Goal: Communication & Community: Answer question/provide support

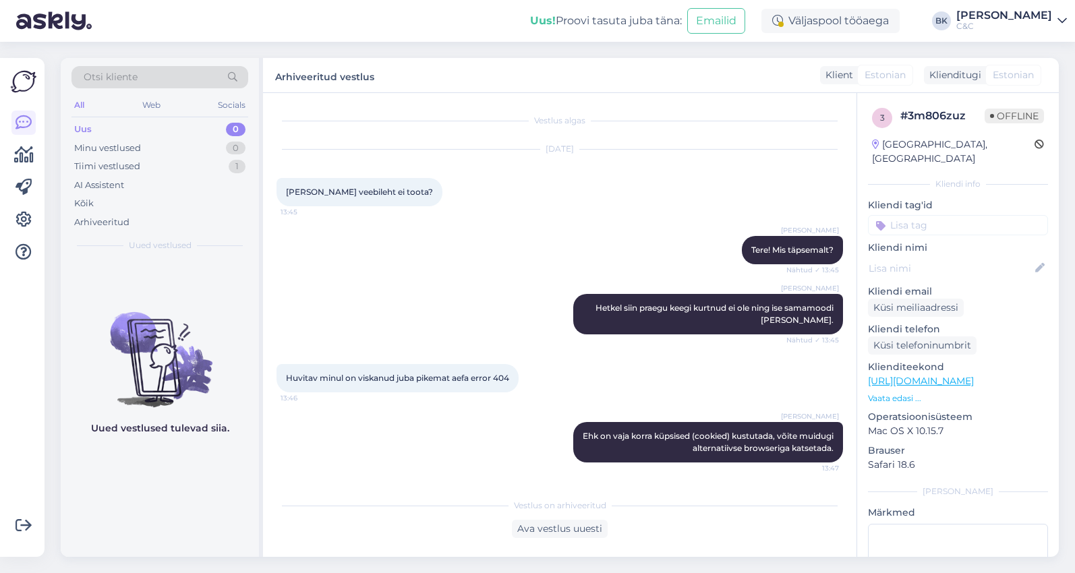
scroll to position [56, 0]
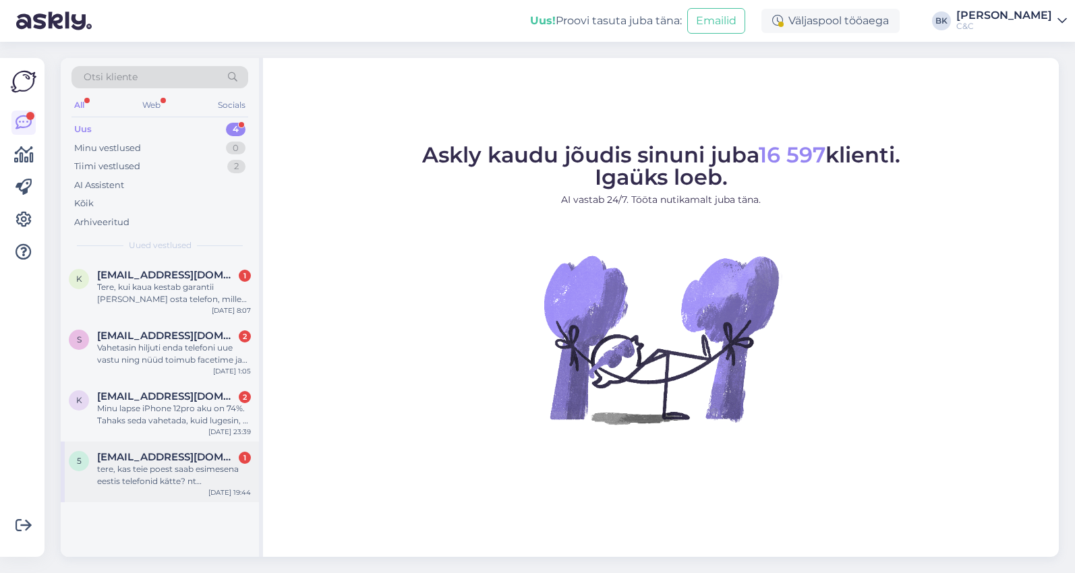
click at [170, 477] on div "tere, kas teie poest saab esimesena eestis telefonid kätte? nt [PERSON_NAME] sa…" at bounding box center [174, 475] width 154 height 24
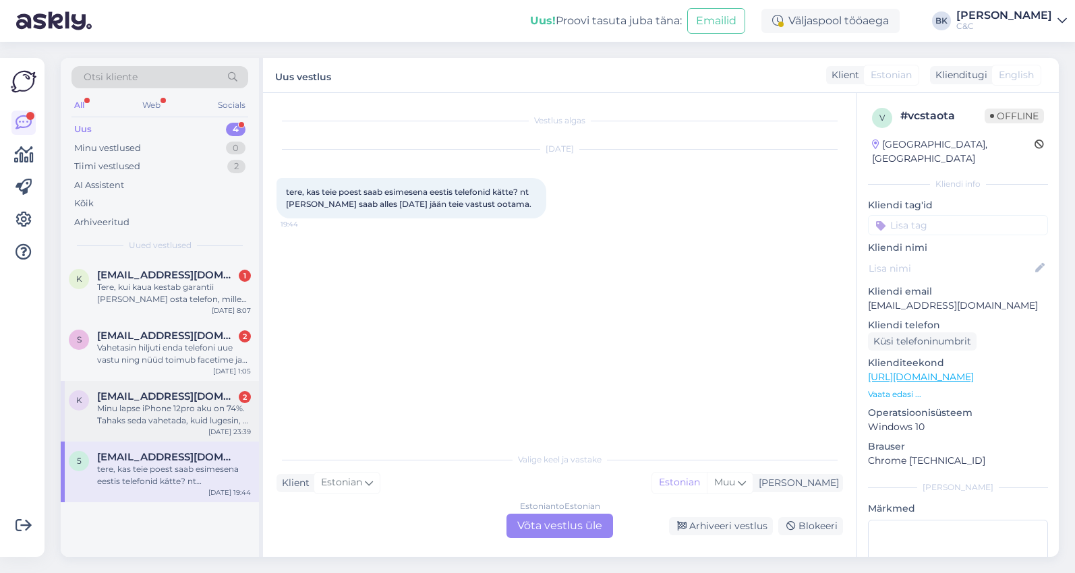
click at [226, 418] on div "Minu lapse iPhone 12pro aku on 74%. Tahaks seda vahetada, kuid lugesin, et defo…" at bounding box center [174, 414] width 154 height 24
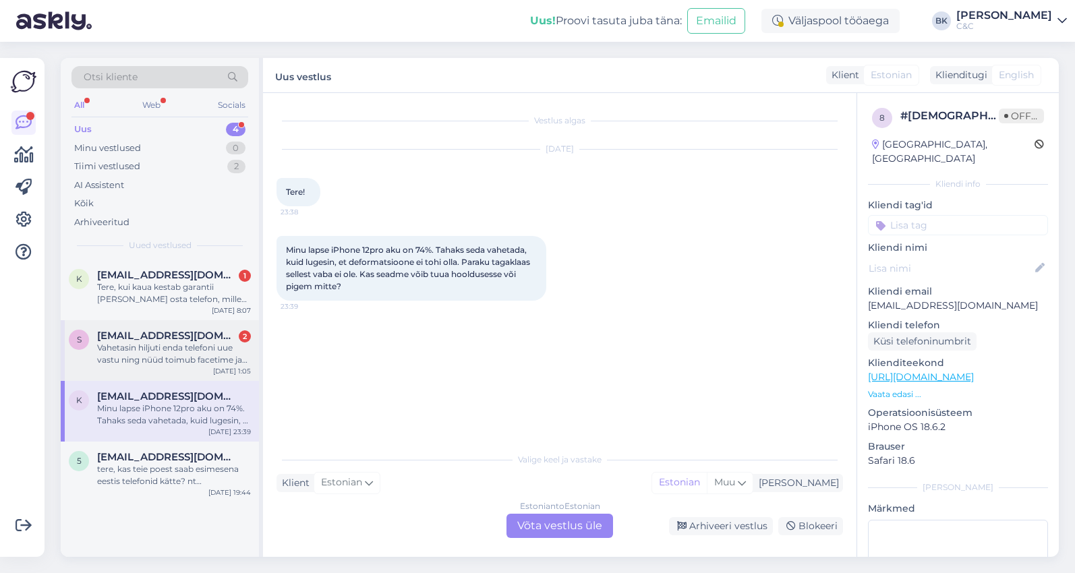
click at [203, 333] on span "[EMAIL_ADDRESS][DOMAIN_NAME]" at bounding box center [167, 336] width 140 height 12
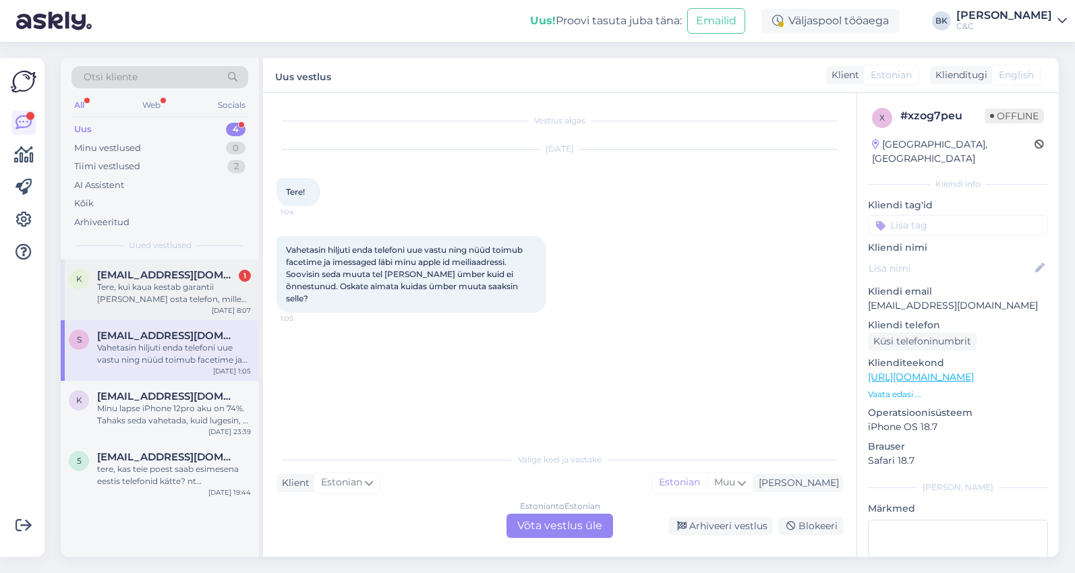
click at [208, 295] on div "Tere, kui kaua kestab garantii [PERSON_NAME] osta telefon, mille eest see garan…" at bounding box center [174, 293] width 154 height 24
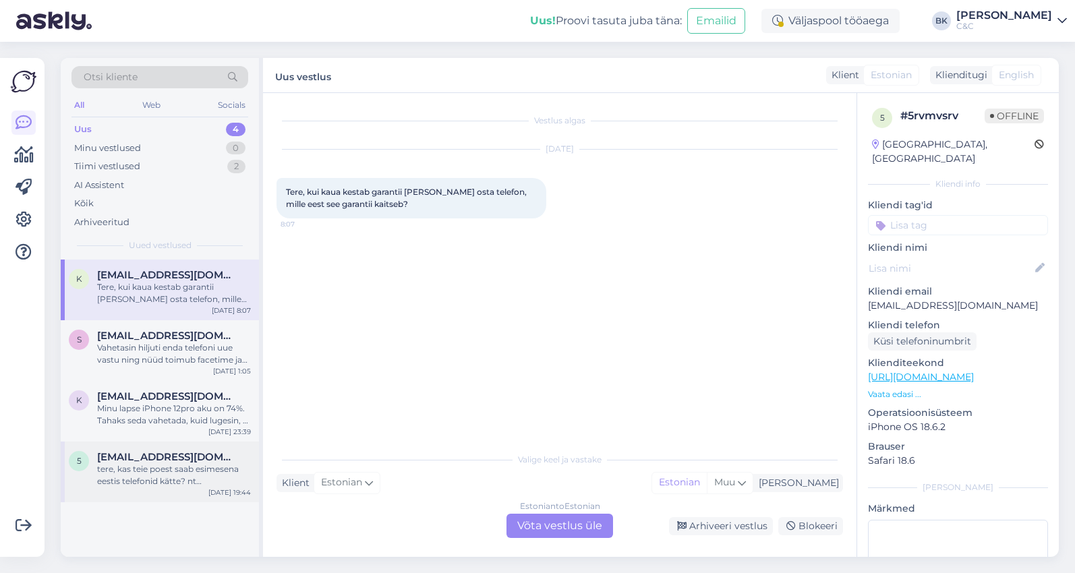
click at [150, 469] on div "tere, kas teie poest saab esimesena eestis telefonid kätte? nt [PERSON_NAME] sa…" at bounding box center [174, 475] width 154 height 24
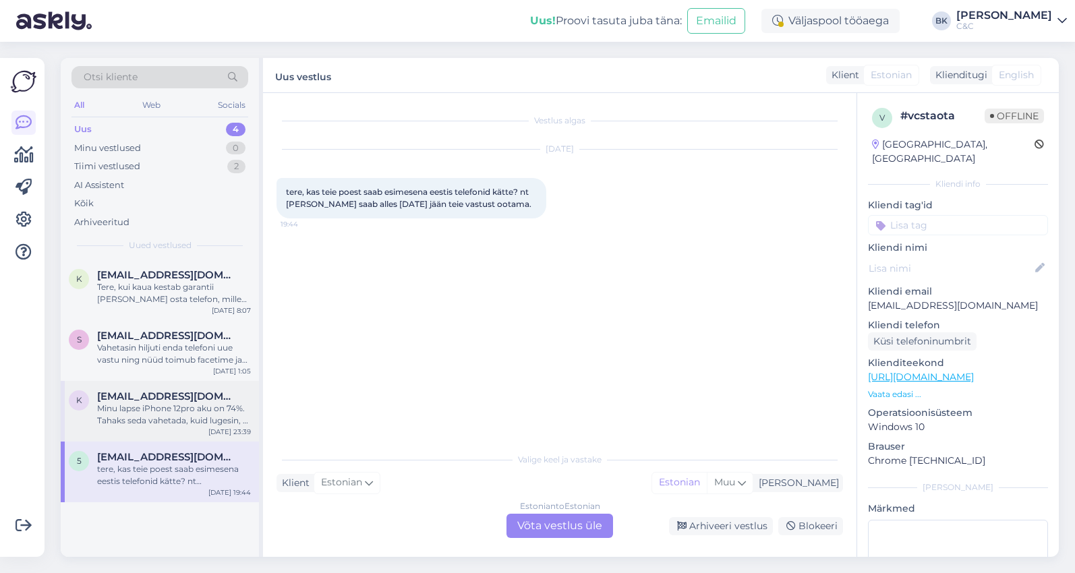
click at [160, 431] on div "K [EMAIL_ADDRESS][DOMAIN_NAME] Minu lapse iPhone 12pro aku on 74%. Tahaks seda …" at bounding box center [160, 411] width 198 height 61
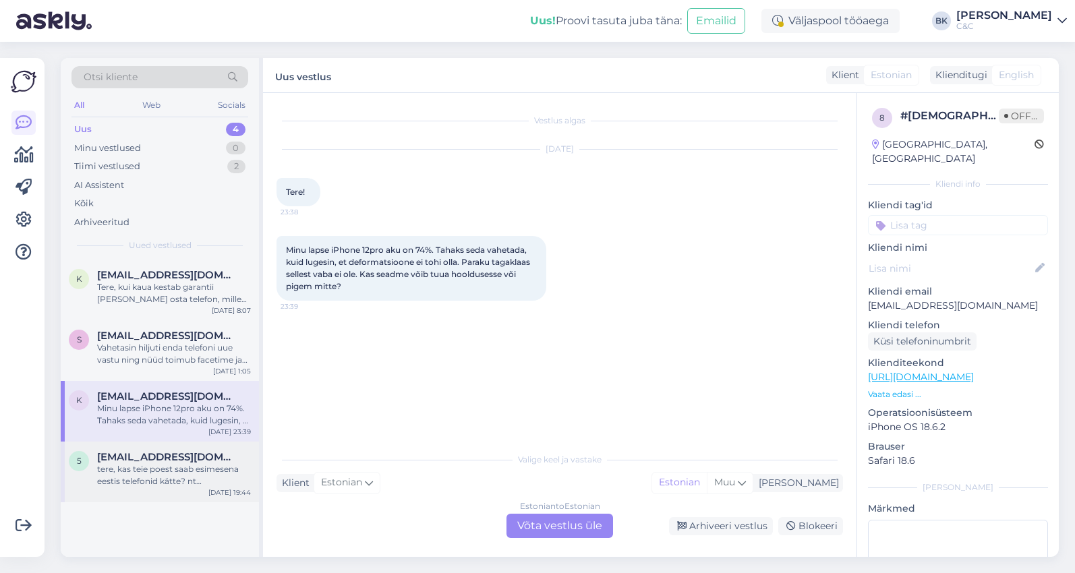
click at [150, 478] on div "tere, kas teie poest saab esimesena eestis telefonid kätte? nt [PERSON_NAME] sa…" at bounding box center [174, 475] width 154 height 24
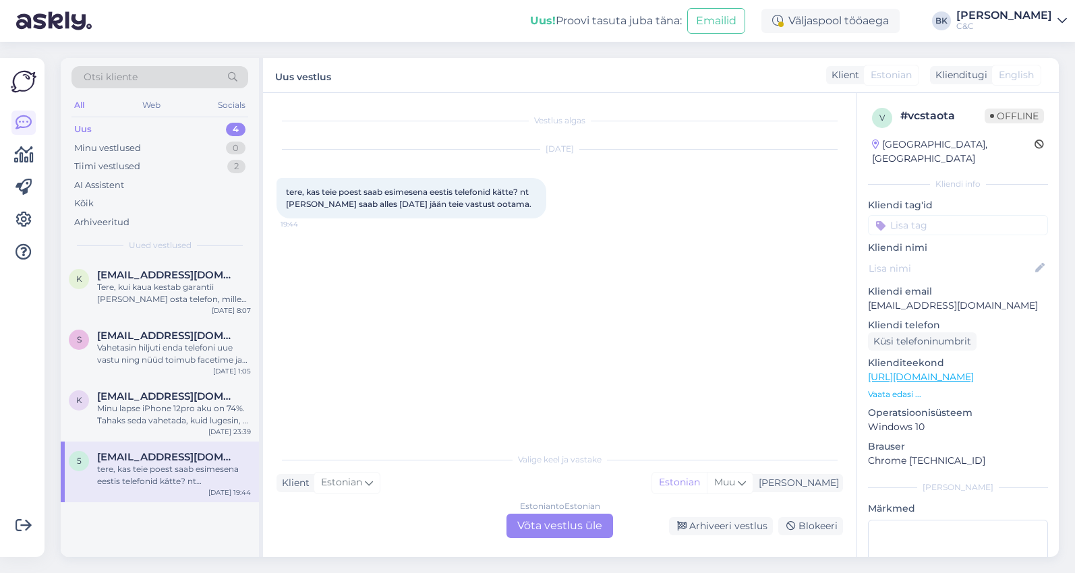
click at [525, 537] on div "Estonian to Estonian Võta vestlus üle" at bounding box center [559, 526] width 107 height 24
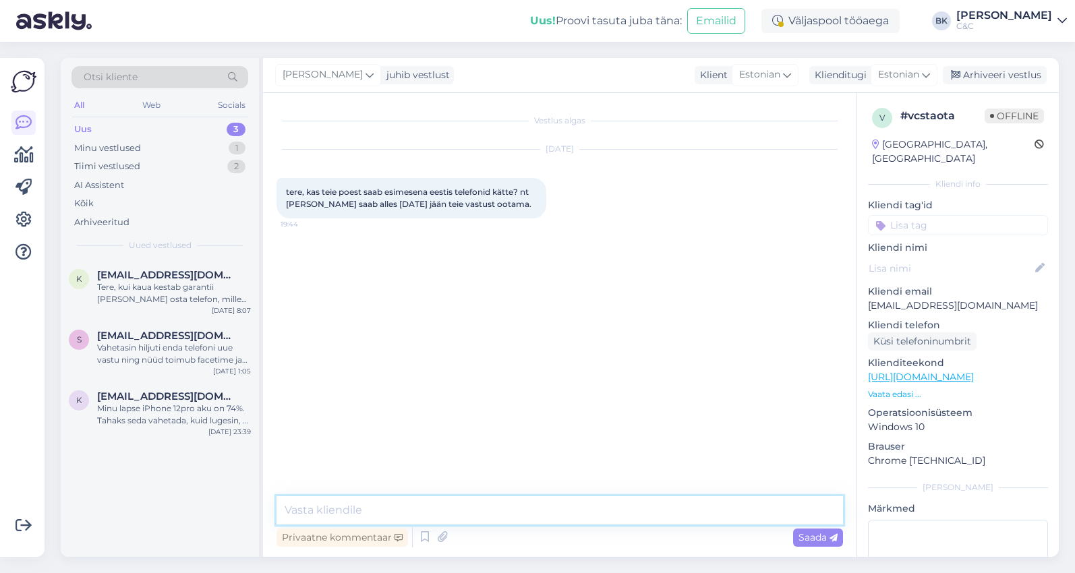
click at [510, 516] on textarea at bounding box center [559, 510] width 566 height 28
type textarea "T"
click at [425, 539] on icon at bounding box center [425, 537] width 16 height 20
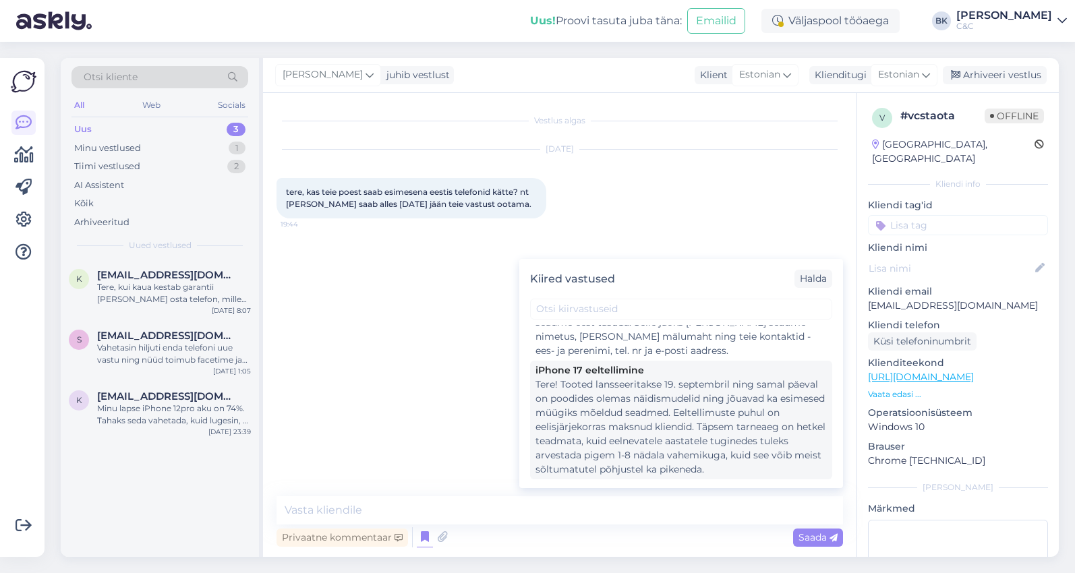
scroll to position [84, 0]
click at [649, 363] on div "iPhone 17 eeltellimine" at bounding box center [680, 370] width 291 height 14
type textarea "Tere! Tooted lansseeritakse 19. septembril ning samal päeval on poodides olemas…"
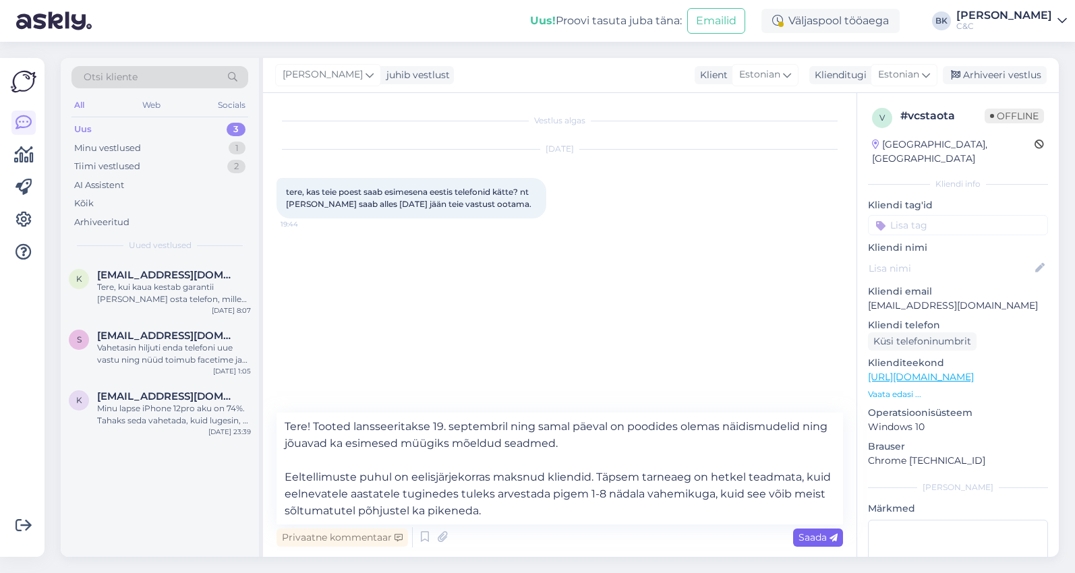
click at [814, 545] on div "Saada" at bounding box center [818, 538] width 50 height 18
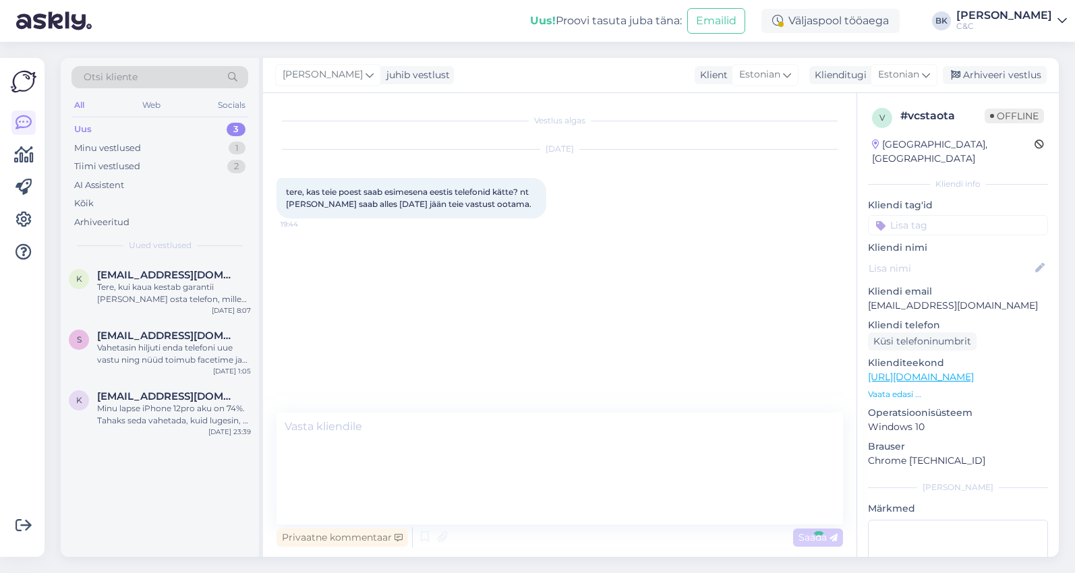
scroll to position [0, 0]
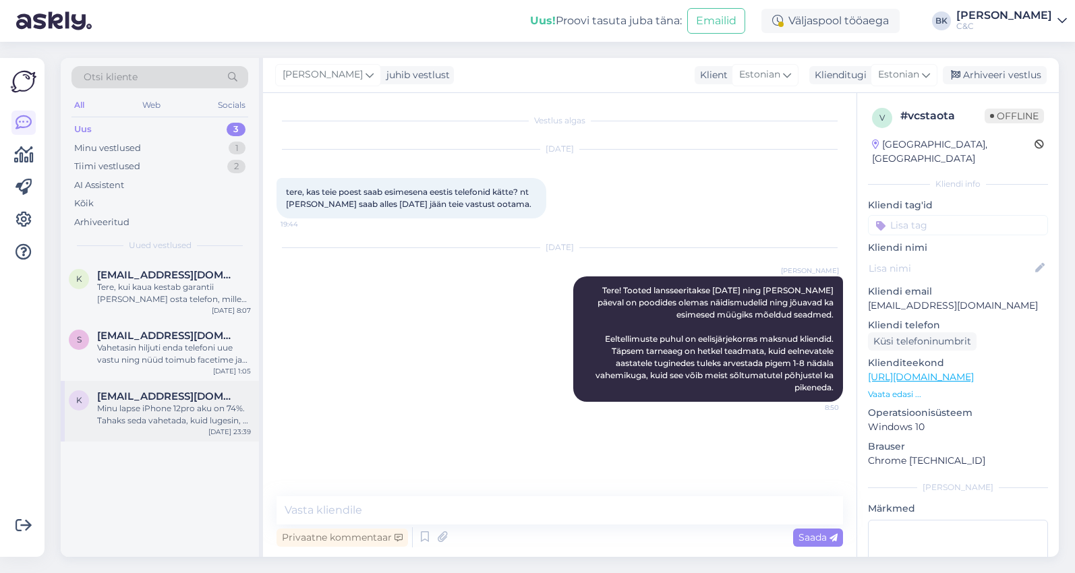
click at [189, 432] on div "K [EMAIL_ADDRESS][DOMAIN_NAME] Minu lapse iPhone 12pro aku on 74%. Tahaks seda …" at bounding box center [160, 411] width 198 height 61
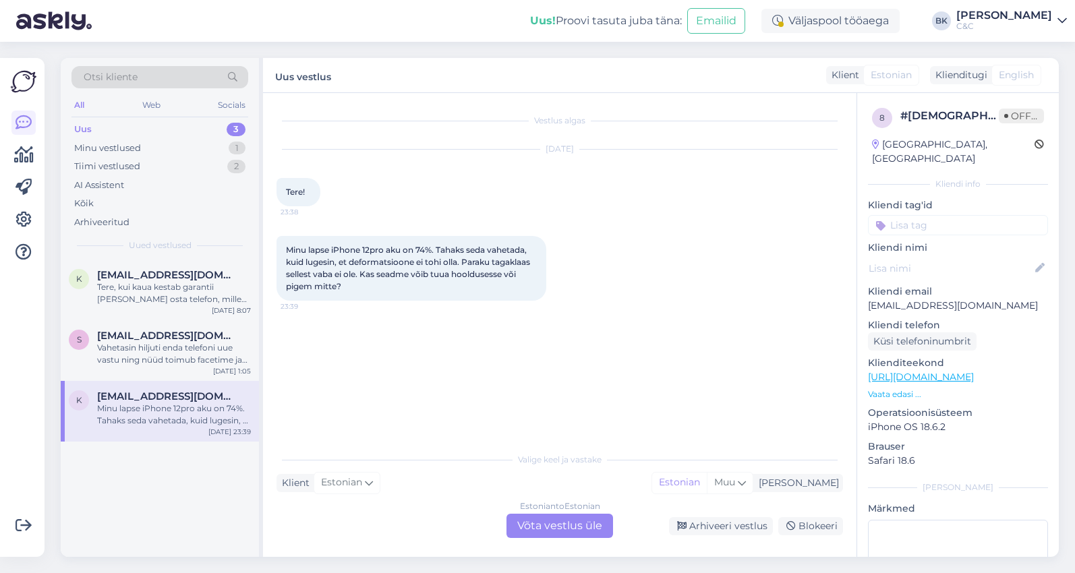
click at [523, 536] on div "Estonian to Estonian Võta vestlus üle" at bounding box center [559, 526] width 107 height 24
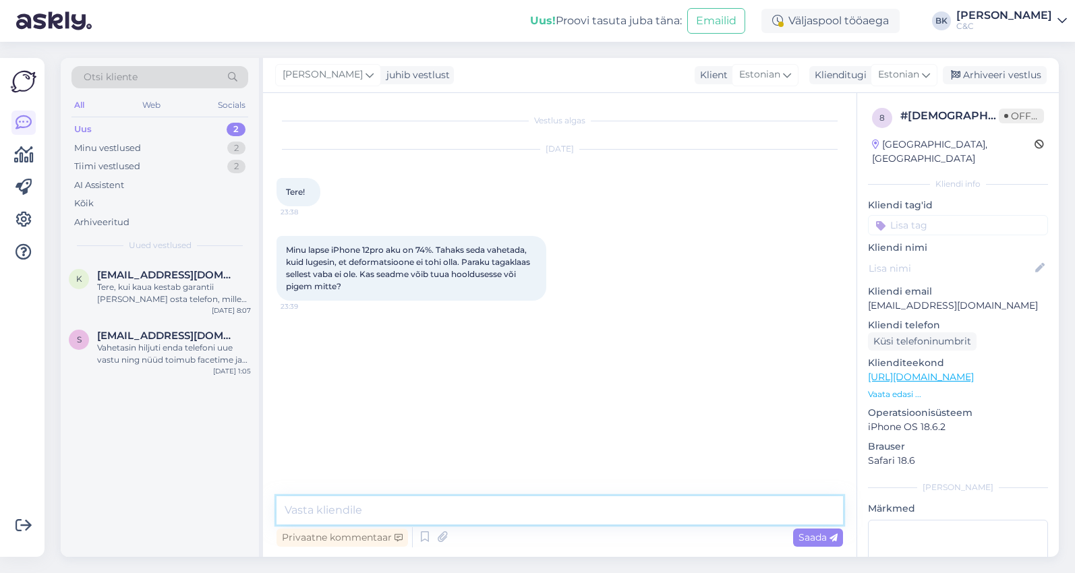
click at [514, 522] on textarea at bounding box center [559, 510] width 566 height 28
click at [209, 359] on div "Vahetasin hiljuti enda telefoni uue vastu ning nüüd toimub facetime ja imessage…" at bounding box center [174, 354] width 154 height 24
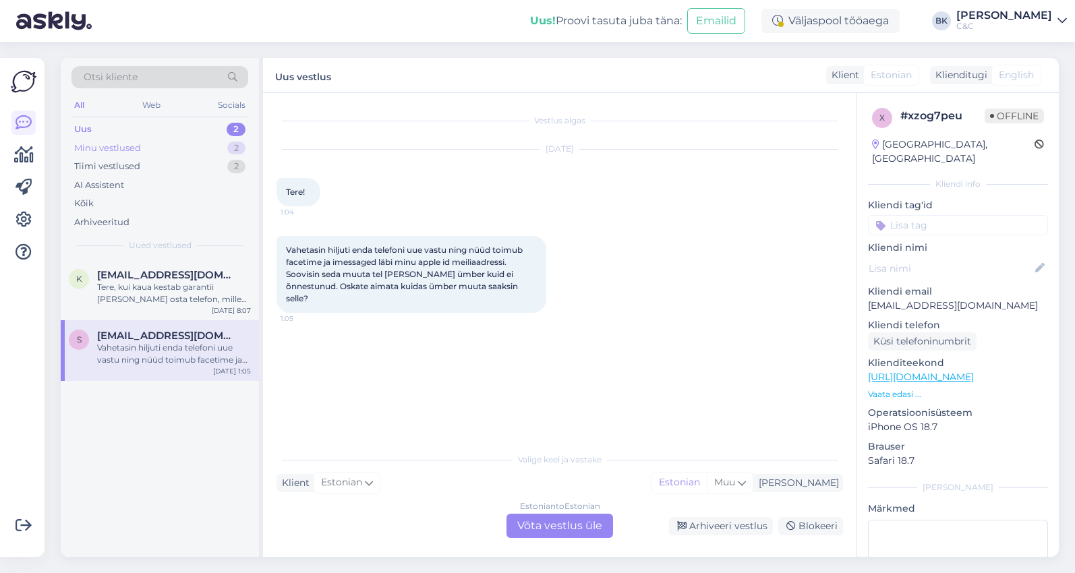
click at [160, 152] on div "Minu vestlused 2" at bounding box center [159, 148] width 177 height 19
click at [130, 332] on span "[EMAIL_ADDRESS][DOMAIN_NAME]" at bounding box center [167, 336] width 140 height 12
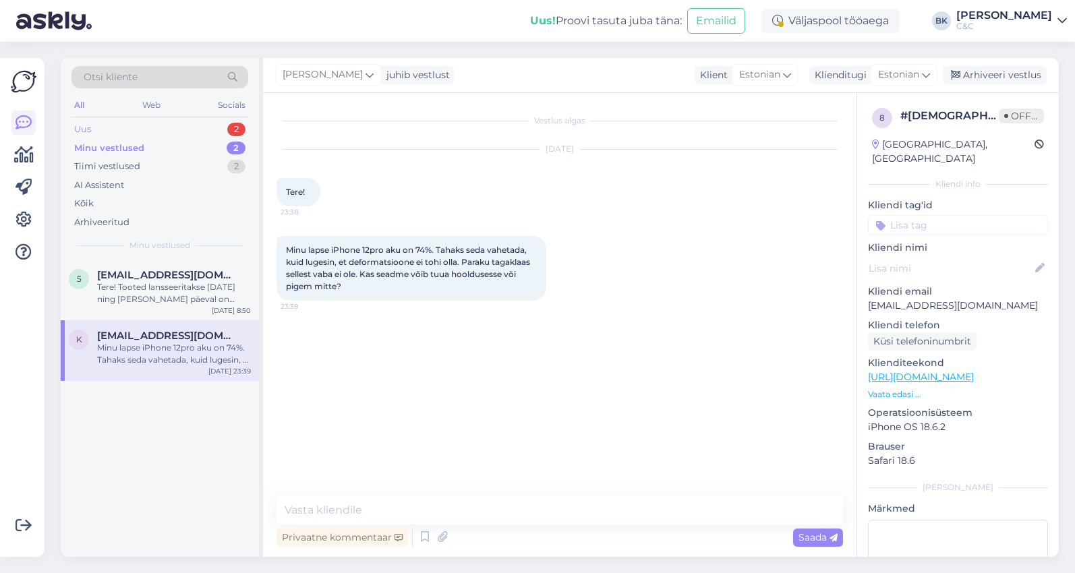
click at [151, 130] on div "Uus 2" at bounding box center [159, 129] width 177 height 19
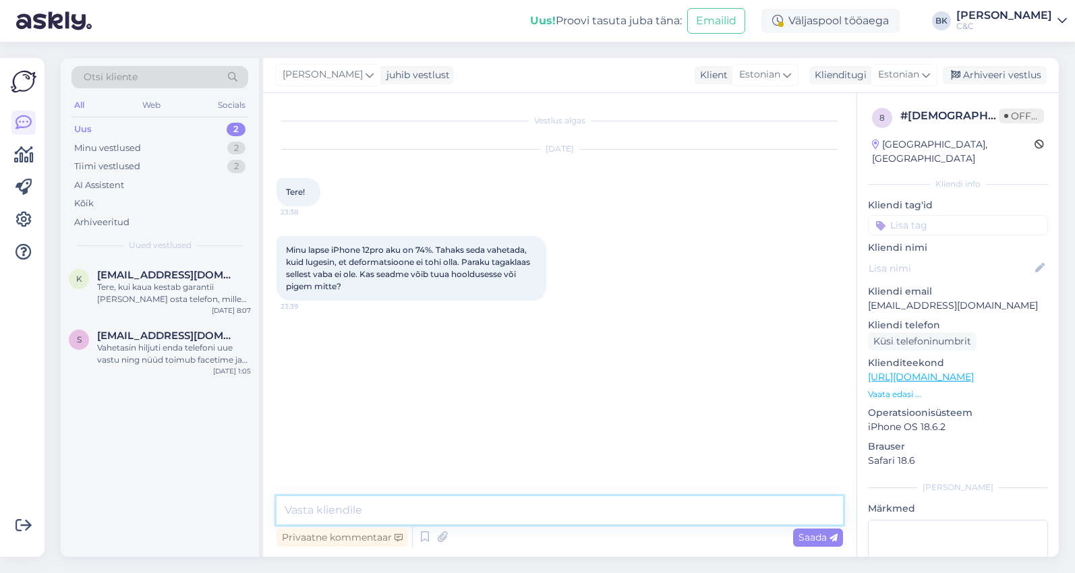
click at [423, 509] on textarea at bounding box center [559, 510] width 566 height 28
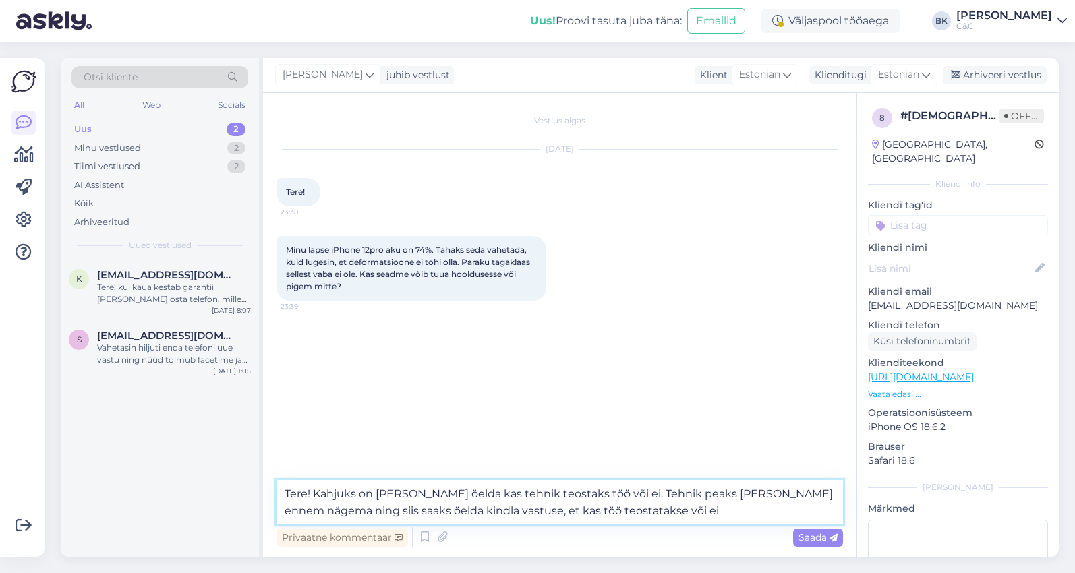
type textarea "Tere! Kahjuks on [PERSON_NAME] öelda kas tehnik teostaks töö või ei. Tehnik pea…"
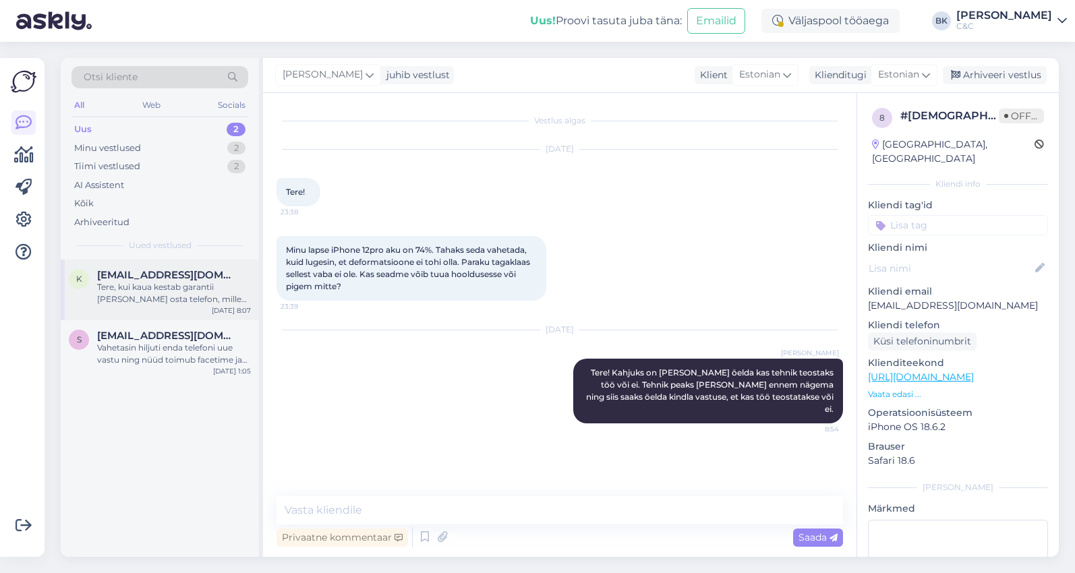
click at [210, 287] on div "Tere, kui kaua kestab garantii [PERSON_NAME] osta telefon, mille eest see garan…" at bounding box center [174, 293] width 154 height 24
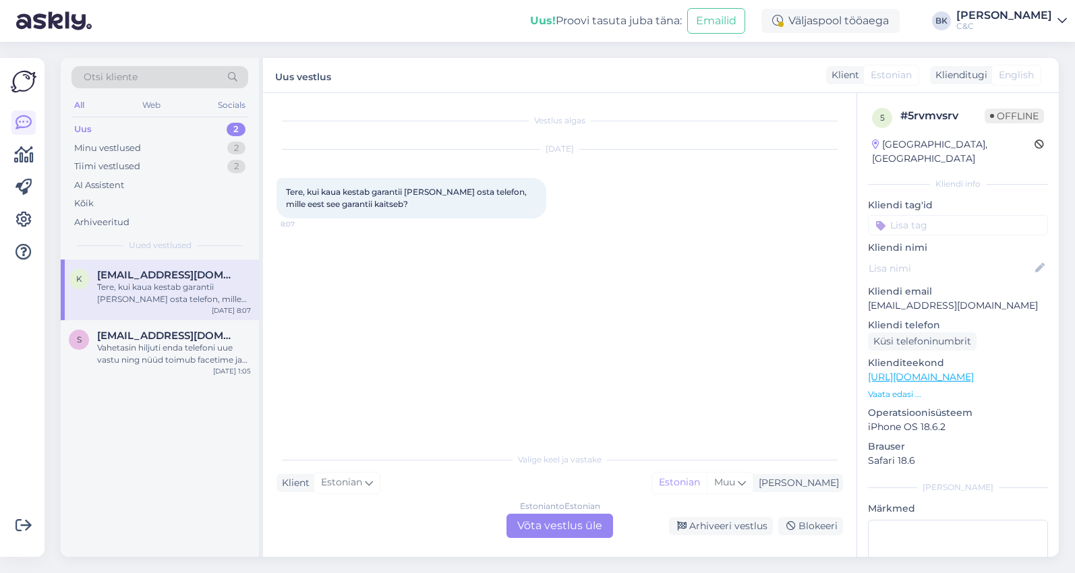
click at [604, 518] on div "Estonian to Estonian Võta vestlus üle" at bounding box center [559, 526] width 107 height 24
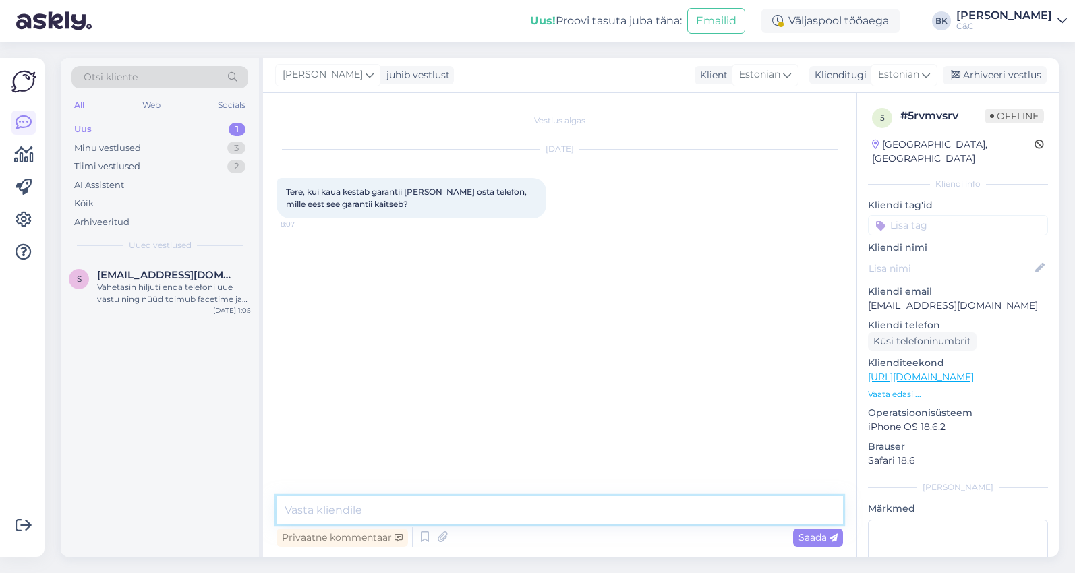
click at [604, 518] on textarea at bounding box center [559, 510] width 566 height 28
paste textarea "Kui seadmel on kehtiv garantii, katab see riistvaralised rikked (näiteks arvuti…"
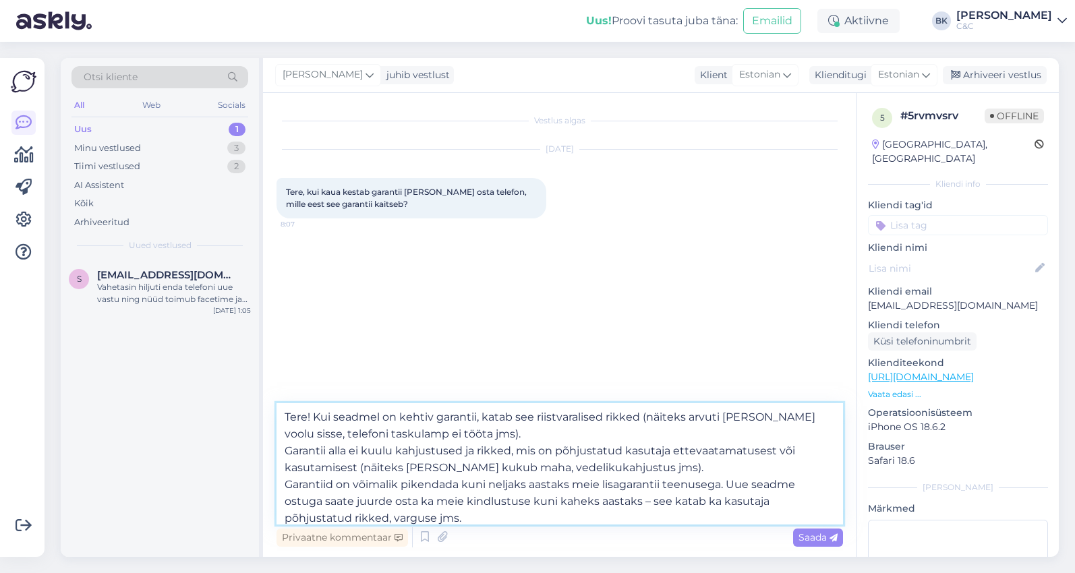
click at [311, 417] on textarea "Tere! Kui seadmel on kehtiv garantii, katab see riistvaralised rikked (näiteks …" at bounding box center [559, 463] width 566 height 121
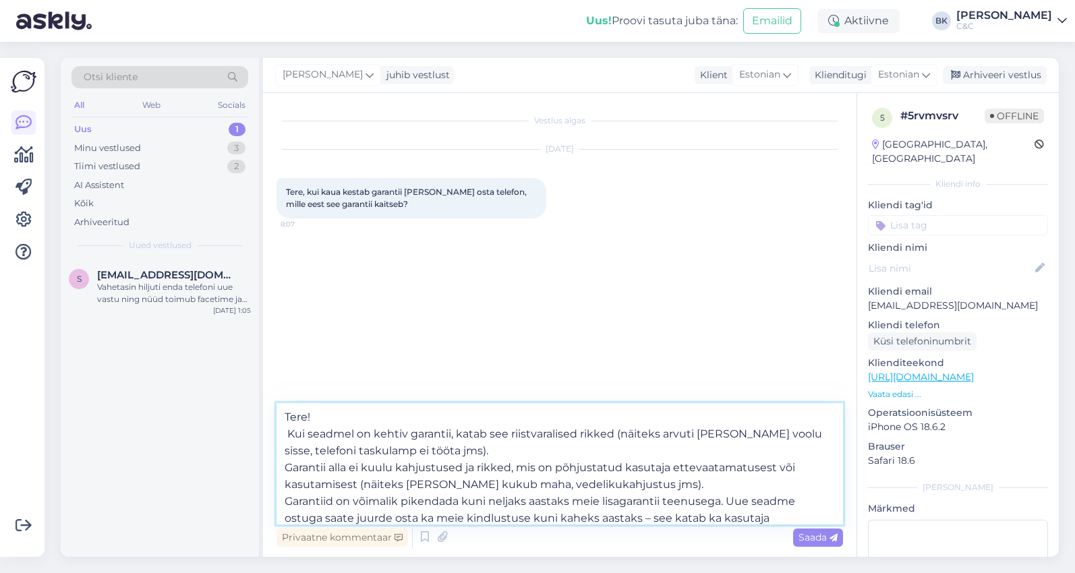
type textarea "Tere! Kui seadmel on kehtiv garantii, katab see riistvaralised rikked (näiteks …"
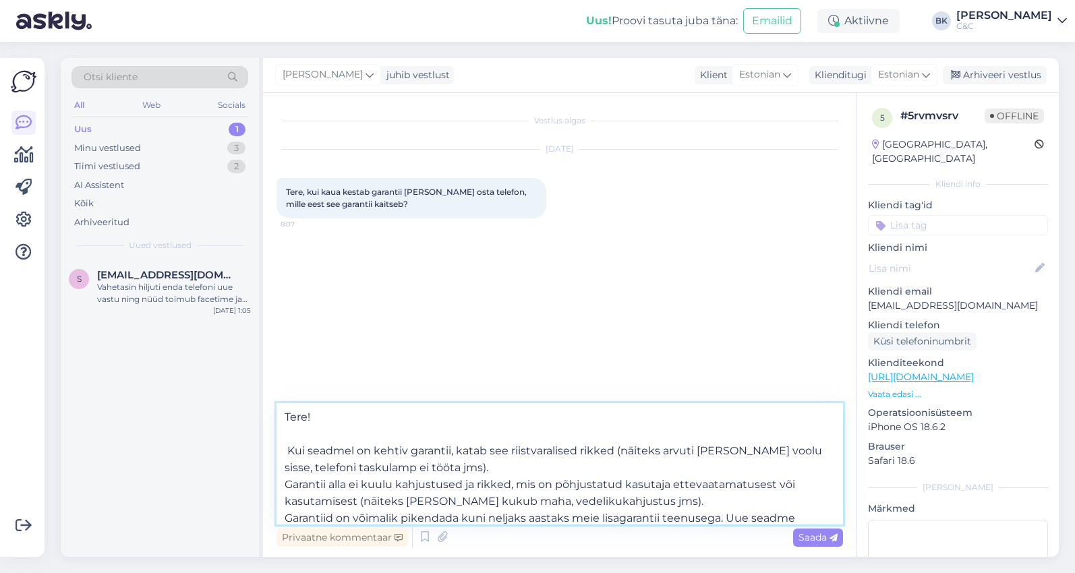
click at [340, 419] on textarea "Tere! Kui seadmel on kehtiv garantii, katab see riistvaralised rikked (näiteks …" at bounding box center [559, 463] width 566 height 121
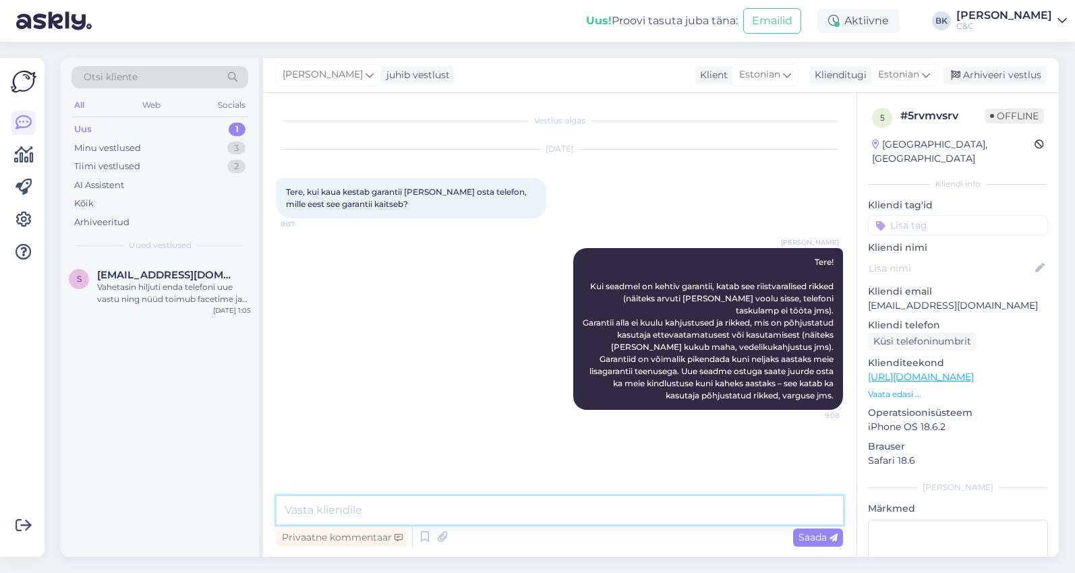
click at [514, 512] on textarea at bounding box center [559, 510] width 566 height 28
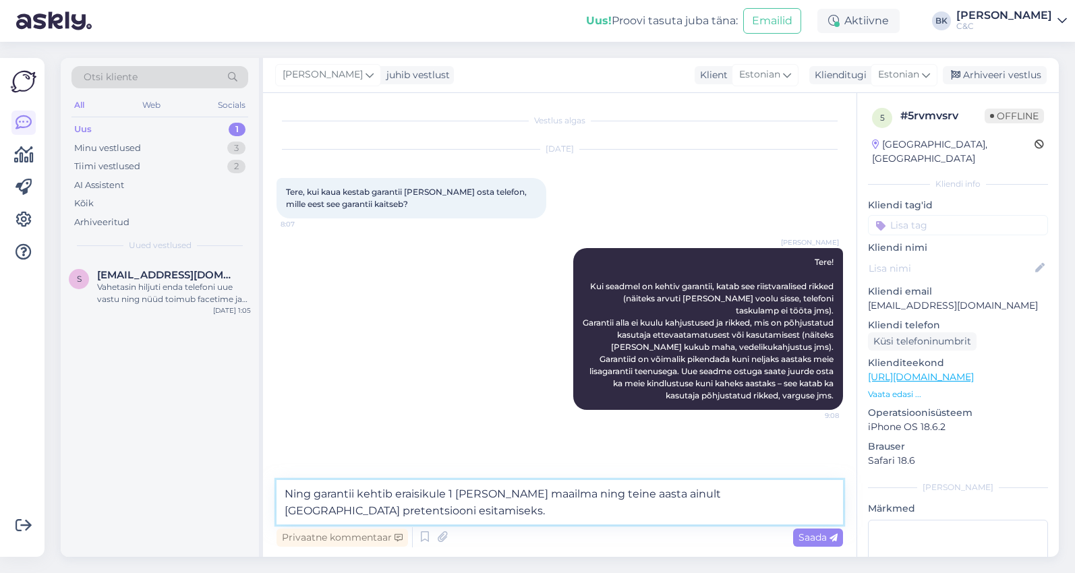
click at [458, 491] on textarea "Ning garantii kehtib eraisikule 1 [PERSON_NAME] maailma ning teine aasta ainult…" at bounding box center [559, 502] width 566 height 44
click at [446, 518] on textarea "Ning garantii kehtib eraisikule üks [PERSON_NAME] maailma ning teine aasta ainu…" at bounding box center [559, 502] width 566 height 44
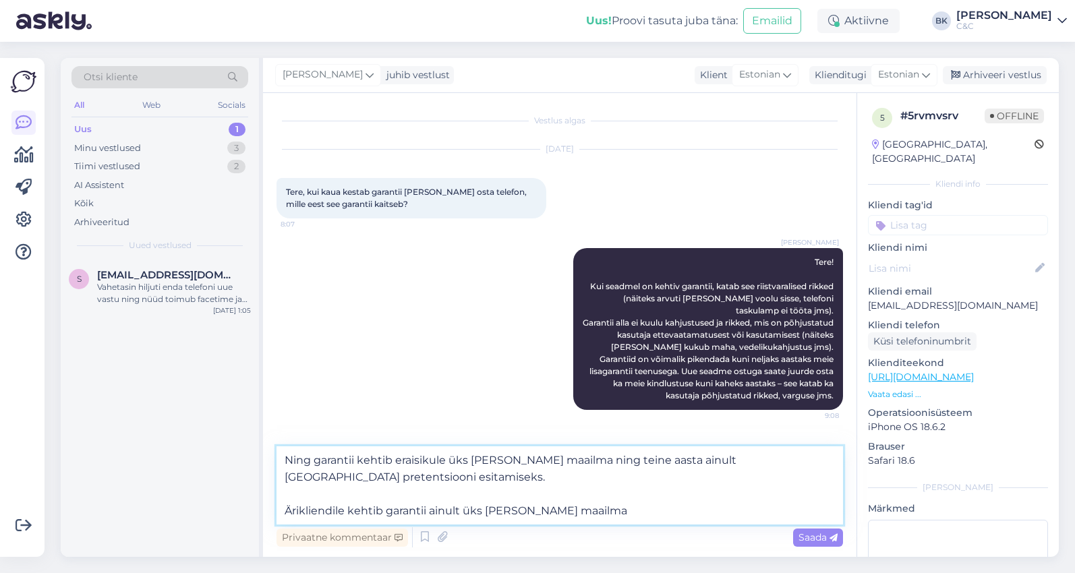
type textarea "Ning garantii kehtib eraisikule üks [PERSON_NAME] maailma ning teine aasta ainu…"
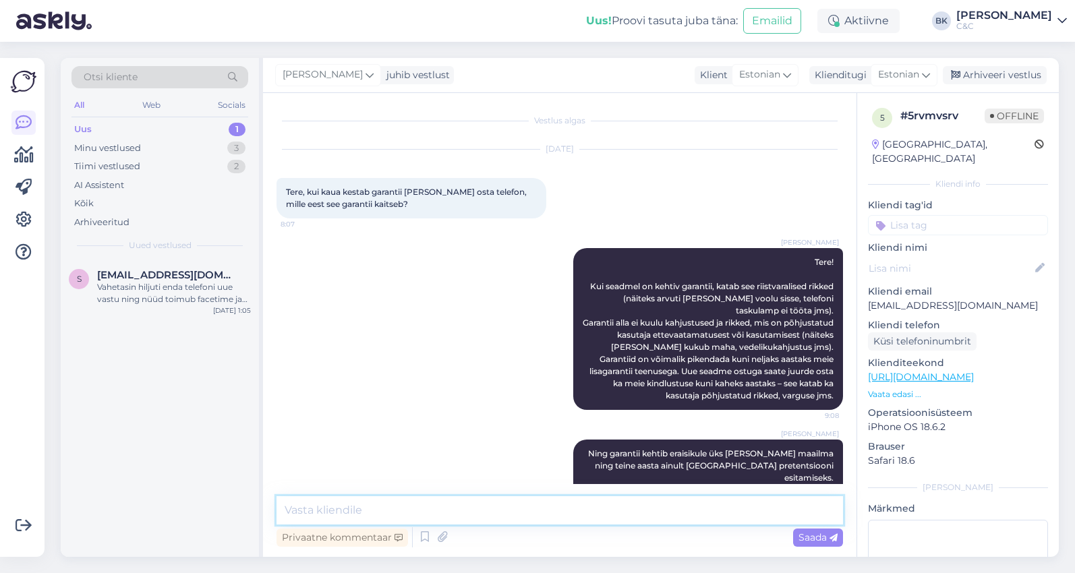
scroll to position [35, 0]
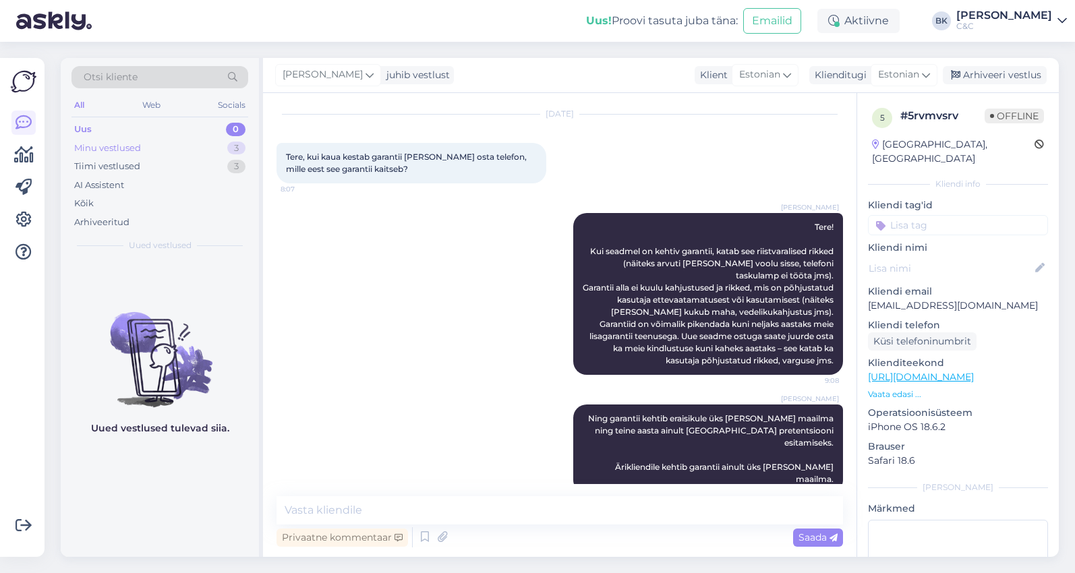
click at [205, 152] on div "Minu vestlused 3" at bounding box center [159, 148] width 177 height 19
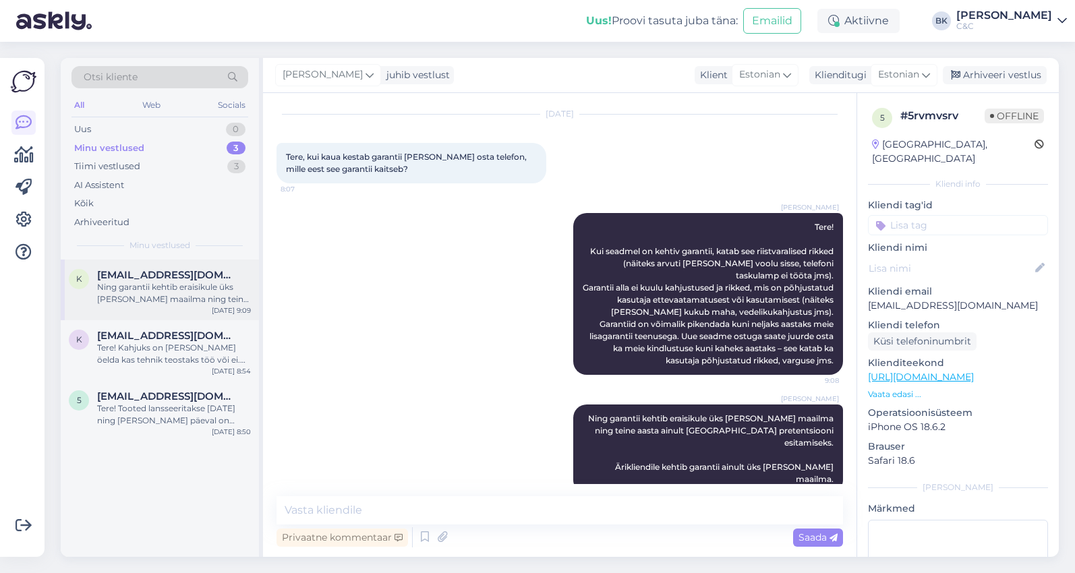
click at [181, 270] on span "[EMAIL_ADDRESS][DOMAIN_NAME]" at bounding box center [167, 275] width 140 height 12
click at [177, 361] on div "Tere! Kahjuks on [PERSON_NAME] öelda kas tehnik teostaks töö või ei. Tehnik pea…" at bounding box center [174, 354] width 154 height 24
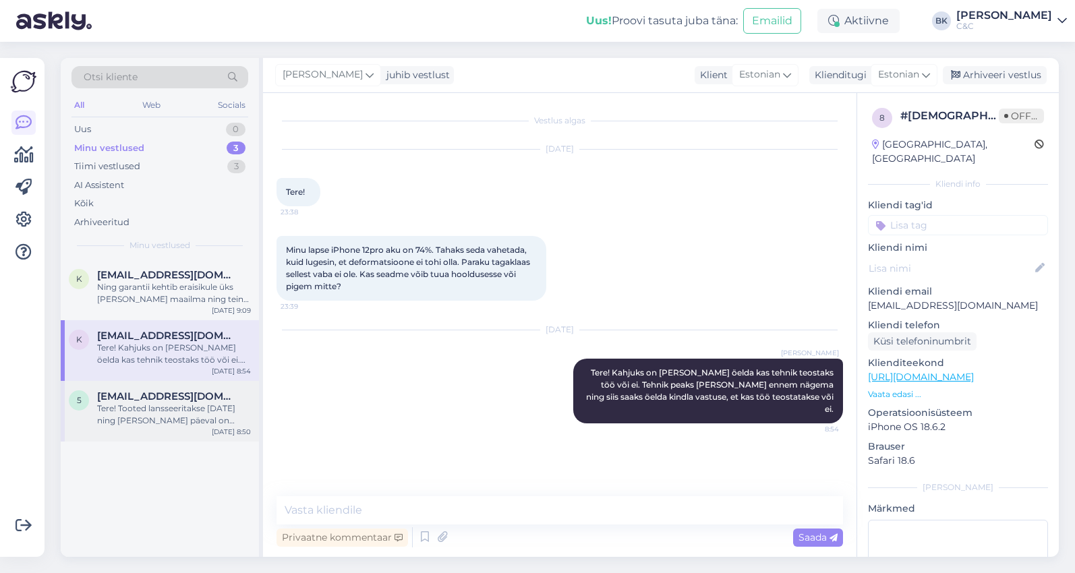
click at [189, 392] on span "[EMAIL_ADDRESS][DOMAIN_NAME]" at bounding box center [167, 396] width 140 height 12
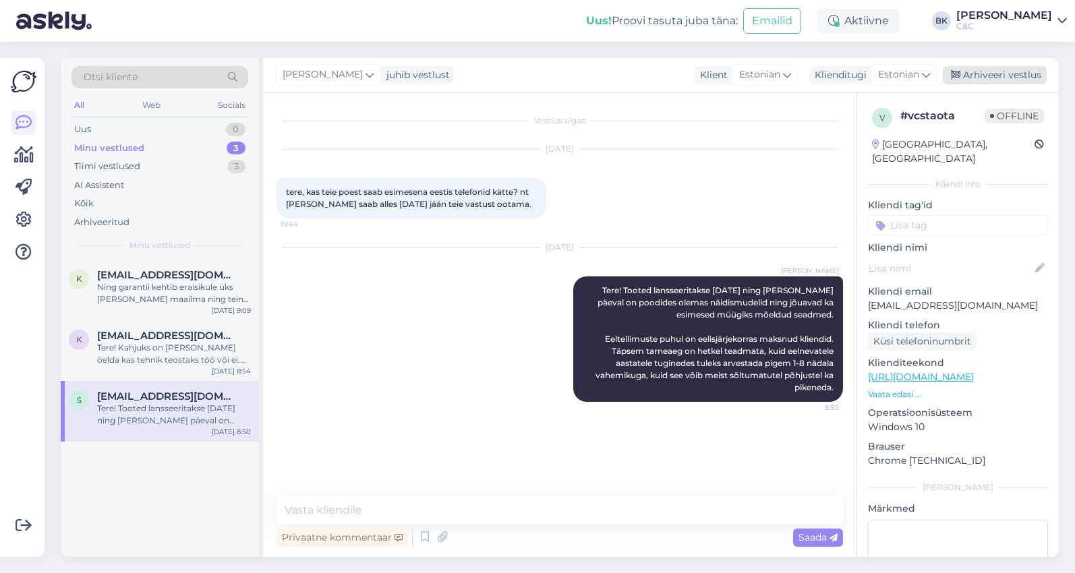
click at [993, 75] on div "Arhiveeri vestlus" at bounding box center [994, 75] width 104 height 18
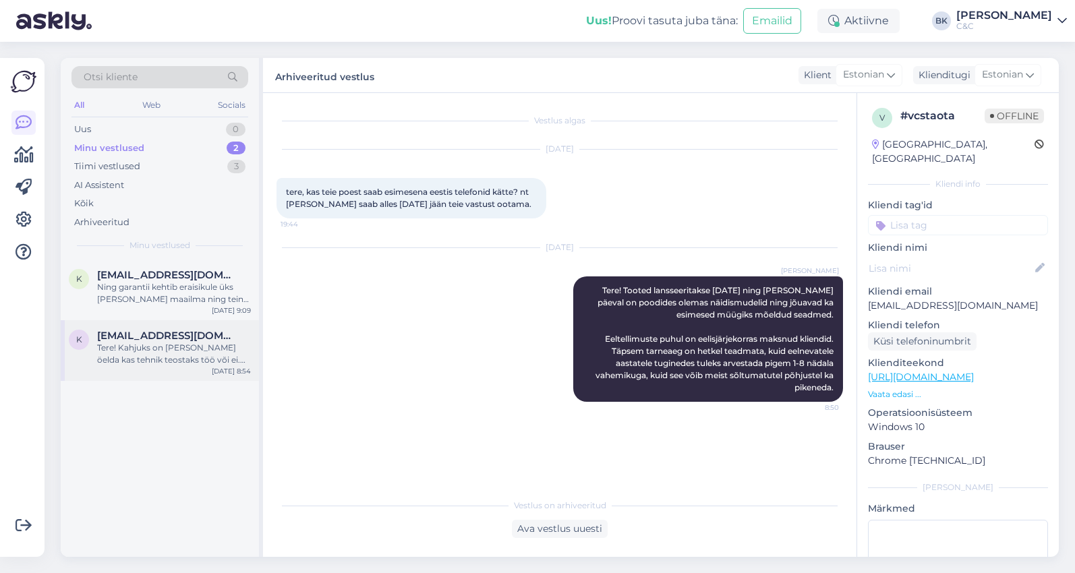
click at [243, 337] on div "[EMAIL_ADDRESS][DOMAIN_NAME]" at bounding box center [174, 336] width 154 height 12
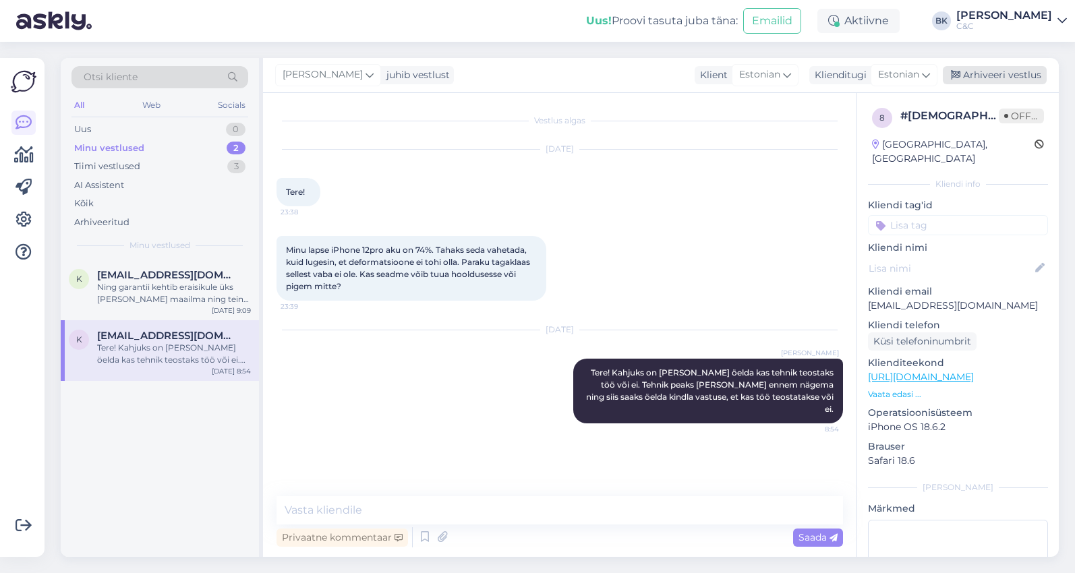
click at [1005, 83] on div "Arhiveeri vestlus" at bounding box center [994, 75] width 104 height 18
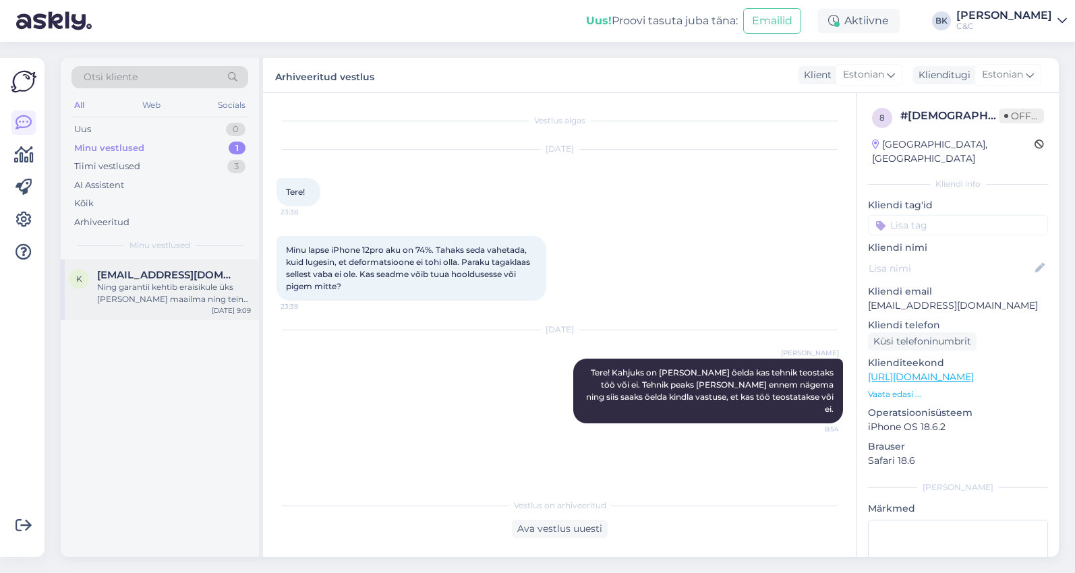
click at [180, 306] on div "k [EMAIL_ADDRESS][DOMAIN_NAME] [PERSON_NAME] garantii kehtib eraisikule üks [PE…" at bounding box center [160, 290] width 198 height 61
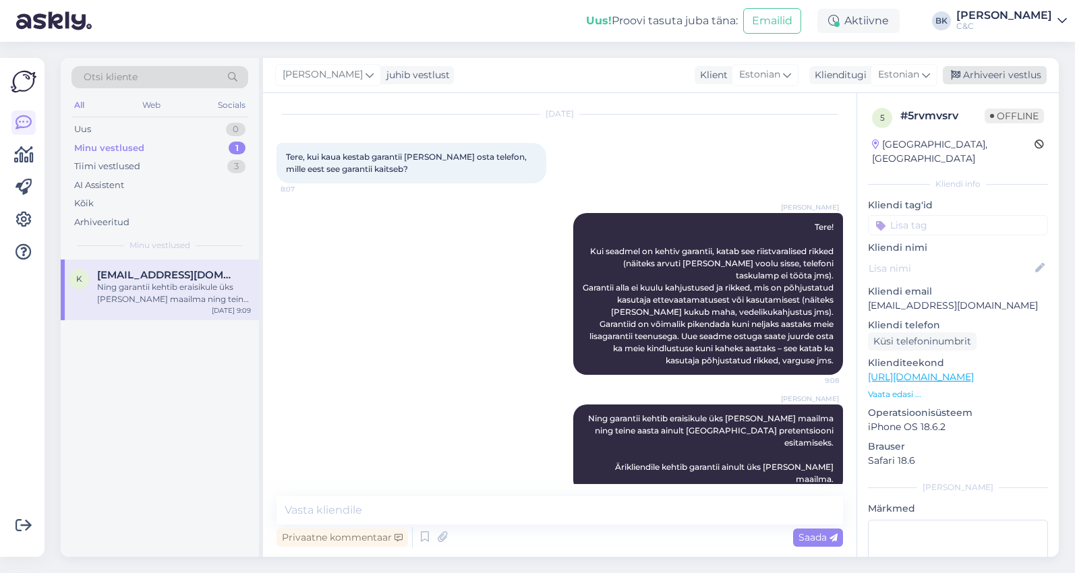
click at [984, 76] on div "Arhiveeri vestlus" at bounding box center [994, 75] width 104 height 18
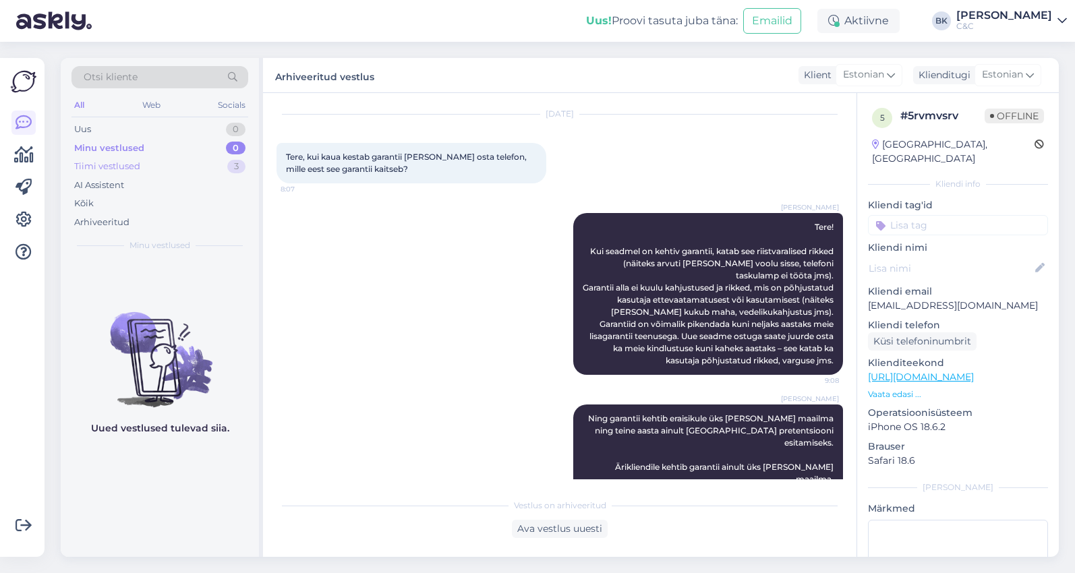
click at [158, 169] on div "Tiimi vestlused 3" at bounding box center [159, 166] width 177 height 19
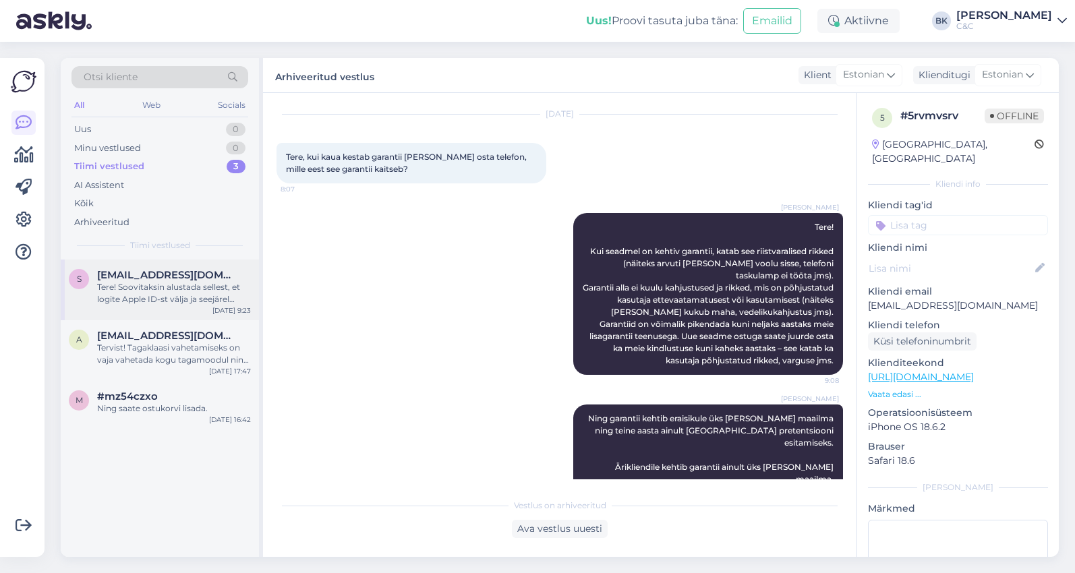
click at [158, 297] on div "Tere! Soovitaksin alustada sellest, et logite Apple ID-st välja ja seejärel uue…" at bounding box center [174, 293] width 154 height 24
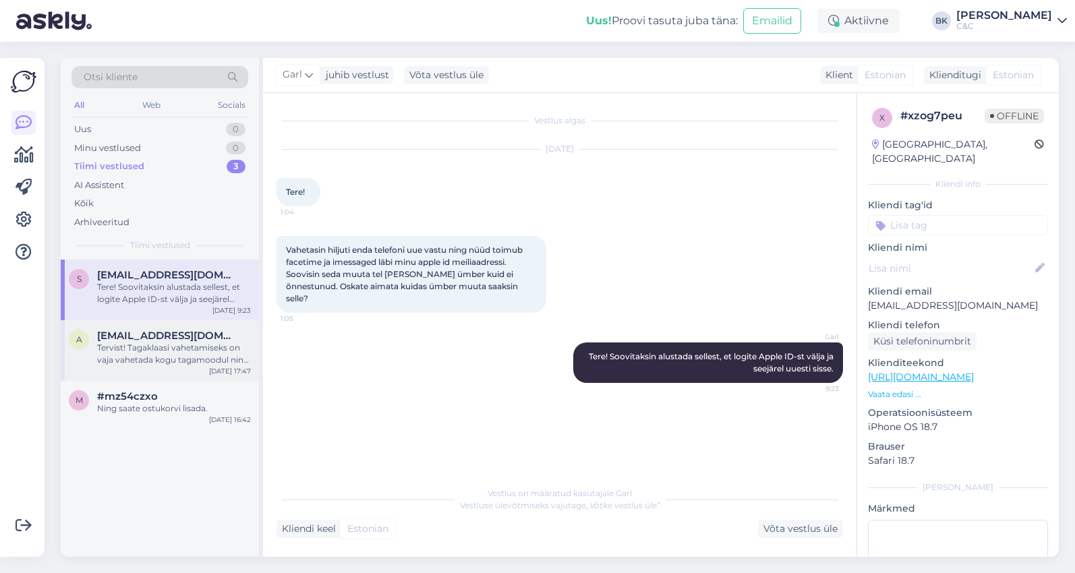
click at [177, 335] on span "[EMAIL_ADDRESS][DOMAIN_NAME]" at bounding box center [167, 336] width 140 height 12
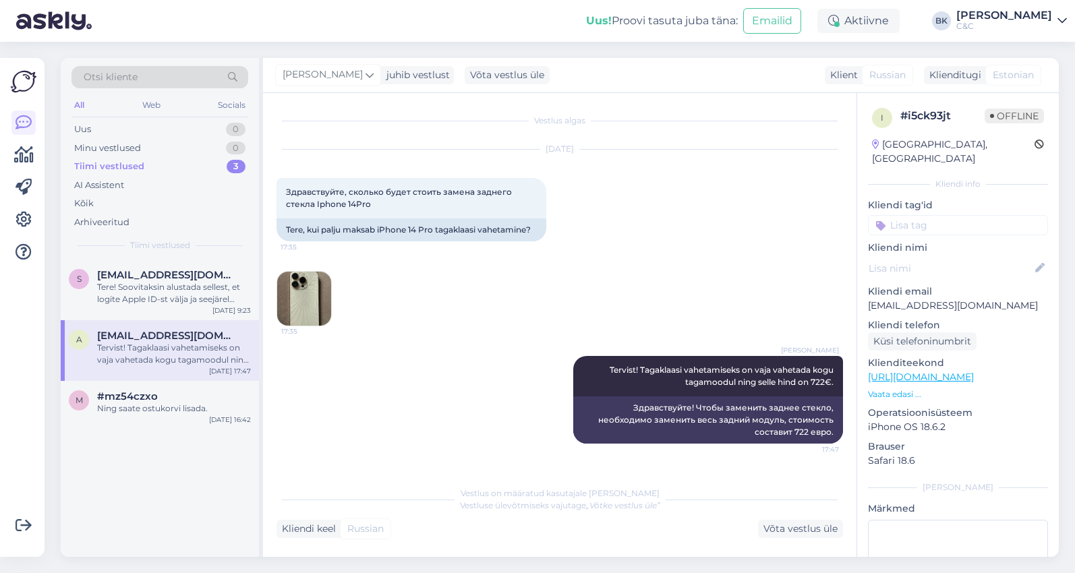
click at [311, 300] on img at bounding box center [304, 299] width 54 height 54
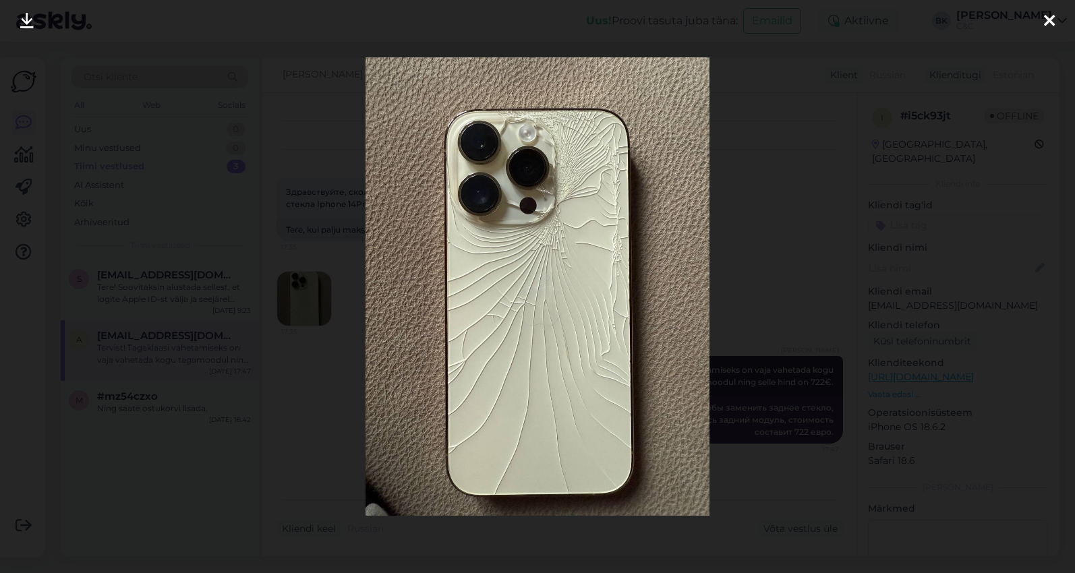
click at [247, 314] on div at bounding box center [537, 286] width 1075 height 573
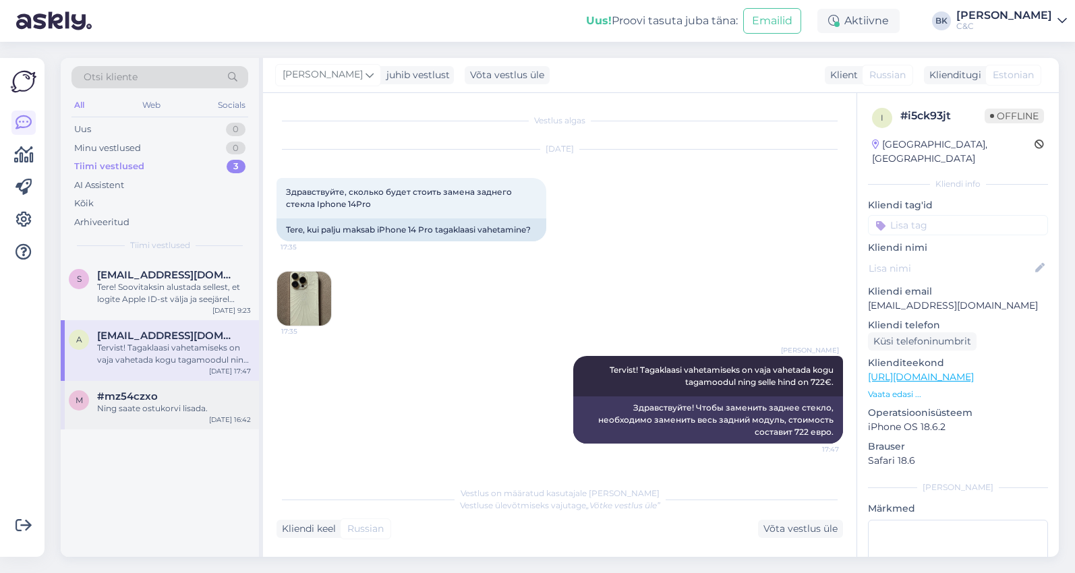
click at [187, 386] on div "m #mz54czxo Ning saate ostukorvi lisada. [DATE] 16:42" at bounding box center [160, 405] width 198 height 49
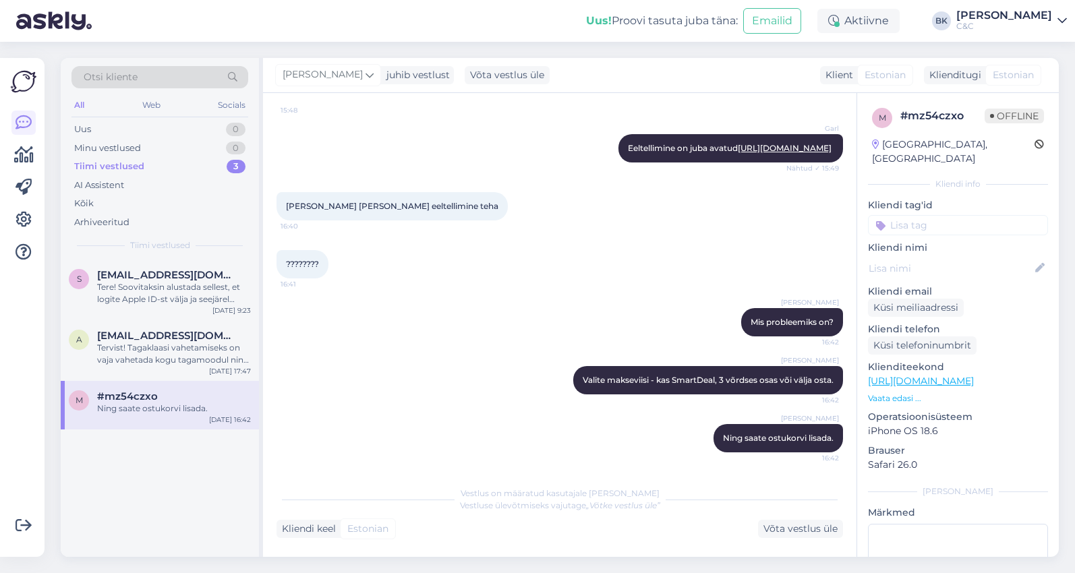
scroll to position [322, 0]
click at [185, 127] on div "Uus 0" at bounding box center [159, 129] width 177 height 19
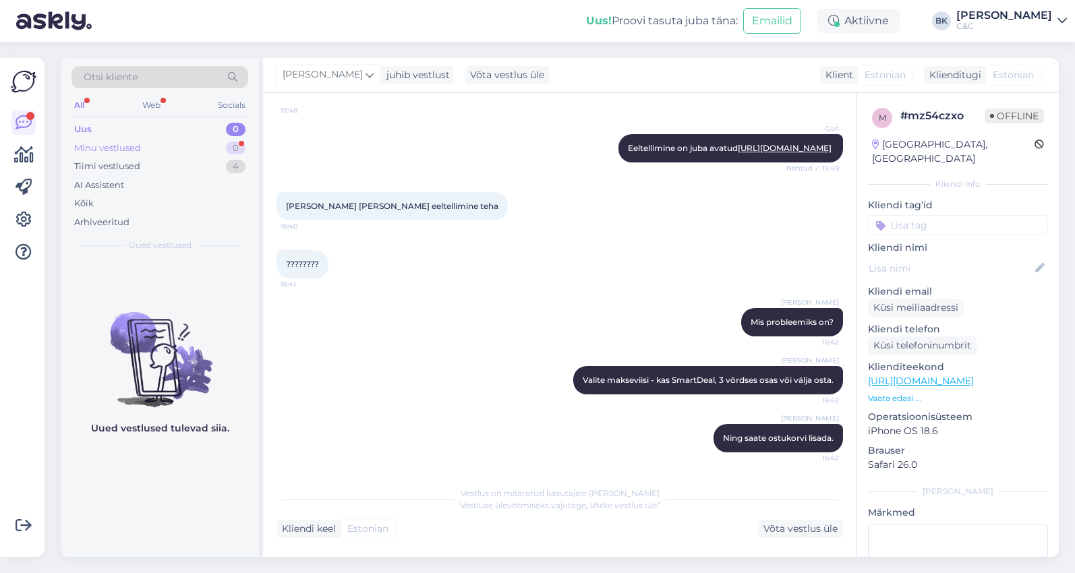
click at [189, 151] on div "Minu vestlused 0" at bounding box center [159, 148] width 177 height 19
click at [196, 165] on div "Tiimi vestlused 4" at bounding box center [159, 166] width 177 height 19
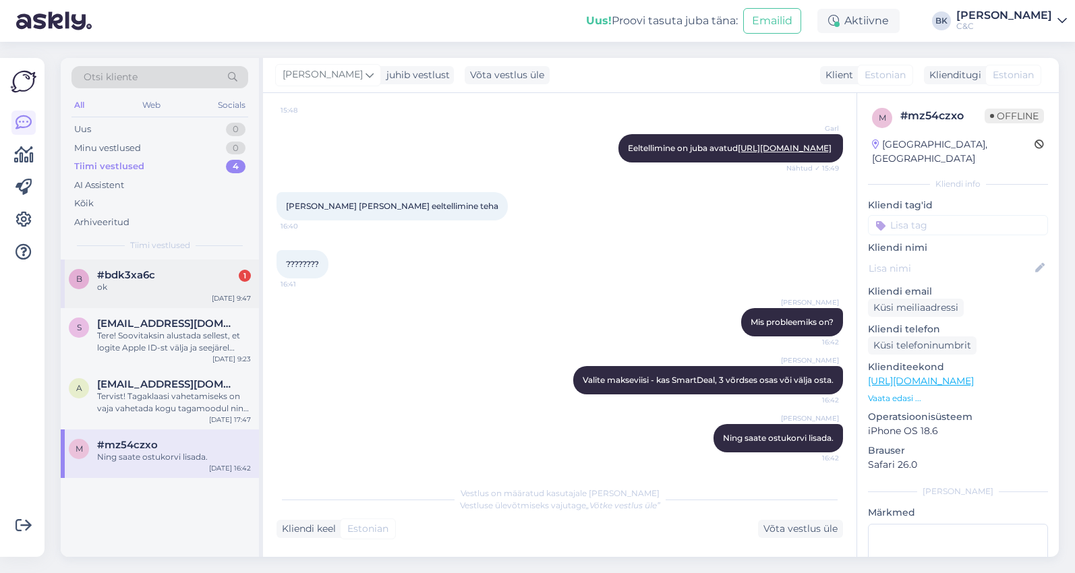
click at [175, 291] on div "ok" at bounding box center [174, 287] width 154 height 12
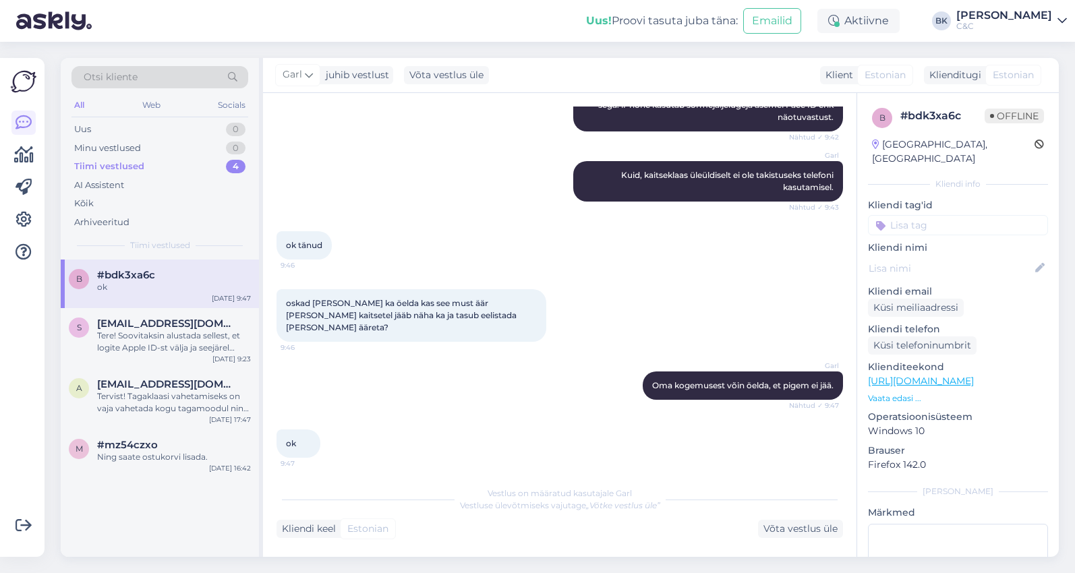
scroll to position [327, 0]
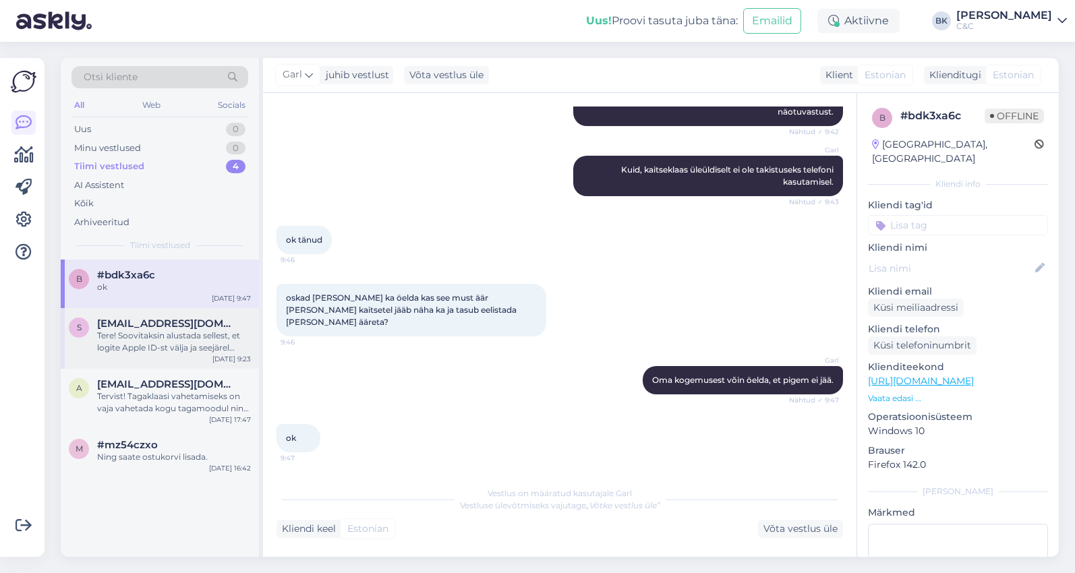
click at [183, 345] on div "Tere! Soovitaksin alustada sellest, et logite Apple ID-st välja ja seejärel uue…" at bounding box center [174, 342] width 154 height 24
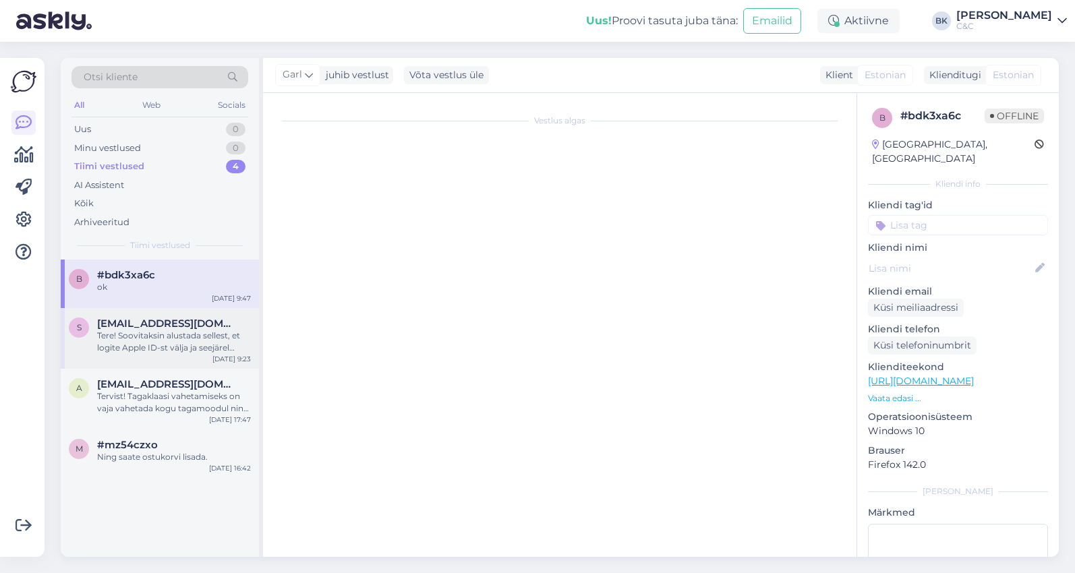
scroll to position [0, 0]
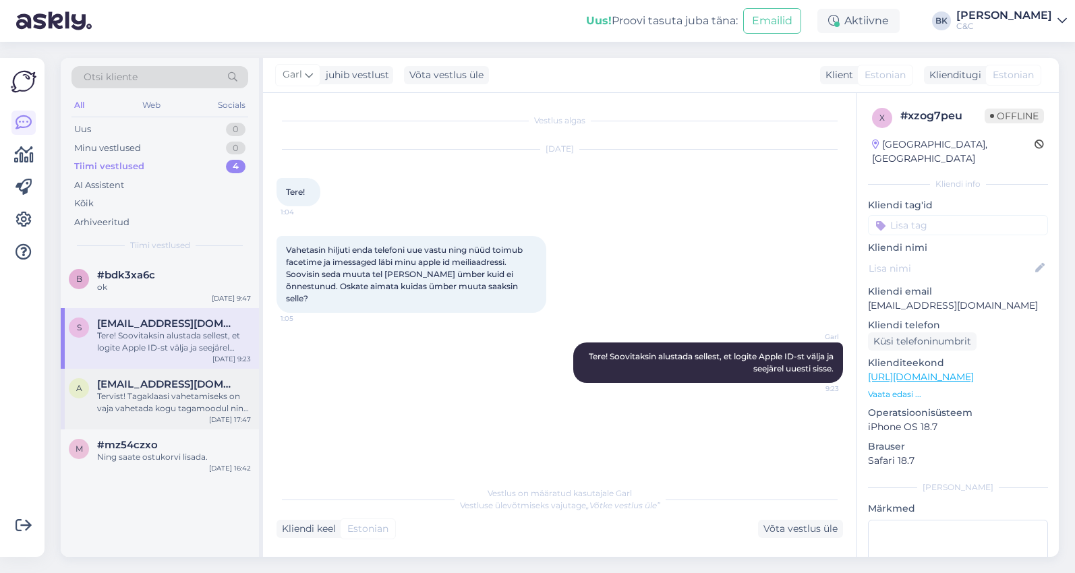
click at [180, 391] on div "Tervist! Tagaklaasi vahetamiseks on vaja vahetada kogu tagamoodul ning selle hi…" at bounding box center [174, 402] width 154 height 24
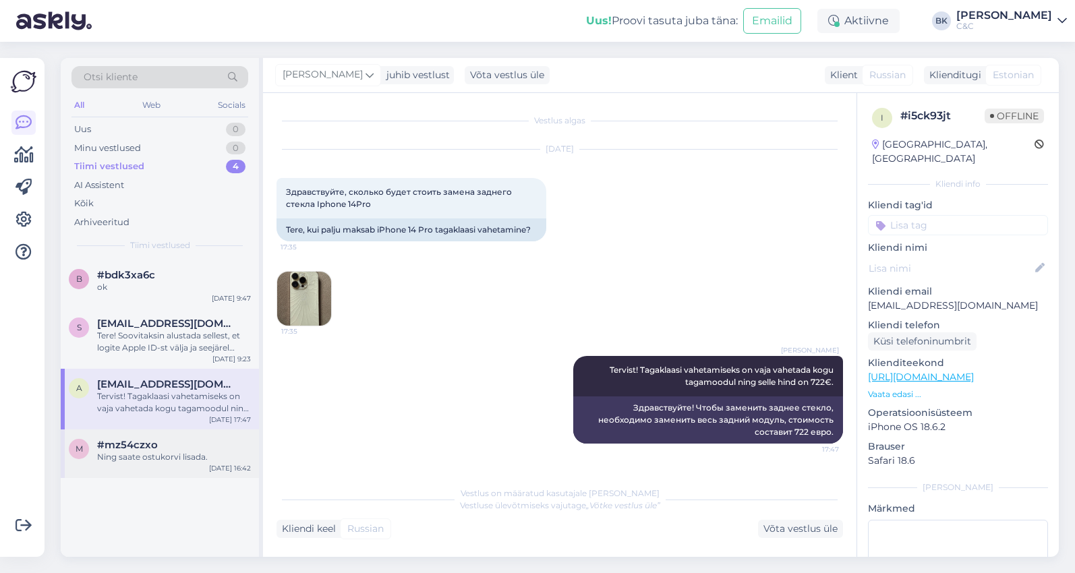
click at [171, 463] on div "m #mz54czxo Ning saate ostukorvi lisada. [DATE] 16:42" at bounding box center [160, 453] width 198 height 49
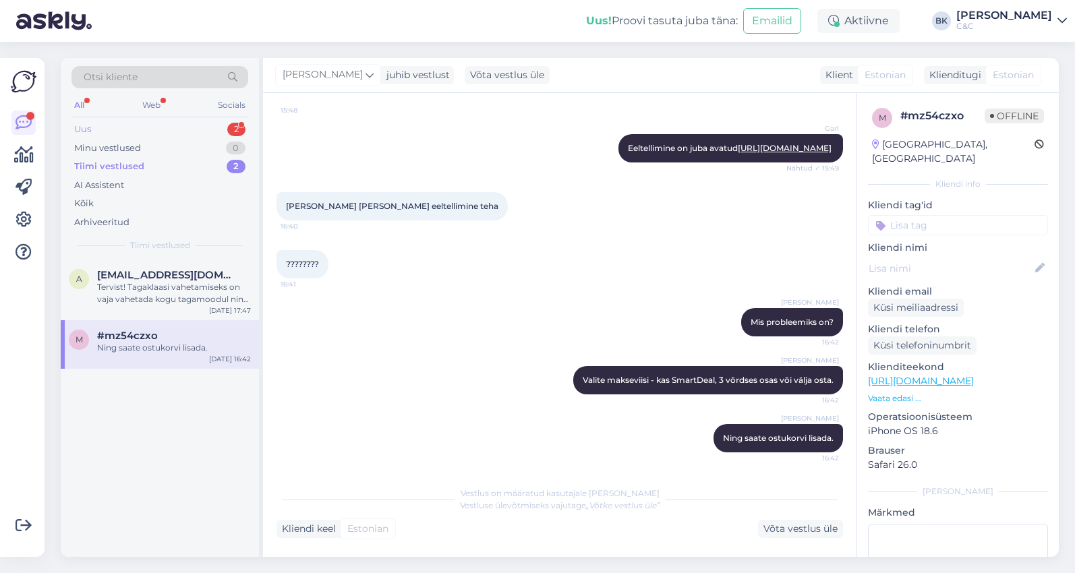
click at [202, 122] on div "Uus 2" at bounding box center [159, 129] width 177 height 19
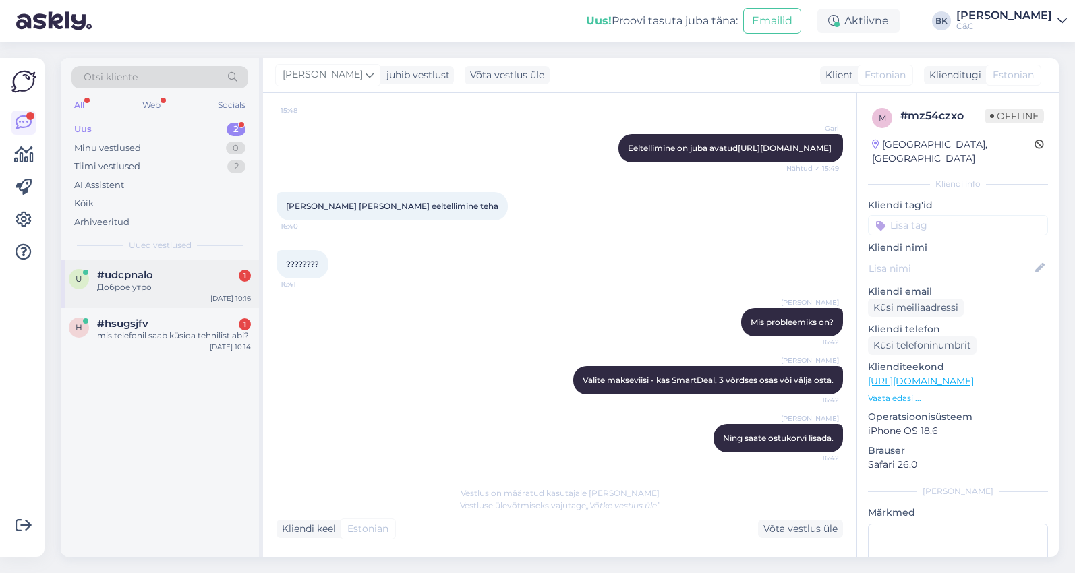
click at [168, 287] on div "Доброе утро" at bounding box center [174, 287] width 154 height 12
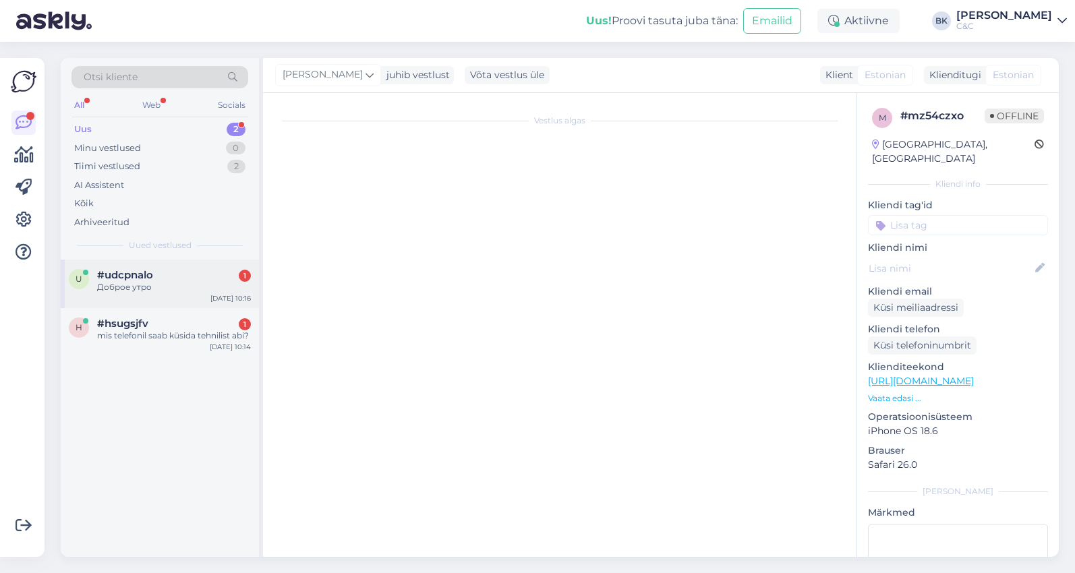
scroll to position [0, 0]
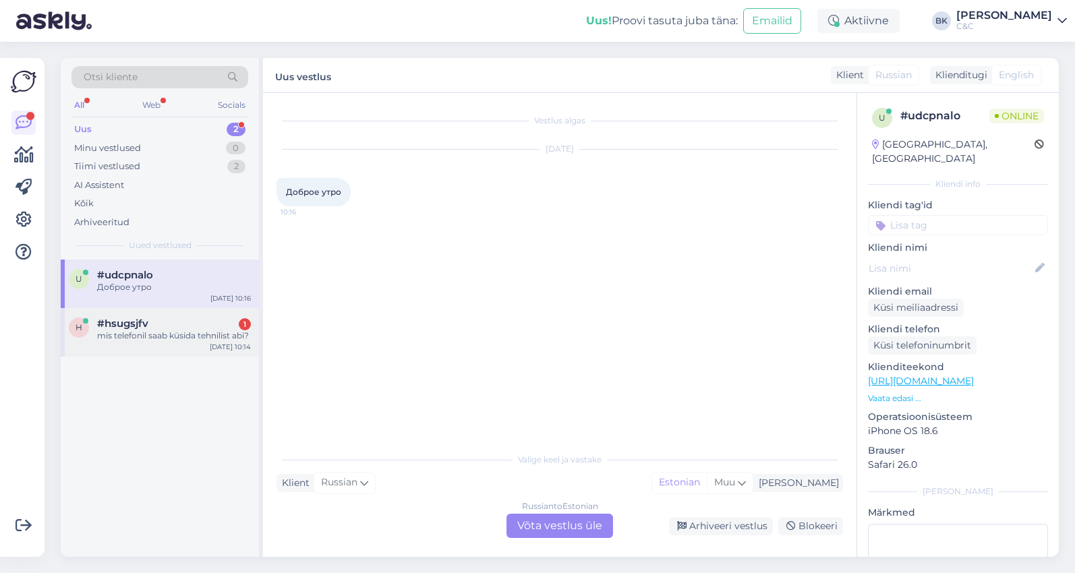
click at [173, 318] on div "#hsugsjfv 1" at bounding box center [174, 324] width 154 height 12
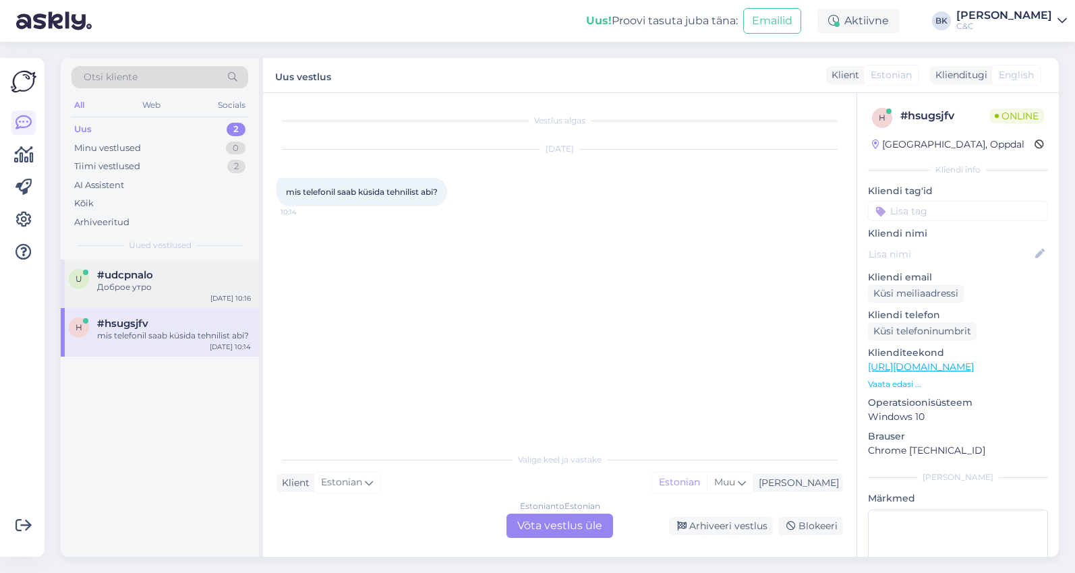
click at [179, 298] on div "u #udcpnalo Доброе утро [DATE] 10:16" at bounding box center [160, 284] width 198 height 49
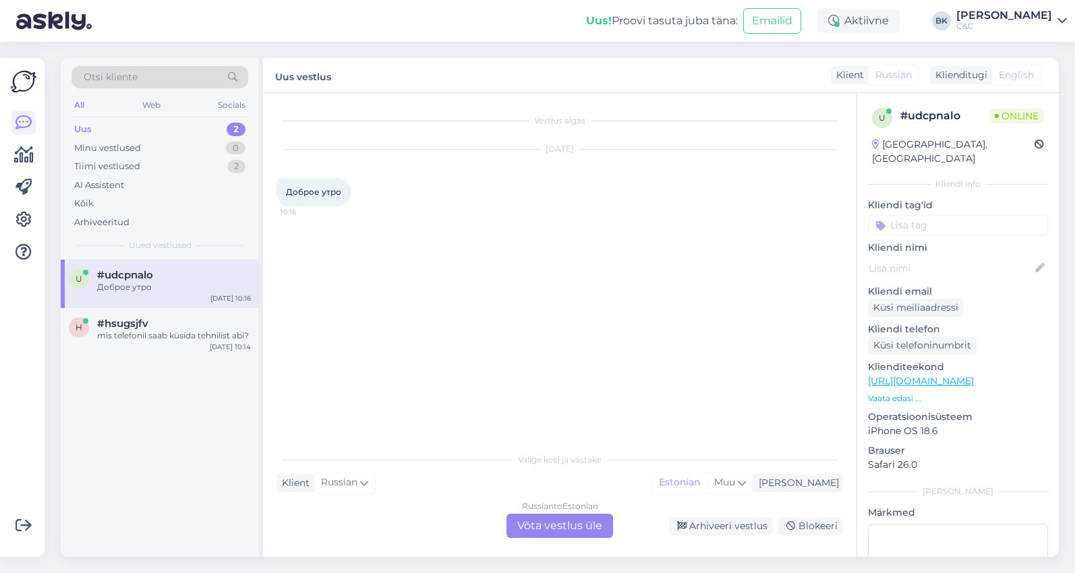
click at [544, 523] on div "Russian to Estonian Võta vestlus üle" at bounding box center [559, 526] width 107 height 24
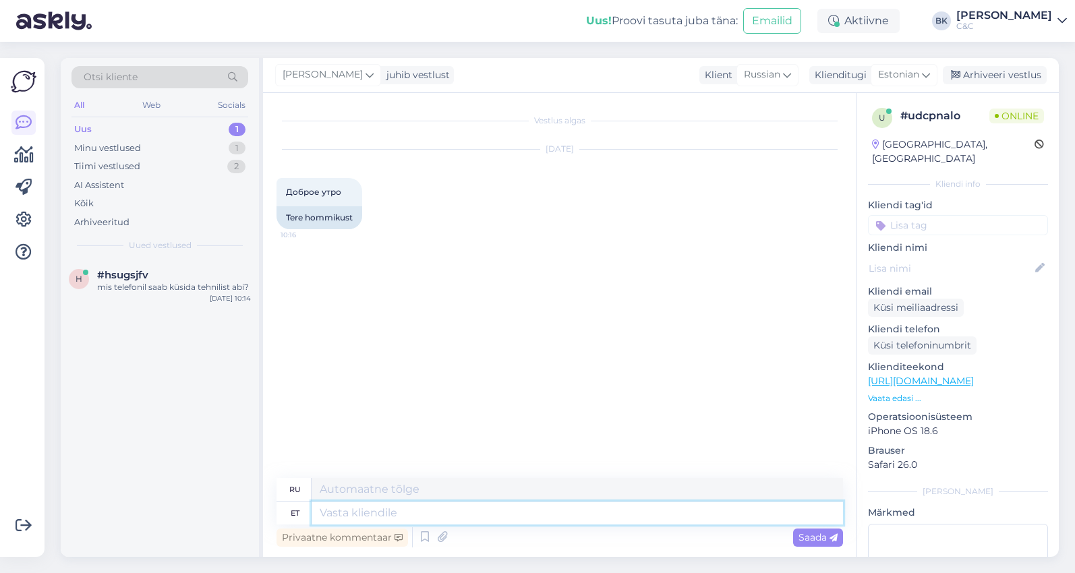
click at [544, 523] on textarea at bounding box center [576, 513] width 531 height 23
type textarea "Tere!"
type textarea "Привет!"
type textarea "Tere! Kuidas"
type textarea "Привет, как дела?"
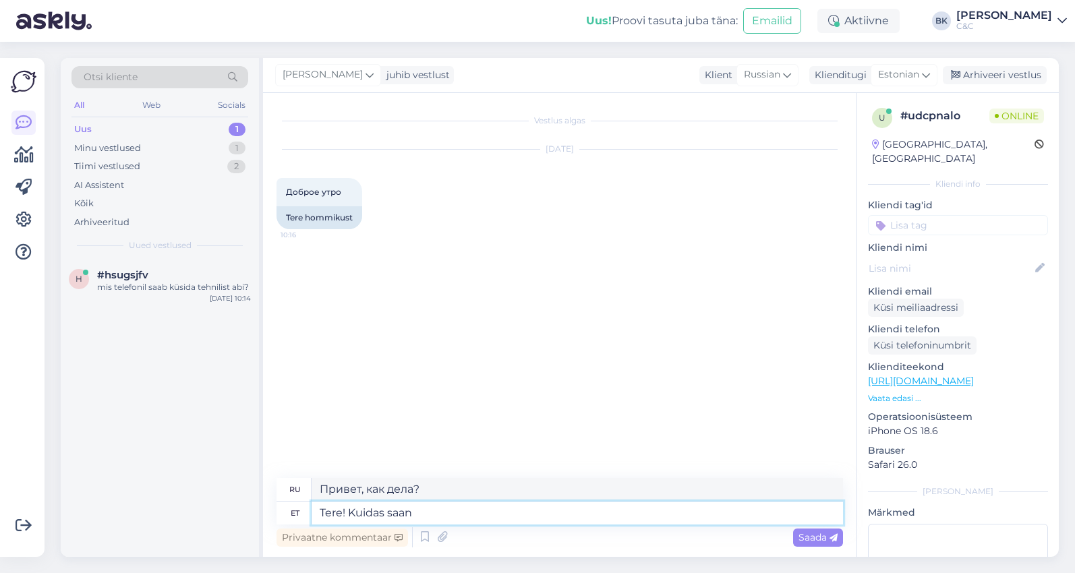
type textarea "Tere! Kuidas saan T"
type textarea "Здравствуйте! Как я могу"
type textarea "Tere! Kuidas saan Teile ab"
type textarea "Здравствуйте! Как с вами связаться?"
type textarea "Tere! Kuidas saan Teile abks o"
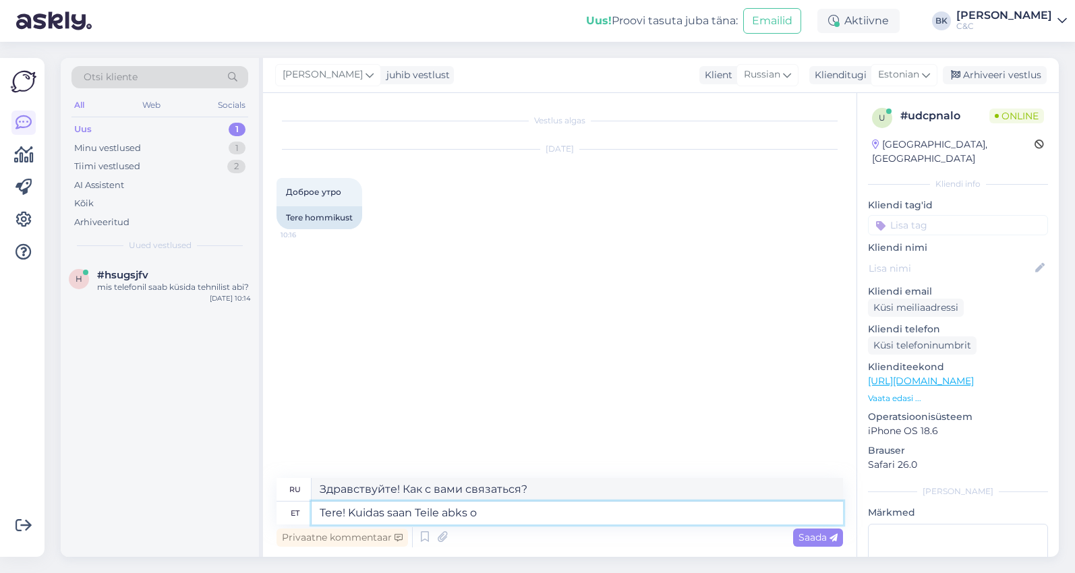
type textarea "Здравствуйте! Чем я могу вам помочь?"
type textarea "Tere! Kuidas saan Teile abiks olla?"
click at [807, 536] on span "Saada" at bounding box center [817, 537] width 39 height 12
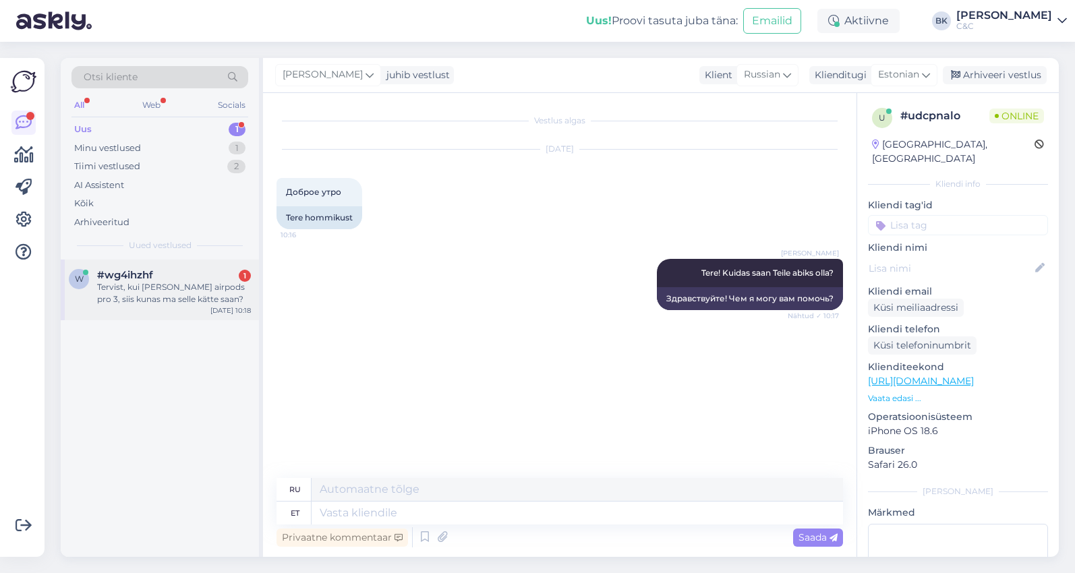
click at [187, 291] on div "Tervist, kui [PERSON_NAME] airpods pro 3, siis kunas ma selle kätte saan?" at bounding box center [174, 293] width 154 height 24
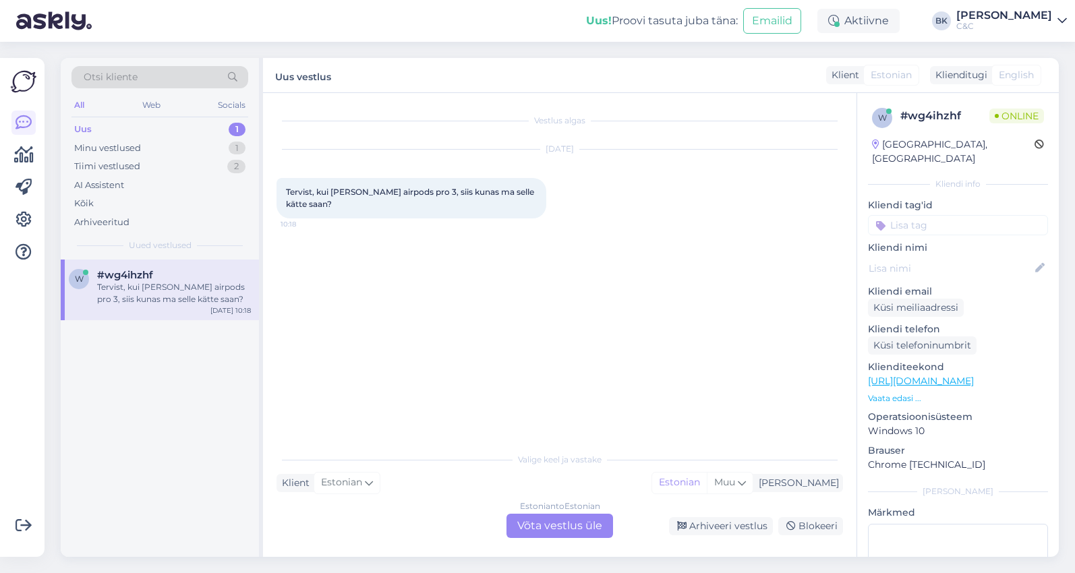
click at [528, 530] on div "Estonian to Estonian Võta vestlus üle" at bounding box center [559, 526] width 107 height 24
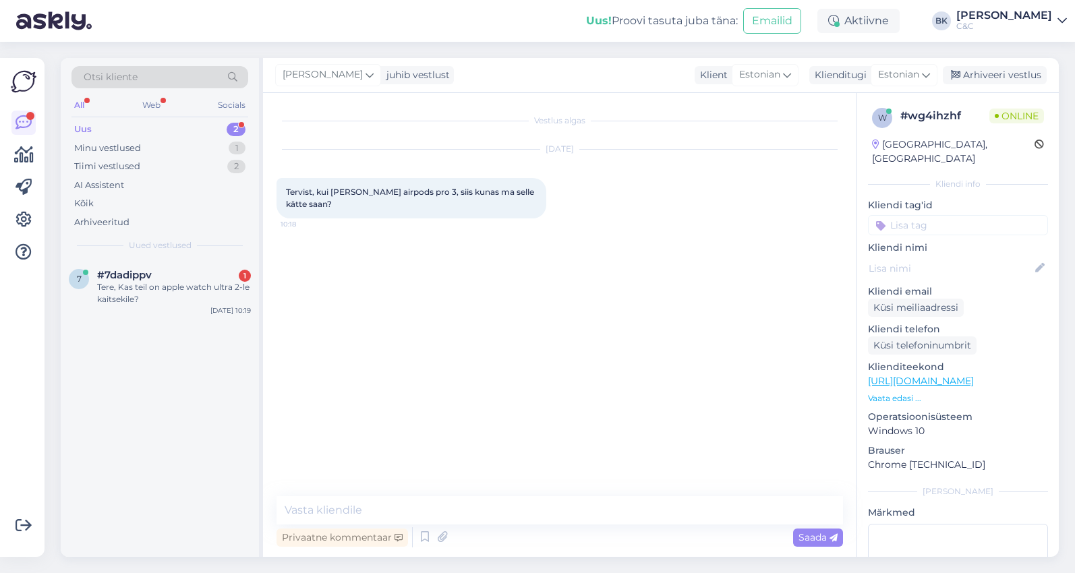
click at [415, 537] on div "Privaatne kommentaar Saada" at bounding box center [559, 537] width 566 height 26
click at [423, 537] on icon at bounding box center [425, 537] width 16 height 20
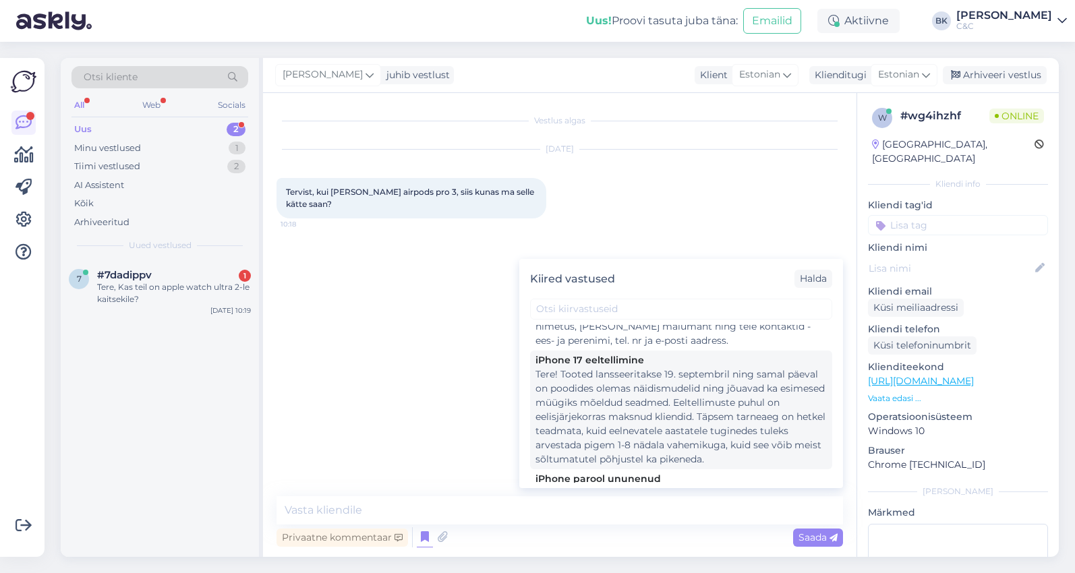
scroll to position [101, 0]
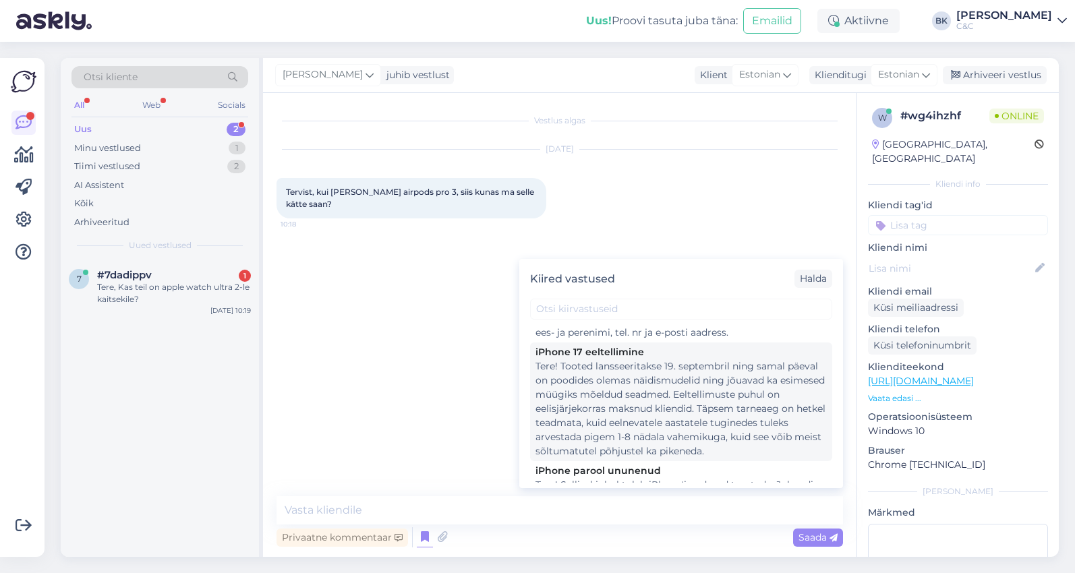
click at [734, 382] on div "Tere! Tooted lansseeritakse 19. septembril ning samal päeval on poodides olemas…" at bounding box center [680, 408] width 291 height 99
type textarea "Tere! Tooted lansseeritakse 19. septembril ning samal päeval on poodides olemas…"
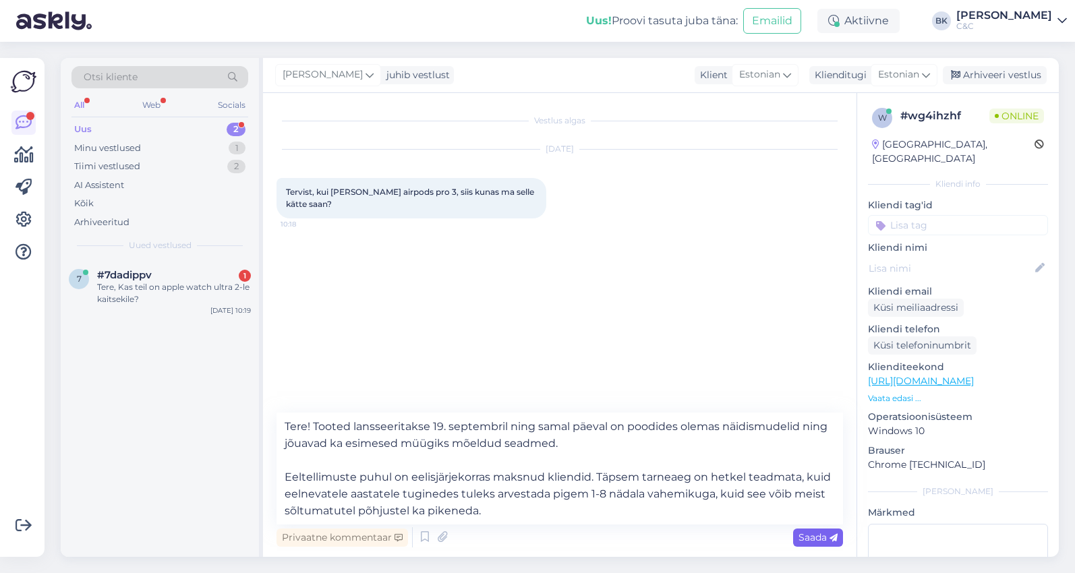
click at [812, 543] on div "Saada" at bounding box center [818, 538] width 50 height 18
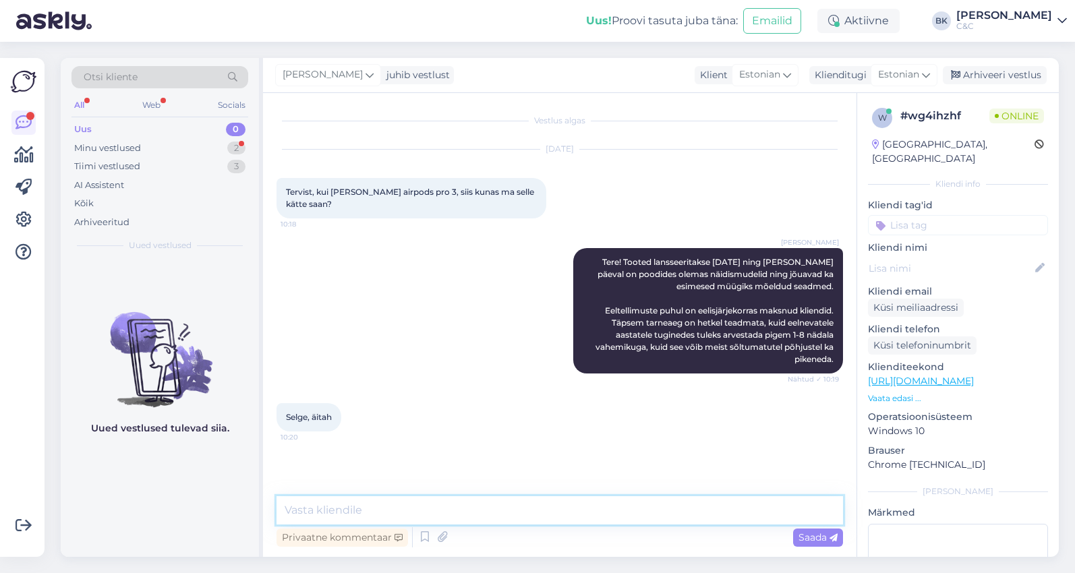
click at [425, 510] on textarea at bounding box center [559, 510] width 566 height 28
type textarea "Ikka, ilusat päeva!"
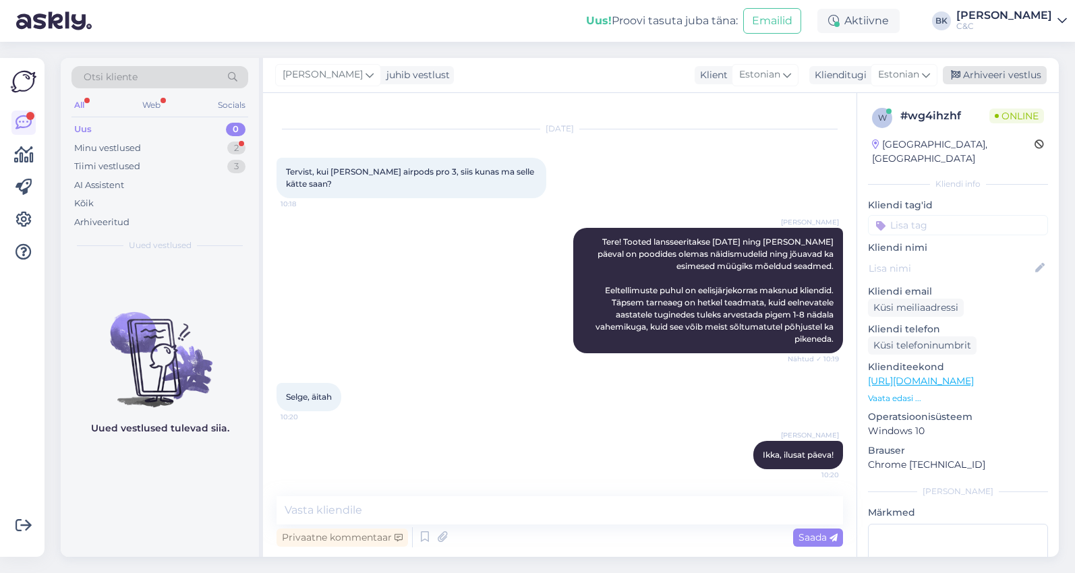
click at [1010, 74] on div "Arhiveeri vestlus" at bounding box center [994, 75] width 104 height 18
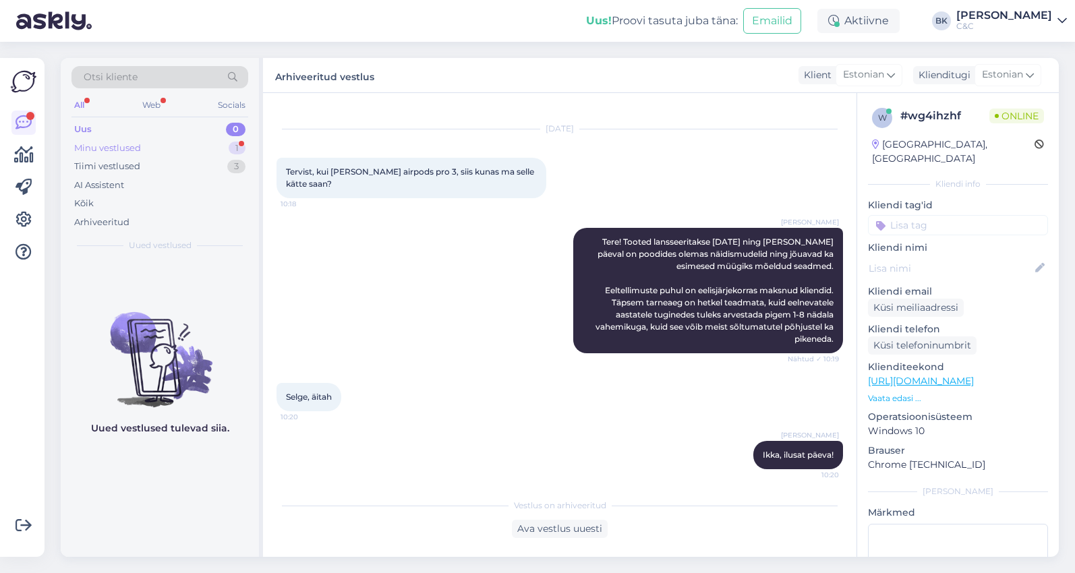
click at [156, 148] on div "Minu vestlused 1" at bounding box center [159, 148] width 177 height 19
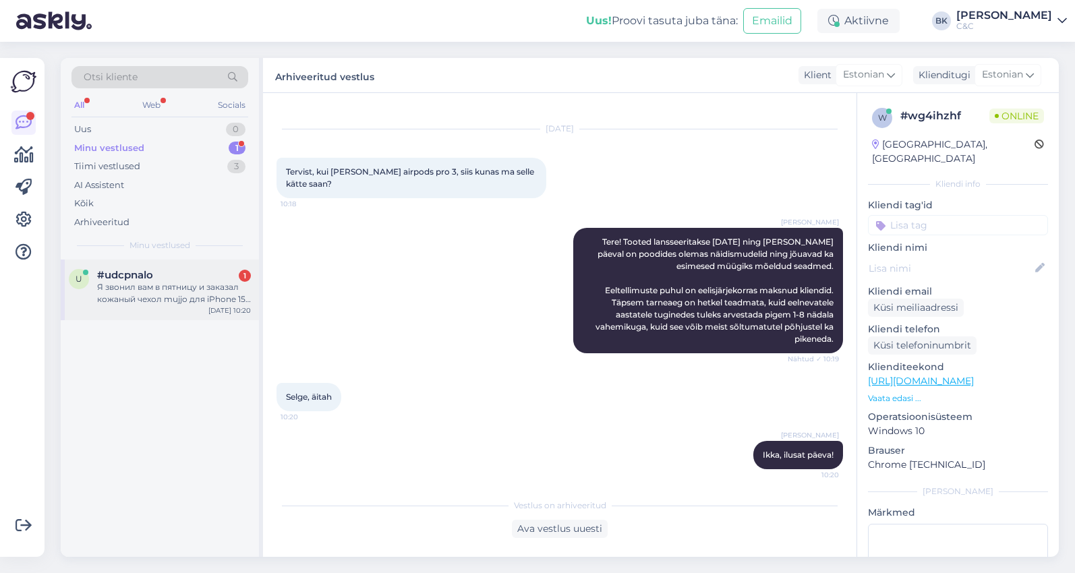
click at [162, 302] on div "Я звонил вам в пятницу и заказал кожаный чехол mujjo для iPhone 15 pro. Хотел у…" at bounding box center [174, 293] width 154 height 24
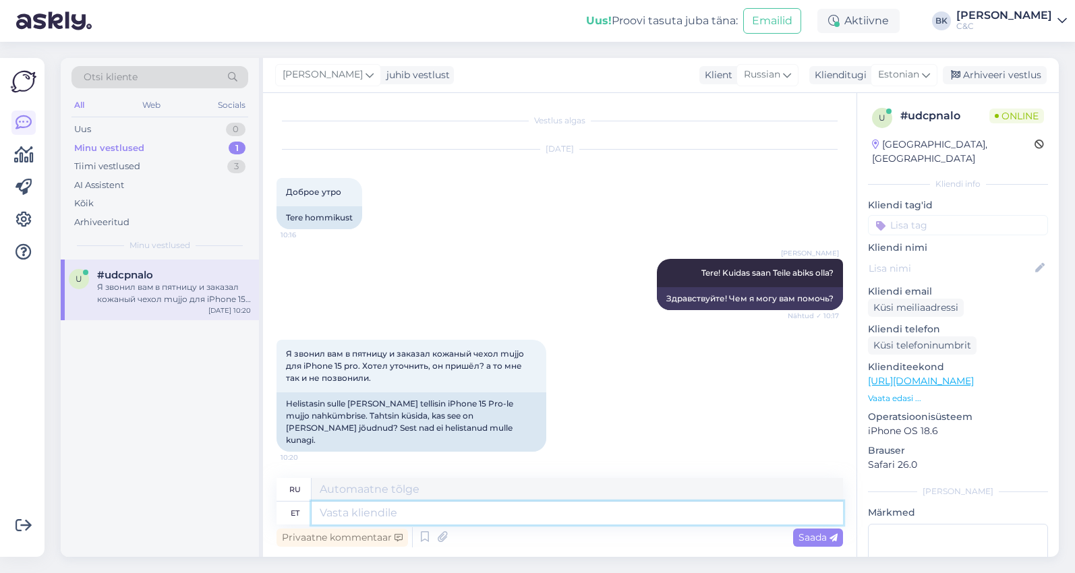
click at [418, 517] on textarea at bounding box center [576, 513] width 531 height 23
type textarea "Kas"
type textarea "Является"
type textarea "Kas Teil o"
type textarea "У вас есть"
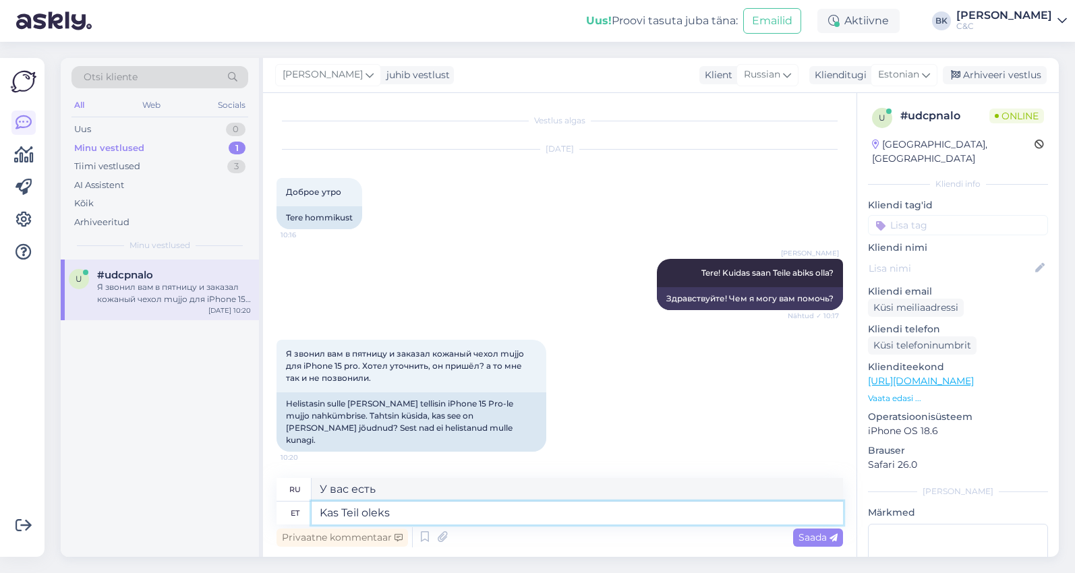
type textarea "Kas Teil oleks"
type textarea "Вы бы имели"
type textarea "Kas Teil oleks anda te"
type textarea "Не могли бы вы дать"
type textarea "Kas Teil oleks anda tellimuse k"
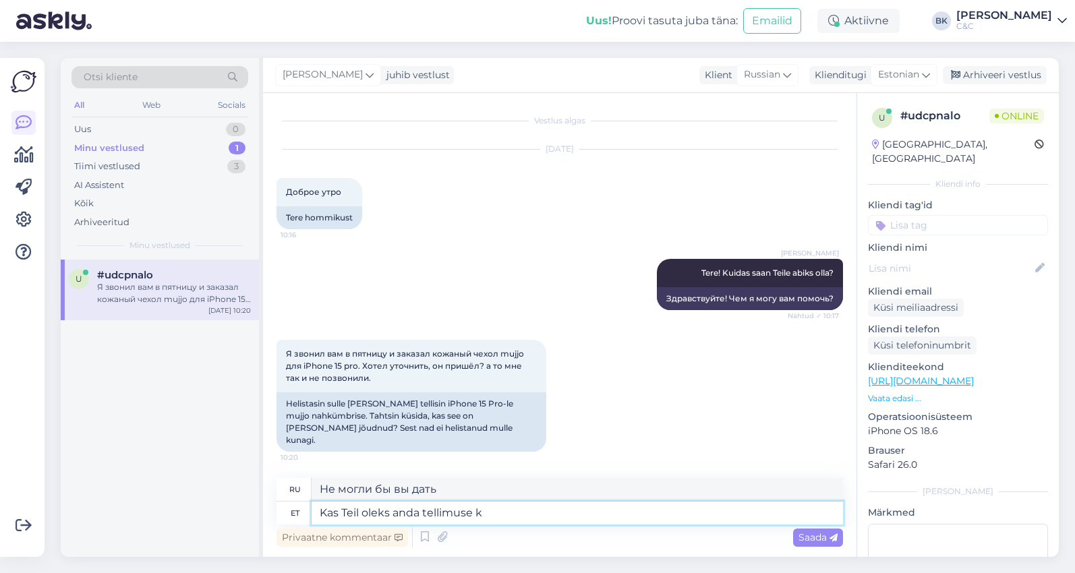
type textarea "Хотите сделать заказ?"
type textarea "Kas Teil oleks anda tellimuse kinnitus n"
type textarea "Не могли бы вы предоставить подтверждение заказа?"
type textarea "Kas Teil oleks anda tellimuse kinnitus number"
type textarea "Не могли бы вы предоставить мне номер подтверждения заказа?"
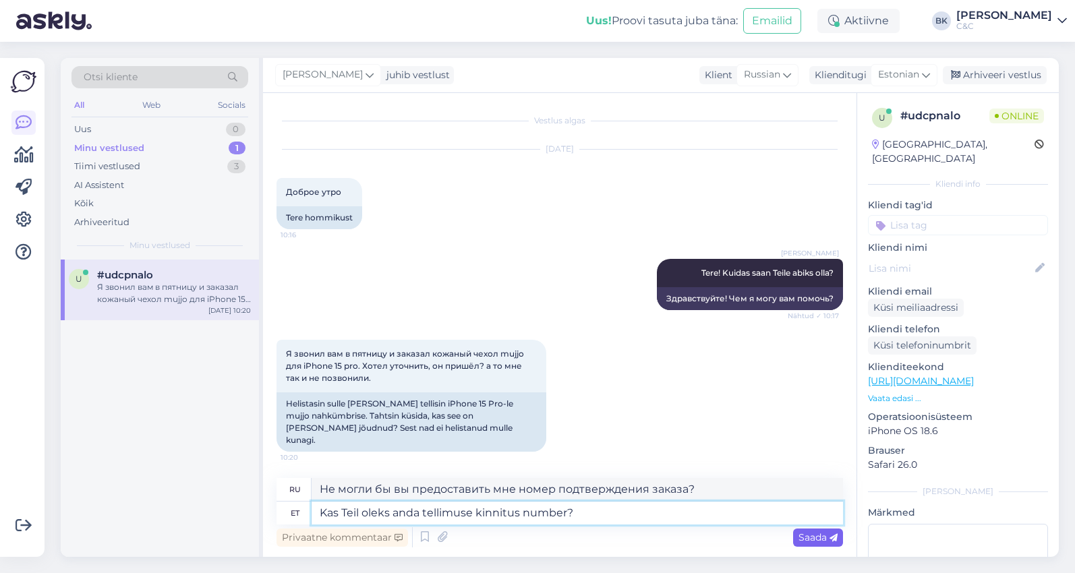
type textarea "Kas Teil oleks anda tellimuse kinnitus number?"
click at [818, 535] on span "Saada" at bounding box center [817, 537] width 39 height 12
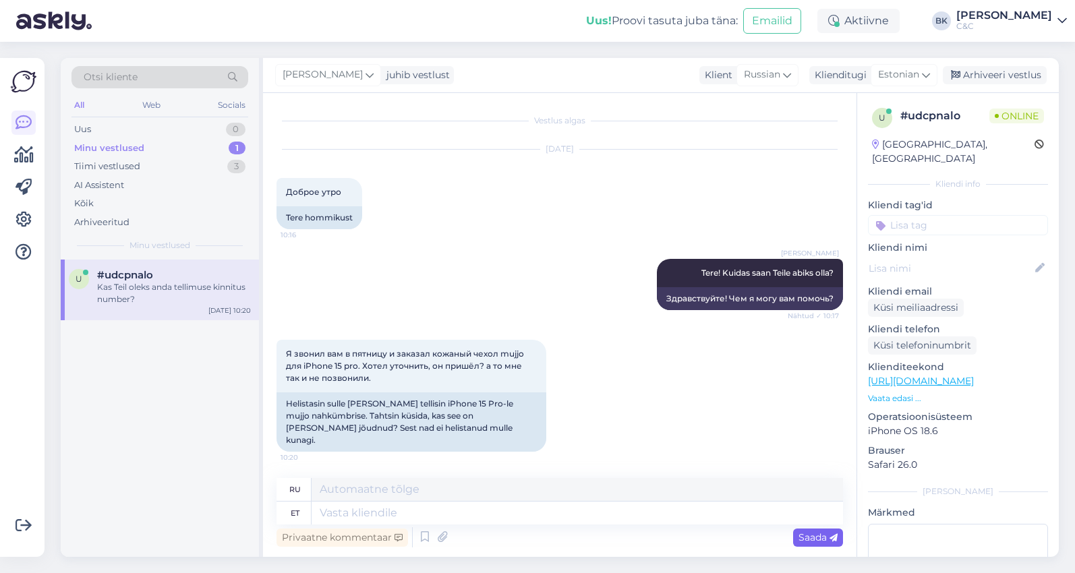
scroll to position [82, 0]
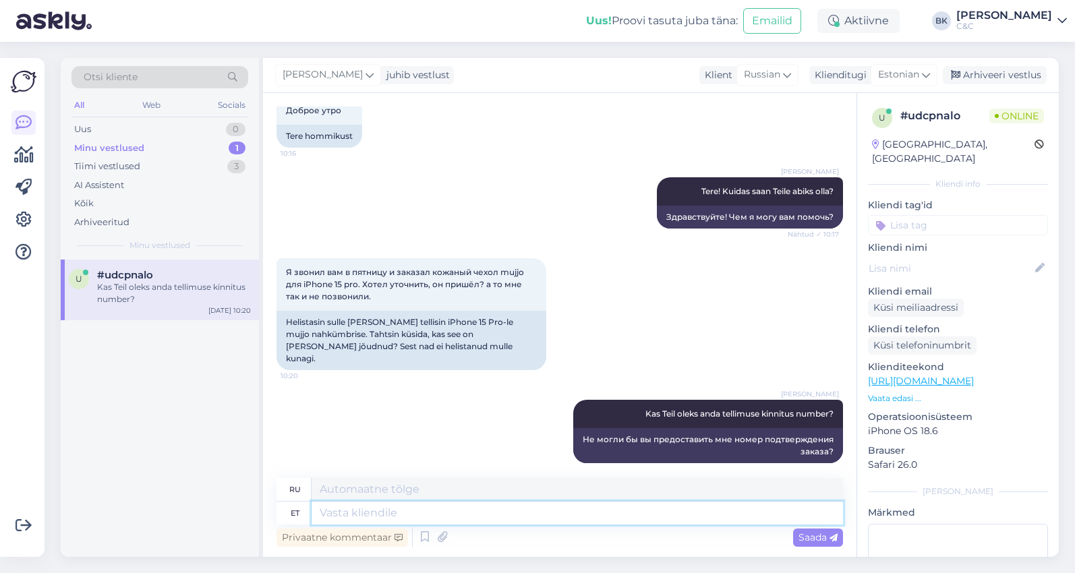
click at [685, 516] on textarea at bounding box center [576, 513] width 531 height 23
type textarea "Kui e"
type textarea "Если"
type textarea "Kui ei"
type textarea "Если не"
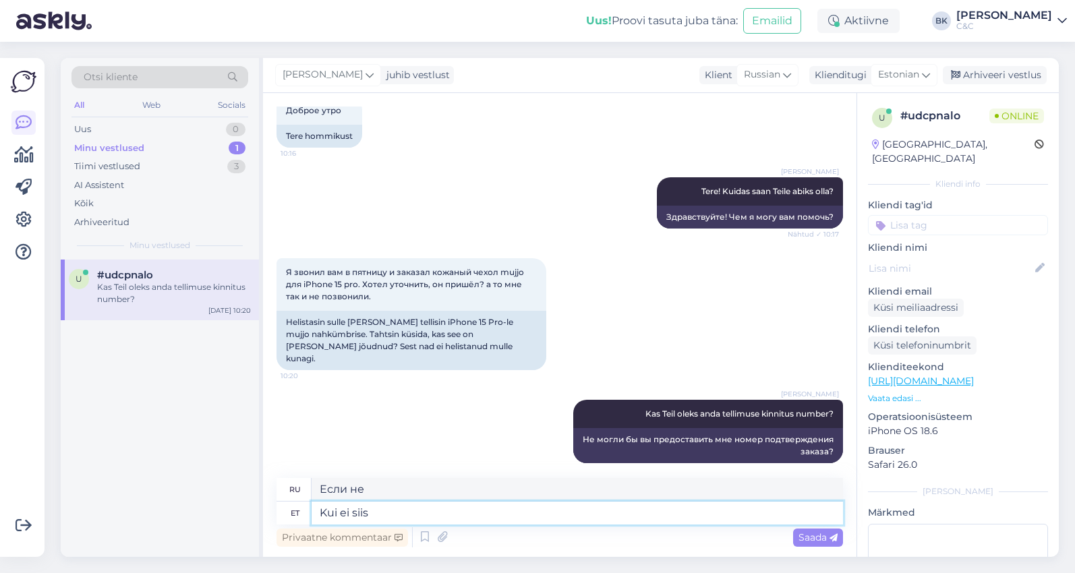
type textarea "Kui ei siis o"
type textarea "Если нет, то"
type textarea "Kui ei siis olge"
type textarea "Если нет, то будьте"
type textarea "Kui ei siis olge hea ja"
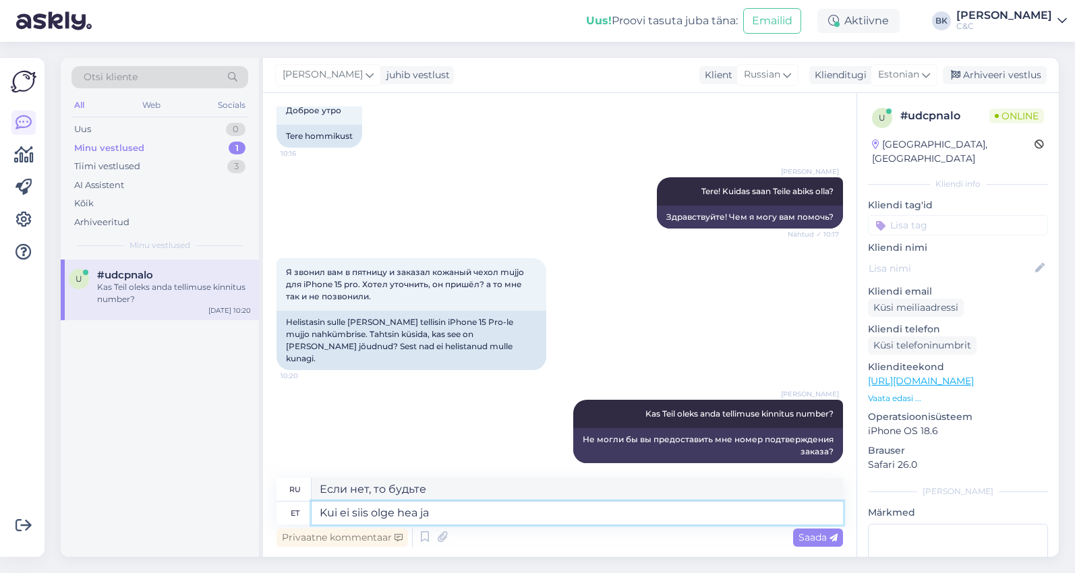
type textarea "Если нет, то ведите себя хорошо."
type textarea "Kui ei siis olge hea ja a"
type textarea "Если нет, то будь хорошим и"
type textarea "Kui ei siis olge hea ja andke e"
type textarea "Если нет, то, пожалуйста, дайте его мне."
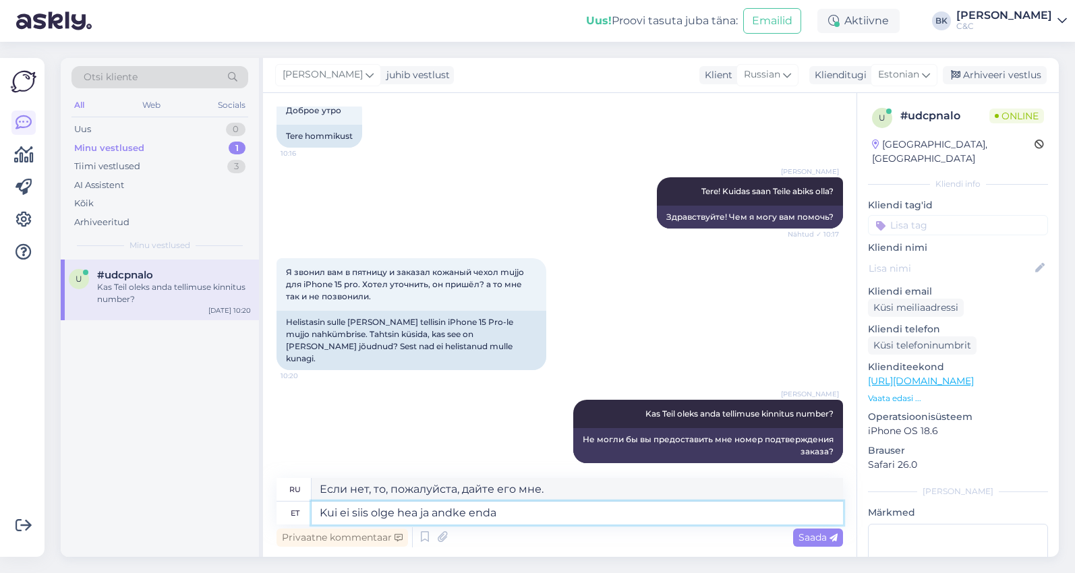
type textarea "Kui ei siis olge hea ja andke enda n"
type textarea "Если нет, то будьте добры и отдайте свое."
type textarea "Kui ei siis olge hea ja andke enda [PERSON_NAME]"
type textarea "Если нет, укажите, пожалуйста, свое имя."
type textarea "Kui ei siis olge hea ja andke enda nimi ning va"
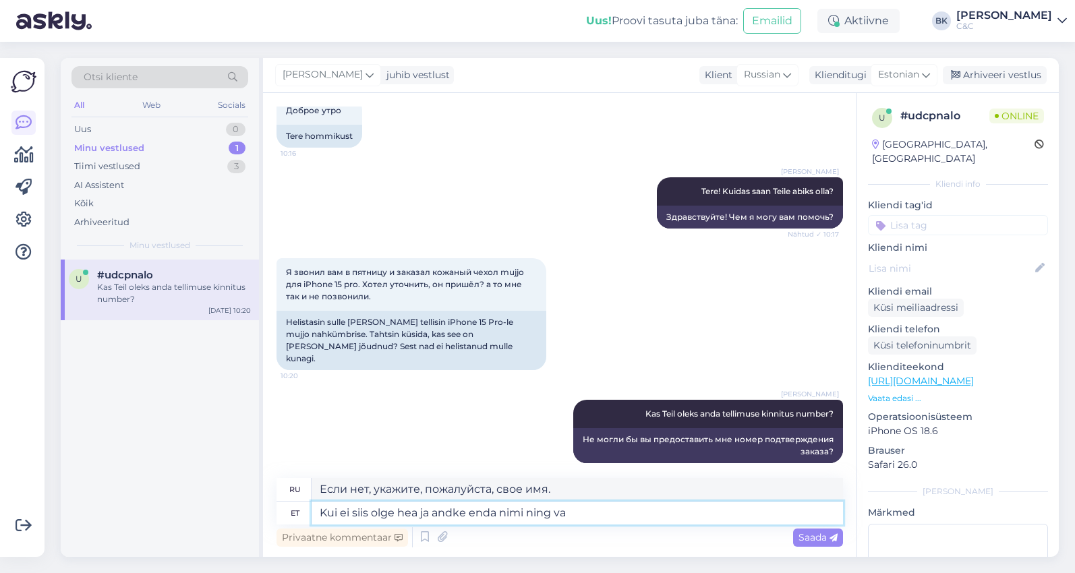
type textarea "Если нет, пожалуйста, укажите свое имя [PERSON_NAME]"
type textarea "Kui ei siis olge hea ja andke enda nimi ning vaatan k"
type textarea "Если нет, то назовите мне свое имя, и я посмотрю."
type textarea "Kui ei siis olge hea ja andke enda nimi ning vaatan kuidas"
type textarea "Если нет, то, пожалуйста, назовите мне свое имя, и я посмотрю, что из этого пол…"
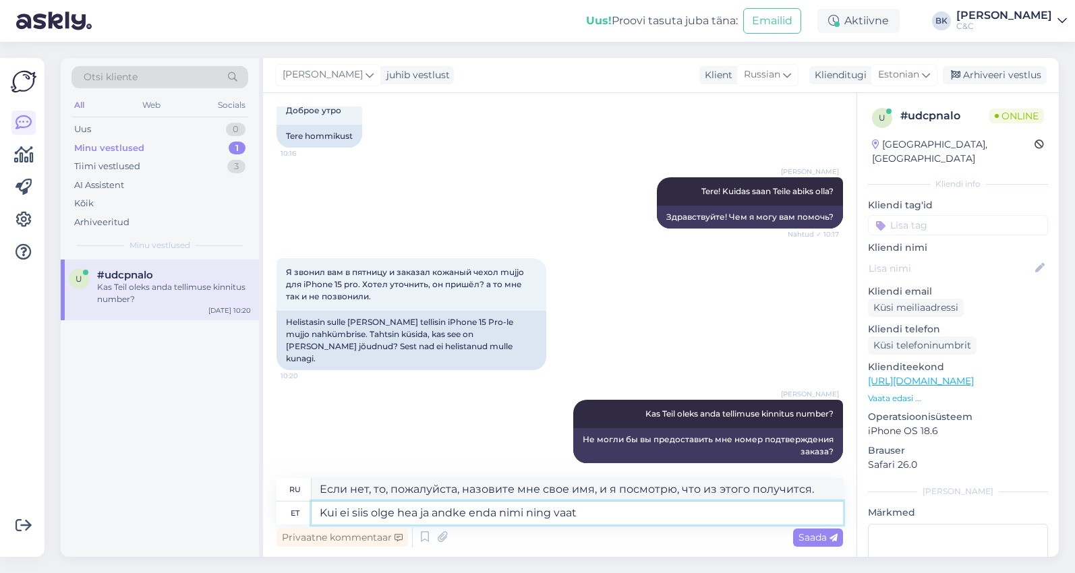
type textarea "Kui ei siis olge hea ja andke enda nimi ning vaa"
type textarea "Если нет, то назовите мне свое имя, и я посмотрю."
type textarea "Kui ei siis olge hea ja andke enda [PERSON_NAME]"
type textarea "Если нет, пожалуйста, укажите свое имя [PERSON_NAME]"
type textarea "Kui ei siis olge hea ja andke enda nim"
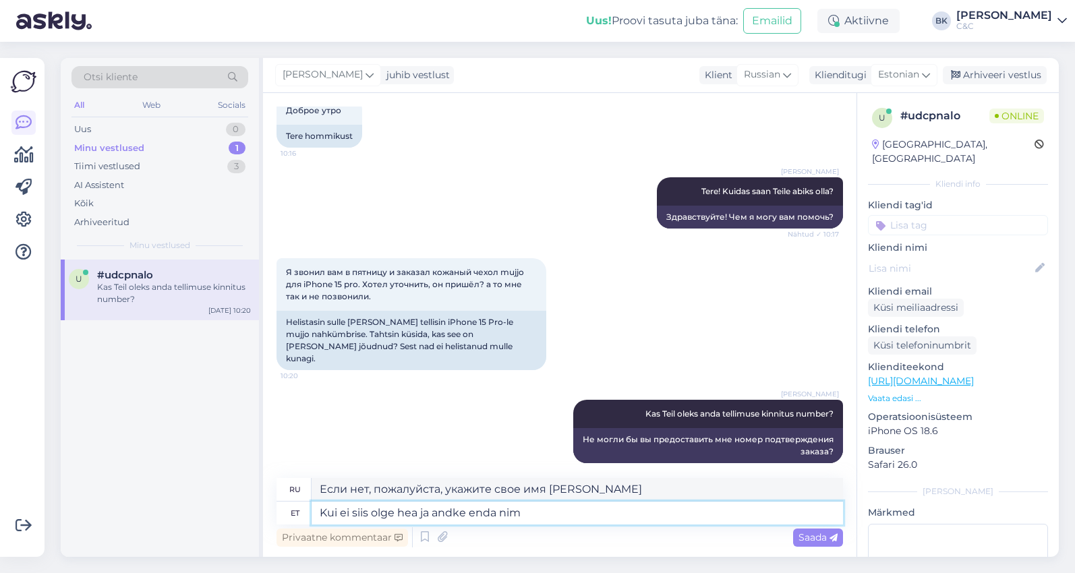
type textarea "Если нет, укажите, пожалуйста, свое имя."
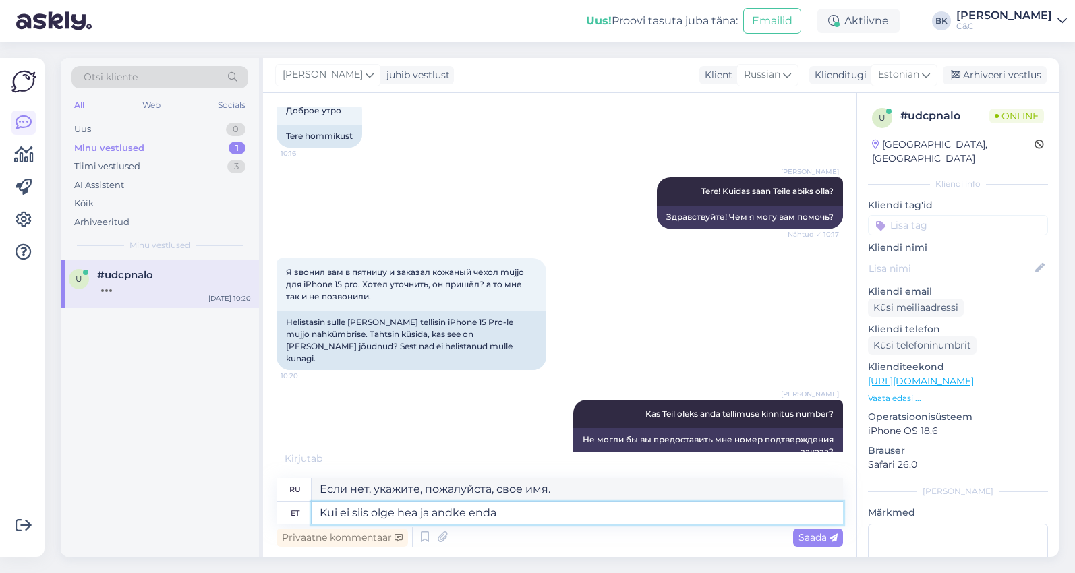
type textarea "Kui ei siis olge hea ja andke end"
type textarea "Если нет, то будьте добры и отдайте свое."
type textarea "Kui ei siis olge hea ja an"
type textarea "Если нет, то, пожалуйста, дайте его мне."
type textarea "Kui ei siis olge hea"
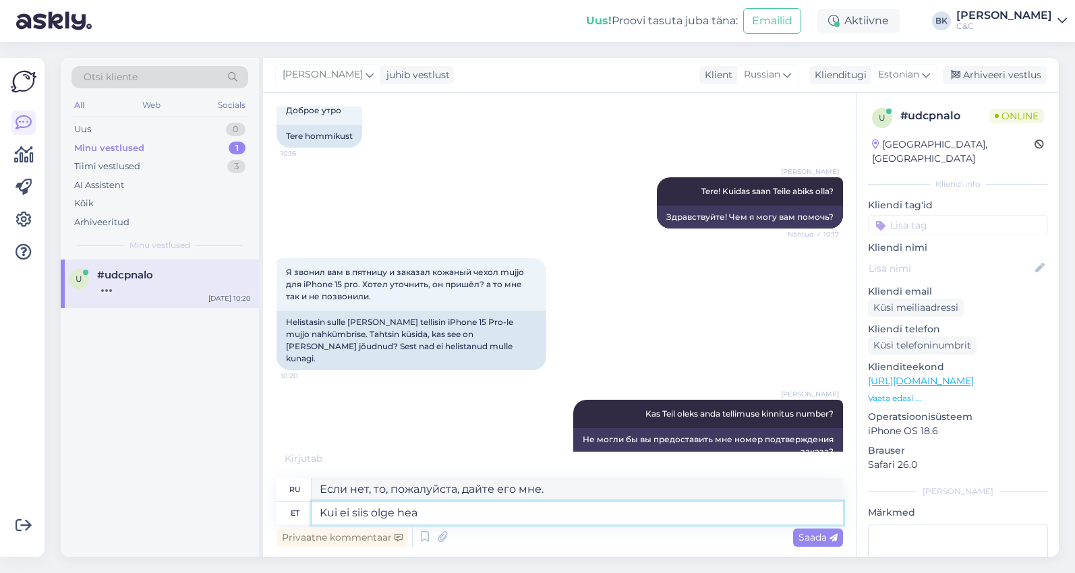
type textarea "Если нет, то будь хорошим и"
type textarea "Kui ei siis olge he"
type textarea "Если нет, то ведите себя хорошо."
type textarea "Kui ei siis o"
type textarea "Если нет, то будьте"
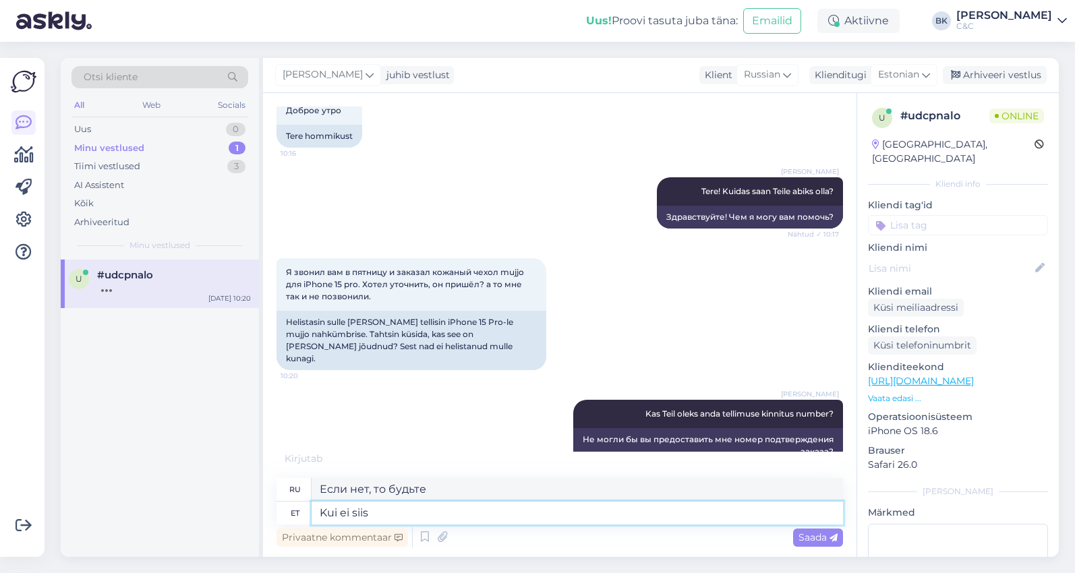
type textarea "Kui ei sii"
type textarea "Если нет, то"
type textarea "Kui ei"
type textarea "Если не"
type textarea "[PERSON_NAME]"
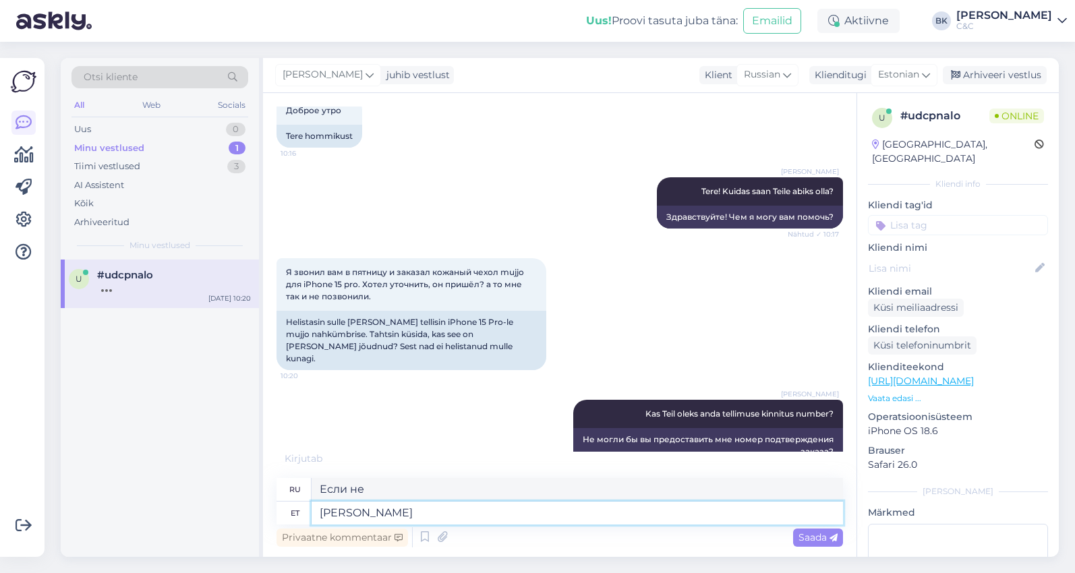
type textarea "Если"
type textarea "K"
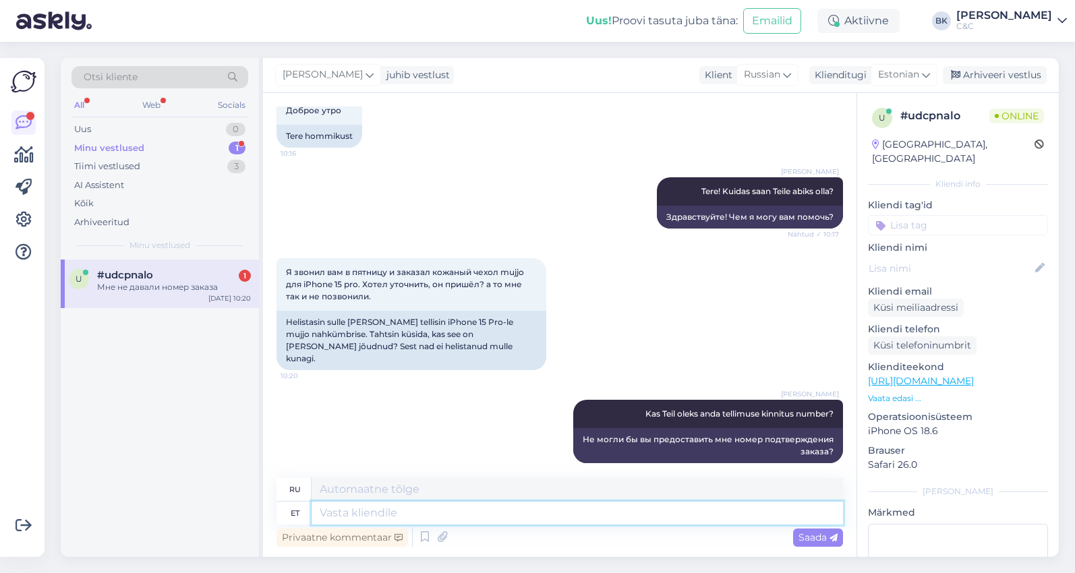
scroll to position [162, 0]
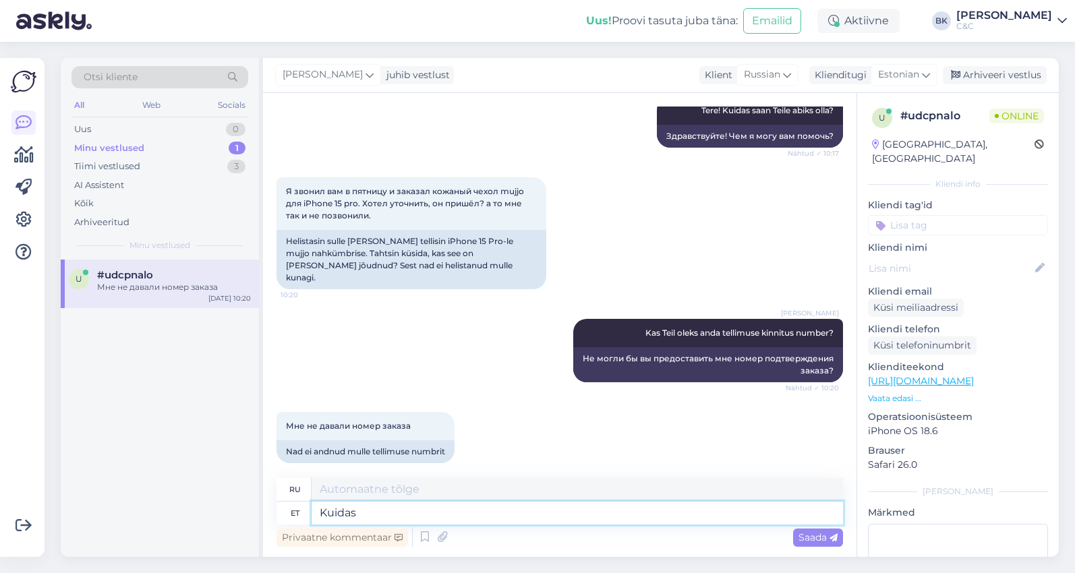
type textarea "Kuidas"
type textarea "Как"
type textarea "Kuidas siis"
type textarea "Как же тогда?"
type textarea "Kuidas siis Teie n"
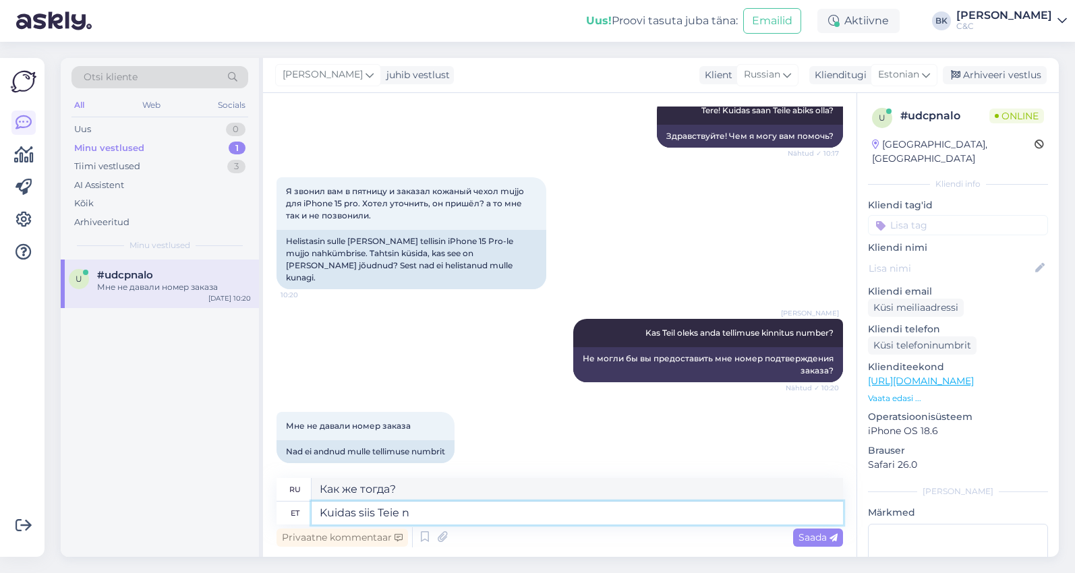
type textarea "Ну и как ты?"
type textarea "Kuidas siis [PERSON_NAME] o"
type textarea "А как же тебя зовут?"
type textarea "Kuidas siis [PERSON_NAME] on,"
type textarea "Так как тебя зовут?"
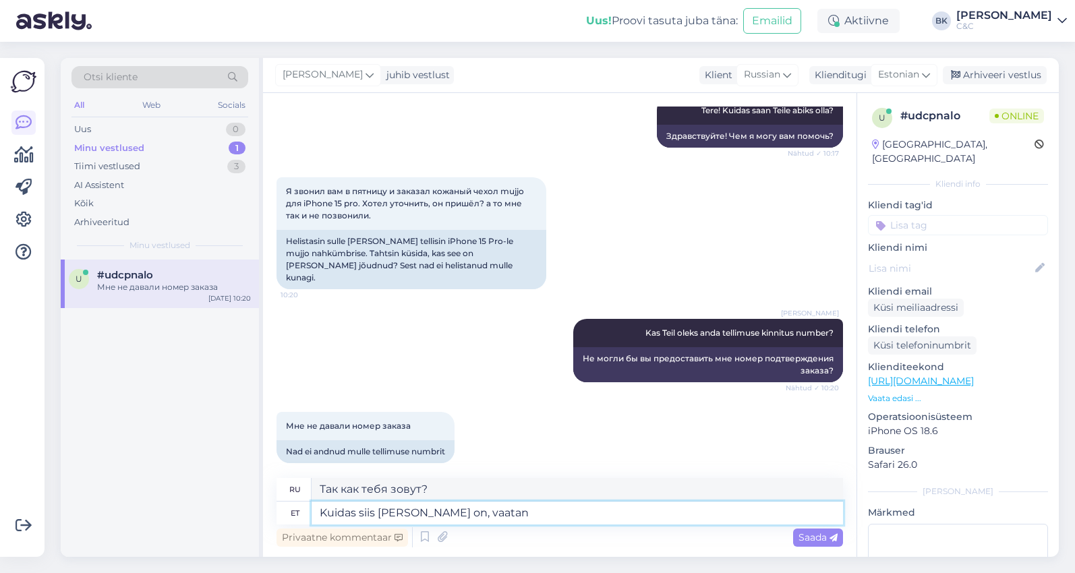
type textarea "Kuidas siis [PERSON_NAME] on, vaatan"
type textarea "Итак, как тебя зовут, дай подумать."
type textarea "Kuidas siis [PERSON_NAME] on, vaatan äkki on"
type textarea "Так как тебя зовут? Дай подумать."
type textarea "Kuidas siis [PERSON_NAME] on, vaatan äkki on te"
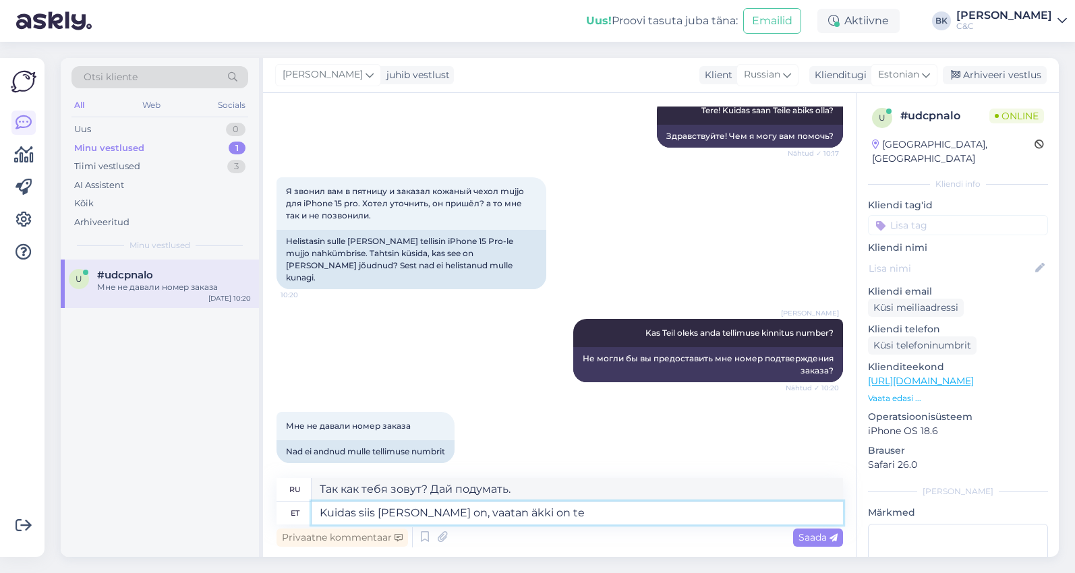
type textarea "Так как тебя зовут? Я проверю."
type textarea "Kuidas siis [PERSON_NAME] on, vaatan äkki on tehtud"
type textarea "Как тебя зовут? Я проверю, готово ли."
type textarea "Kuidas siis [PERSON_NAME] on, vaatan äkki on tehtud Teie n"
type textarea "Итак, как тебя зовут? Я проверю, есть ли у тебя имя."
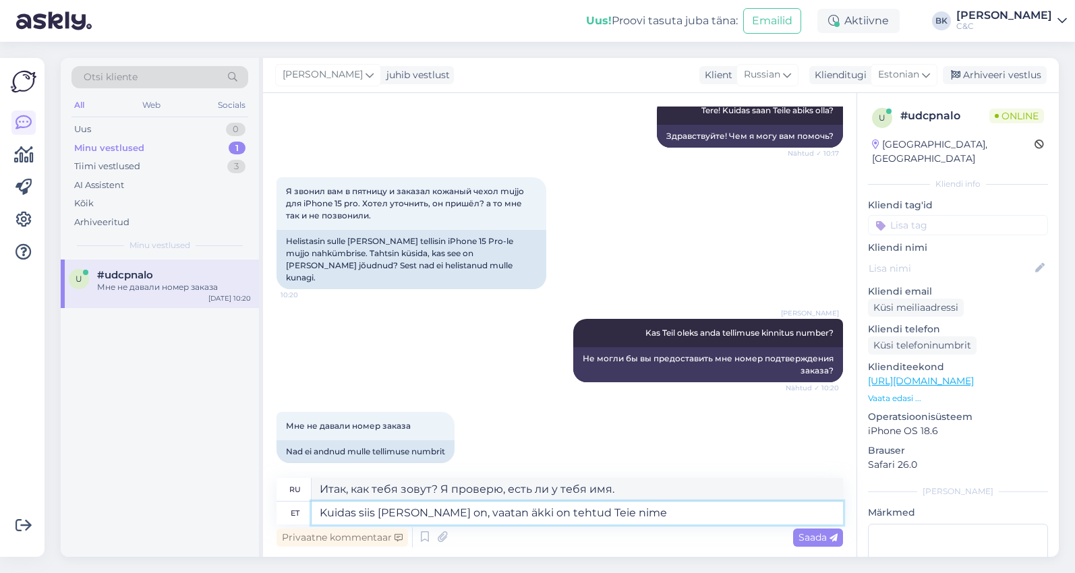
type textarea "Kuidas siis [PERSON_NAME] on, vaatan äkki on tehtud Teie nime"
type textarea "Итак, как тебя зовут? Я проверю, есть ли твоё имя."
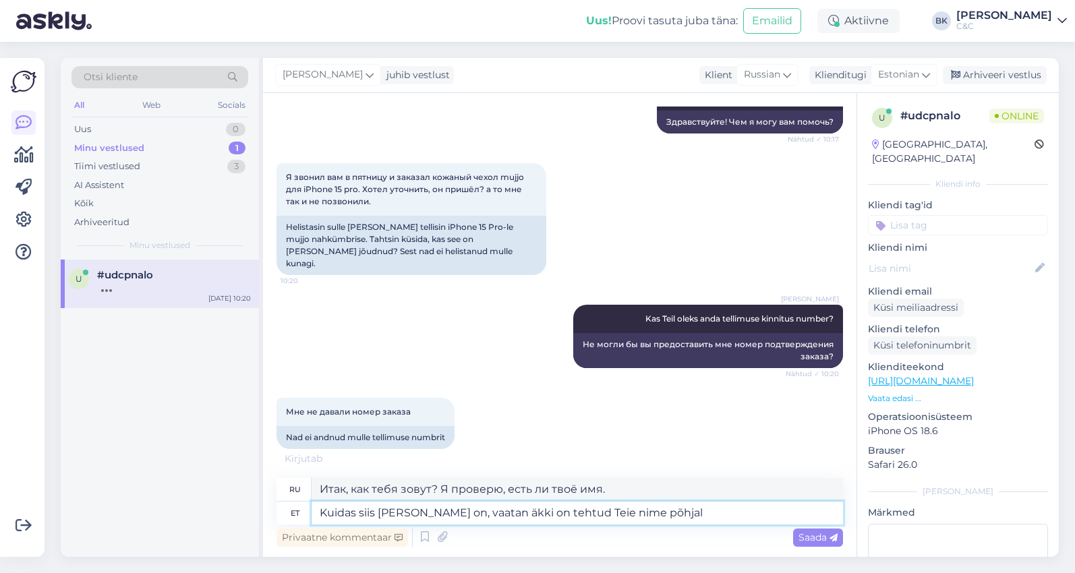
type textarea "Kuidas siis [PERSON_NAME] on, vaatan äkki on tehtud Teie nime põhjal t"
type textarea "Так как тебя зовут? Я проверю, может, оно создано на основе твоего имени."
type textarea "Kuidas siis [PERSON_NAME] on, vaatan äkki on tehtud Teie nime põhjal tellimus."
type textarea "Итак, как вас зовут? Я проверю, был ли оформлен заказ на ваше имя."
type textarea "Kuidas siis [PERSON_NAME] on, vaatan äkki on tehtud Teie nime põhjal tellimus."
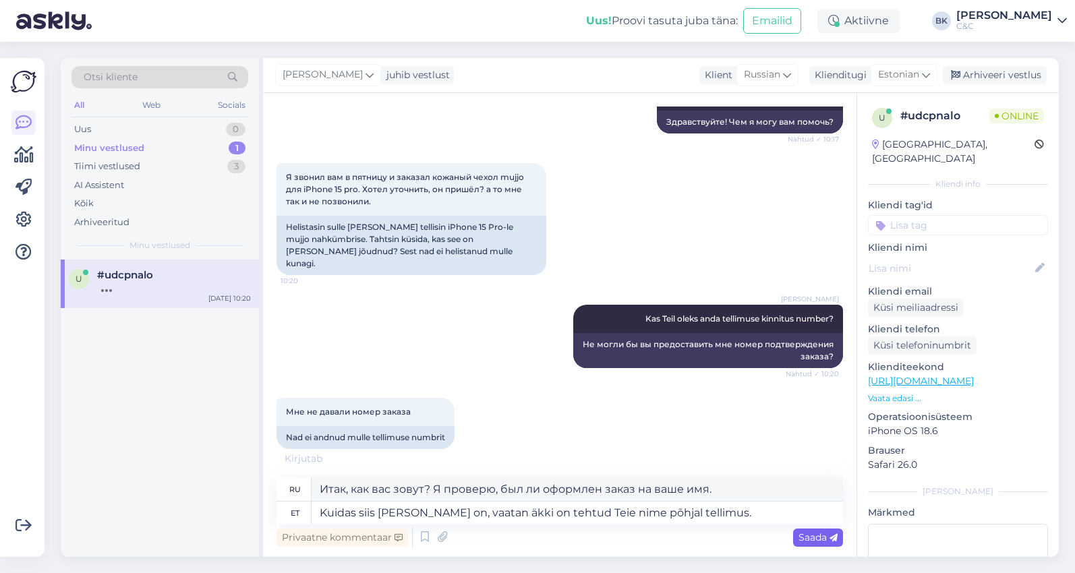
click at [810, 537] on span "Saada" at bounding box center [817, 537] width 39 height 12
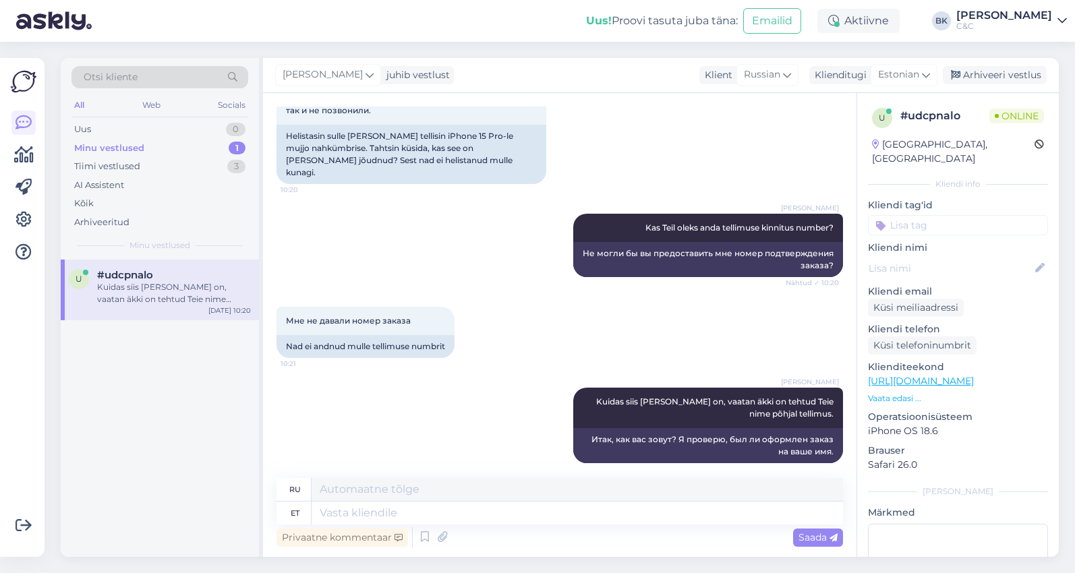
scroll to position [282, 0]
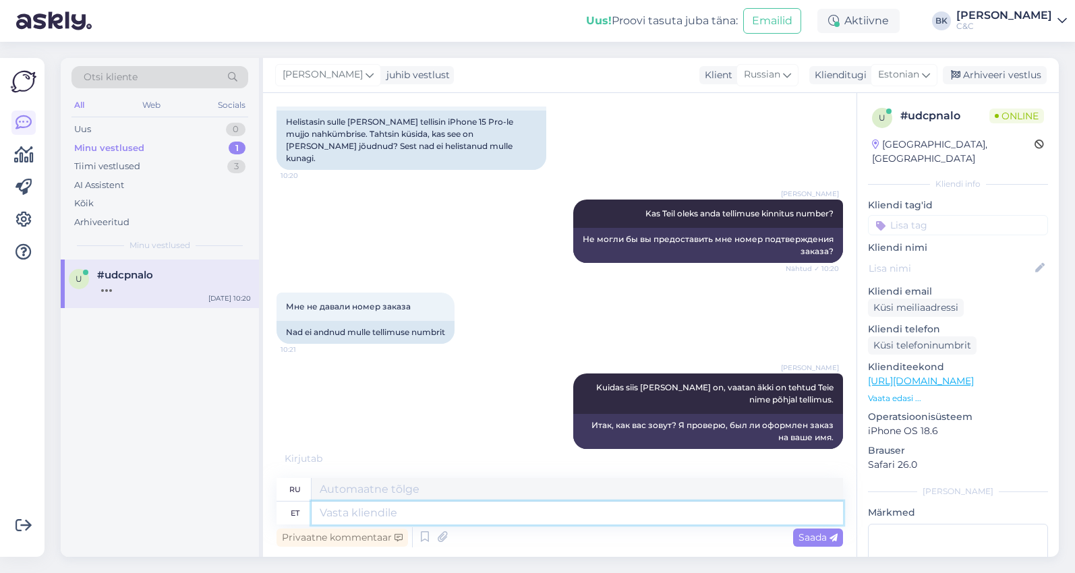
click at [609, 521] on textarea at bounding box center [576, 513] width 531 height 23
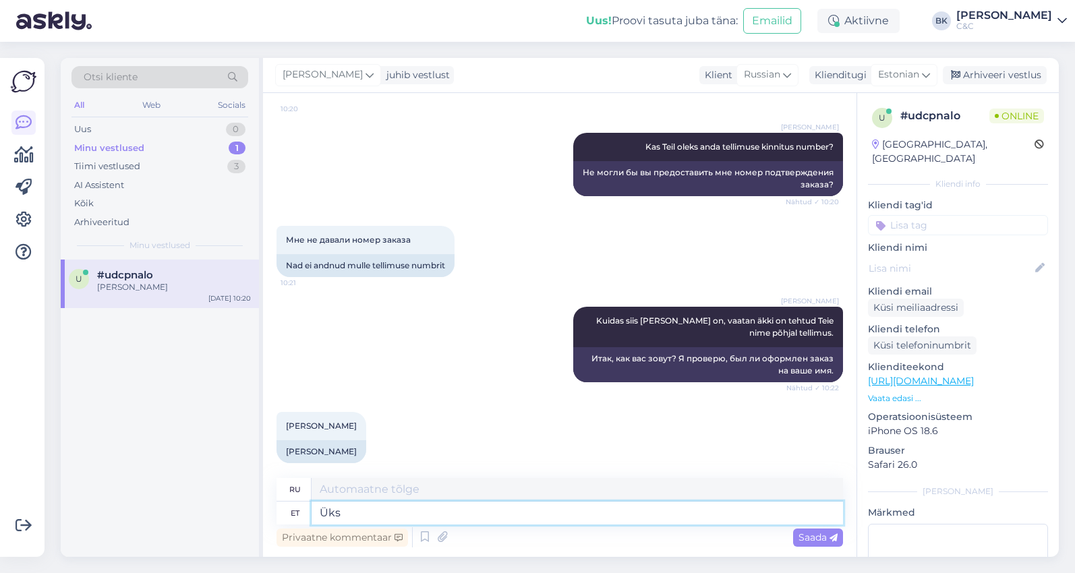
type textarea "Üks m"
type textarea "Один"
type textarea "Üks moment p"
type textarea "Один момент"
type textarea "Üks moment palun."
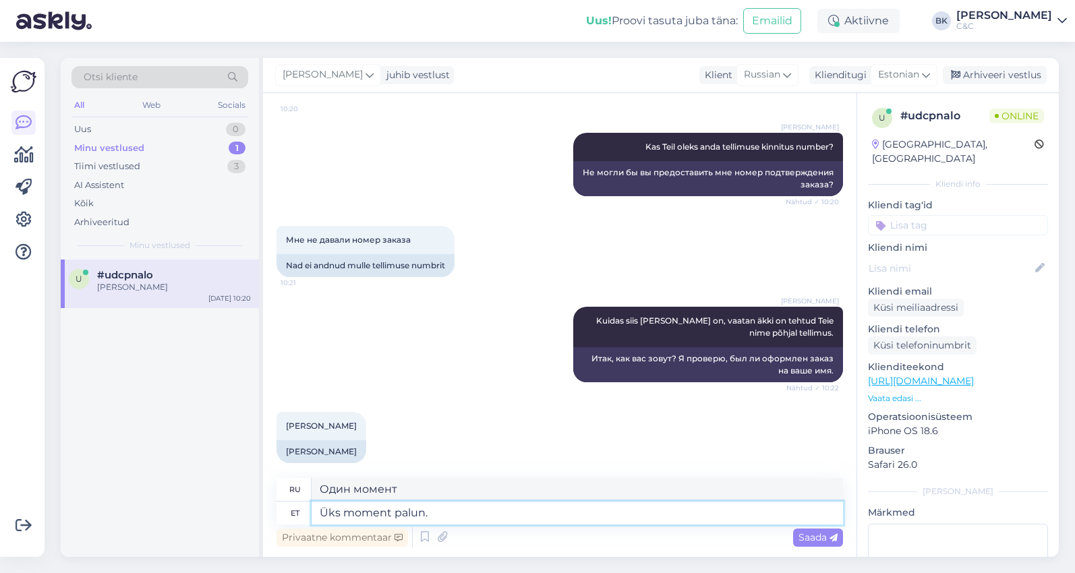
type textarea "Одну минуту, пожалуйста."
type textarea "Üks moment palun."
click at [822, 534] on span "Saada" at bounding box center [817, 537] width 39 height 12
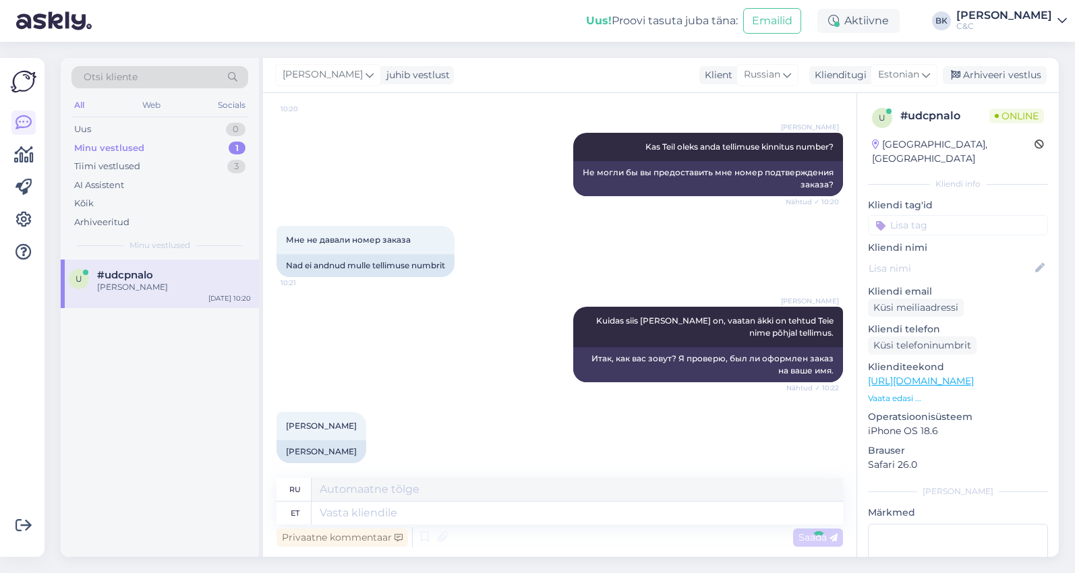
scroll to position [429, 0]
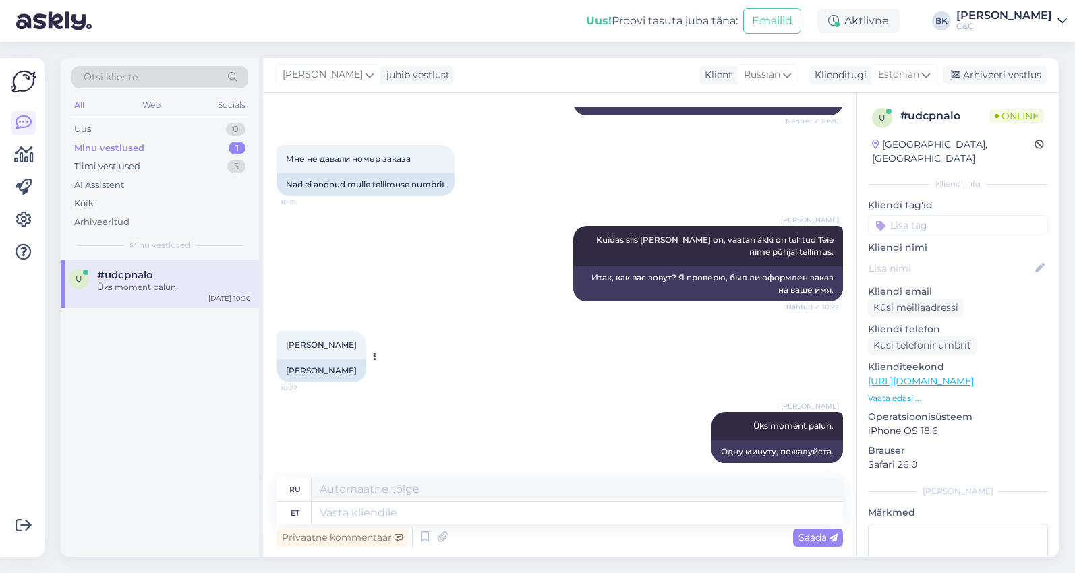
click at [313, 359] on div "[PERSON_NAME]" at bounding box center [321, 370] width 90 height 23
copy div "[PERSON_NAME]"
click at [392, 515] on textarea at bounding box center [576, 513] width 531 height 23
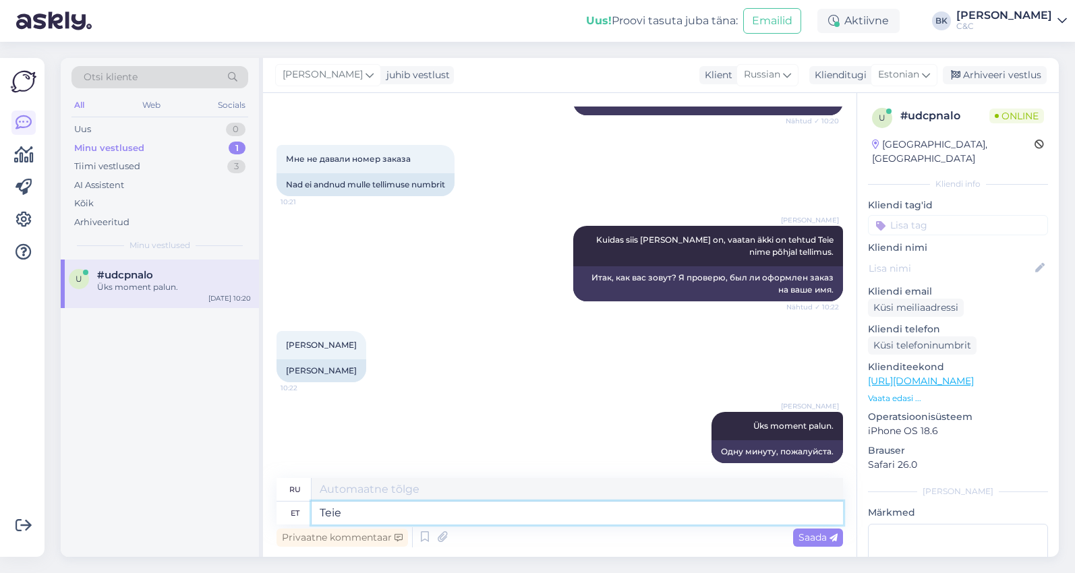
type textarea "Teie"
type textarea "Твой"
type textarea "Teie tellitud ka"
type textarea "Ваш заказ"
type textarea "Teie tellitud telefoni k"
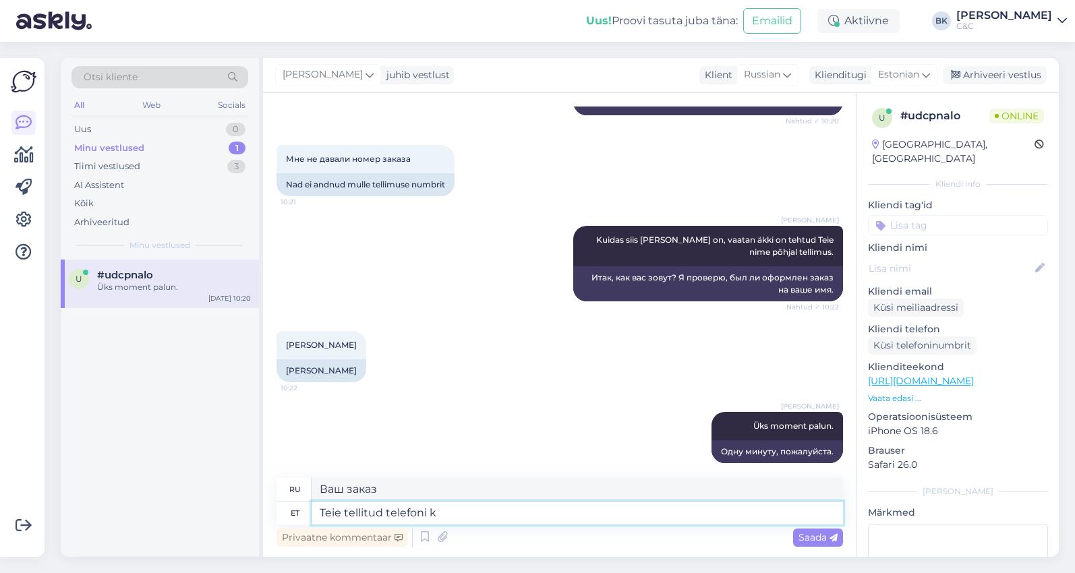
type textarea "Телефон, который вы заказали"
type textarea "[PERSON_NAME] tellitud [PERSON_NAME] e"
type textarea "Чехол для телефона, который вы заказали"
type textarea "[PERSON_NAME] tellitud [PERSON_NAME] ei ol"
type textarea "Чехол для телефона, который вы заказали, не"
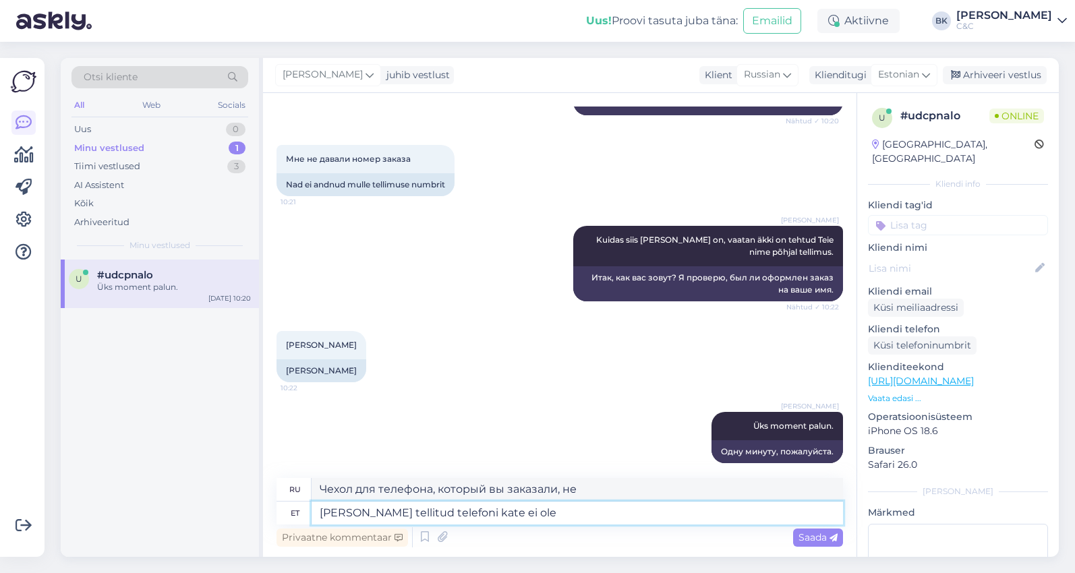
type textarea "[PERSON_NAME] tellitud [PERSON_NAME] ei ole j"
type textarea "Заказанный вами чехол для телефона недоступен."
type textarea "[PERSON_NAME] tellitud [PERSON_NAME] ei ole jõudnud ve"
type textarea "Заказанный вами чехол для телефона не прибыл."
type textarea "[PERSON_NAME] tellitud [PERSON_NAME] ei ole jõudnud veel"
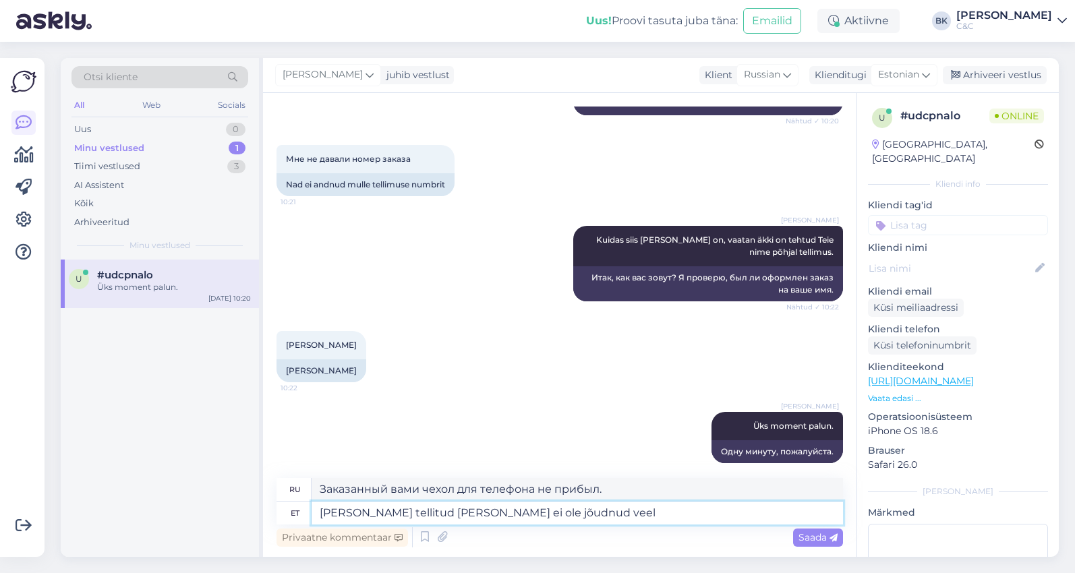
type textarea "Заказанный вами чехол для телефона еще не прибыл."
type textarea "[PERSON_NAME] tellitud [PERSON_NAME] ei ole jõudnud veel Narva s"
type textarea "Заказанный вами чехол для телефона еще не прибыл в [GEOGRAPHIC_DATA]."
type textarea "[PERSON_NAME] tellitud [PERSON_NAME] ei ole jõudnud veel Narva salongi."
type textarea "Заказанный вами чехол для телефона еще не поступил в салон в [GEOGRAPHIC_DATA]."
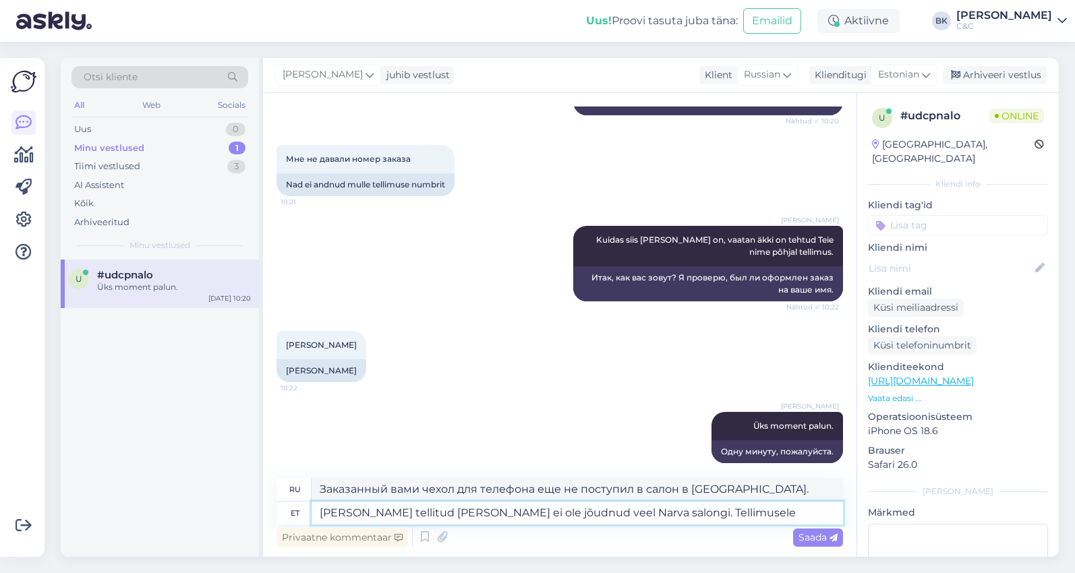
type textarea "[PERSON_NAME] tellitud [PERSON_NAME] ei ole jõudnud veel Narva salongi. Tellimu…"
type textarea "Заказанный вами чехол для телефона ещё не поступил в салон в [GEOGRAPHIC_DATA]."
type textarea "[PERSON_NAME] tellitud [PERSON_NAME] ei ole jõudnud veel Narva salongi. Tellimu…"
type textarea "Заказанный вами чехол для телефона ещё не прибыл в салон в [GEOGRAPHIC_DATA]. З…"
type textarea "[PERSON_NAME] tellitud [PERSON_NAME] ei ole jõudnud veel Narva salongi. Tellimu…"
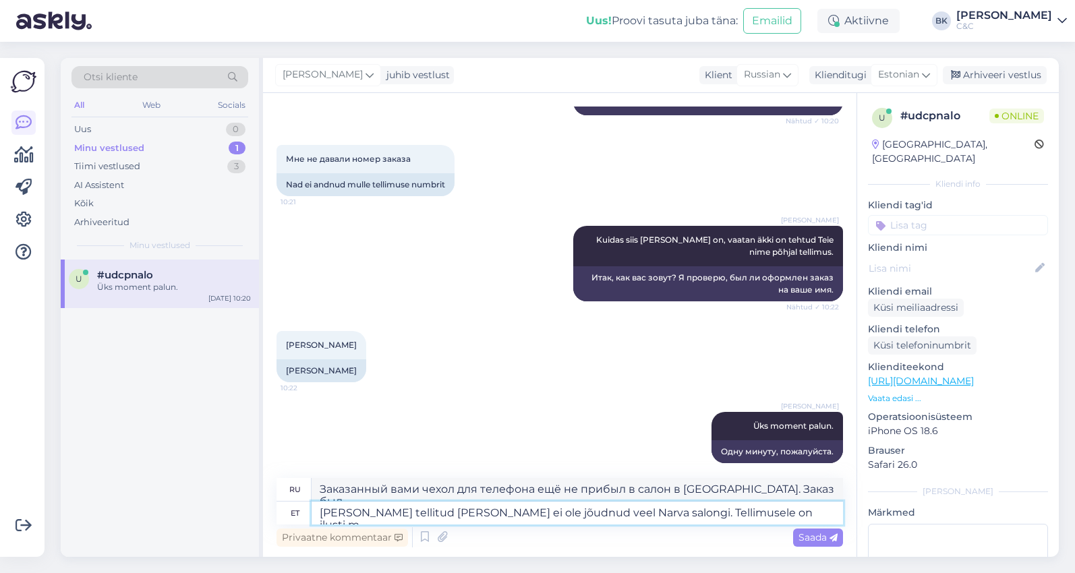
type textarea "Заказанный вами чехол для телефона ещё не поступил в салон в [GEOGRAPHIC_DATA].…"
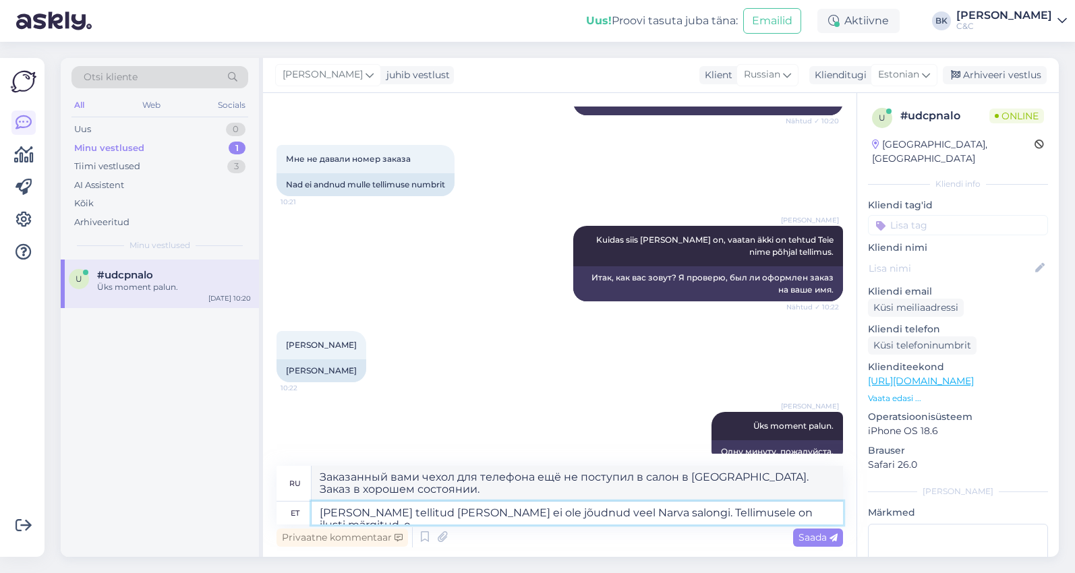
type textarea "[PERSON_NAME] tellitud [PERSON_NAME] ei ole jõudnud veel Narva salongi. Tellimu…"
type textarea "Заказанный вами чехол для телефона ещё не прибыл в салон в [GEOGRAPHIC_DATA]. З…"
type textarea "[PERSON_NAME] tellitud [PERSON_NAME] ei ole jõudnud veel Narva salongi. Tellimu…"
type textarea "Заказанный вами чехол для телефона ещё не прибыл в [GEOGRAPHIC_DATA] автосалон.…"
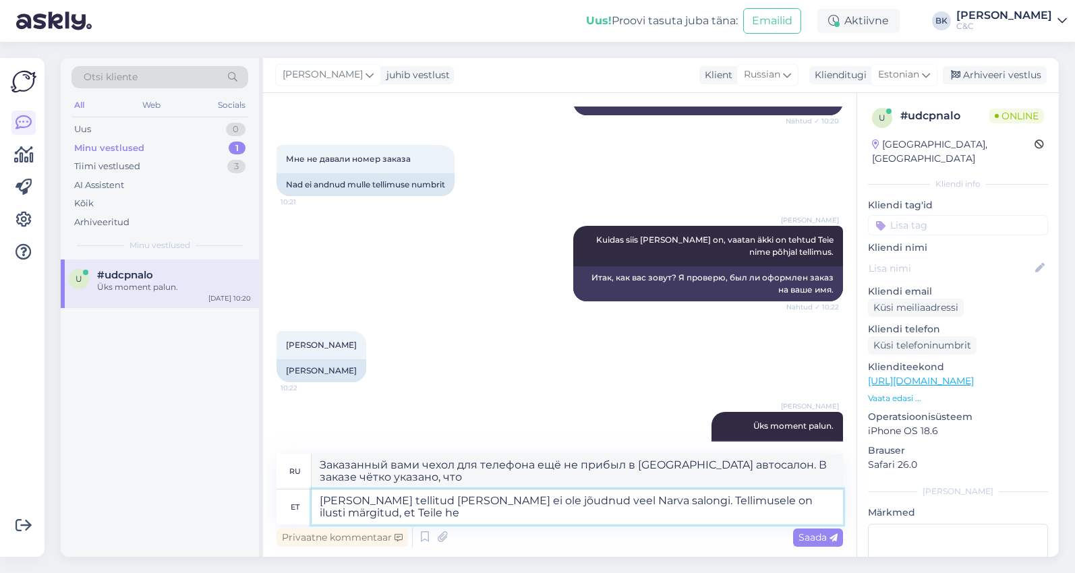
type textarea "[PERSON_NAME] tellitud [PERSON_NAME] ei ole jõudnud veel Narva salongi. Tellimu…"
type textarea "Заказанный вами чехол для телефона ещё не прибыл в салон в [GEOGRAPHIC_DATA]. В…"
type textarea "[PERSON_NAME] tellitud [PERSON_NAME] ei ole jõudnud veel Narva salongi. Tellimu…"
type textarea "Заказанный вами чехол для телефона ещё не прибыл в салон в [GEOGRAPHIC_DATA]. З…"
type textarea "[PERSON_NAME] tellitud [PERSON_NAME] ei ole jõudnud veel Narva salongi. Tellimu…"
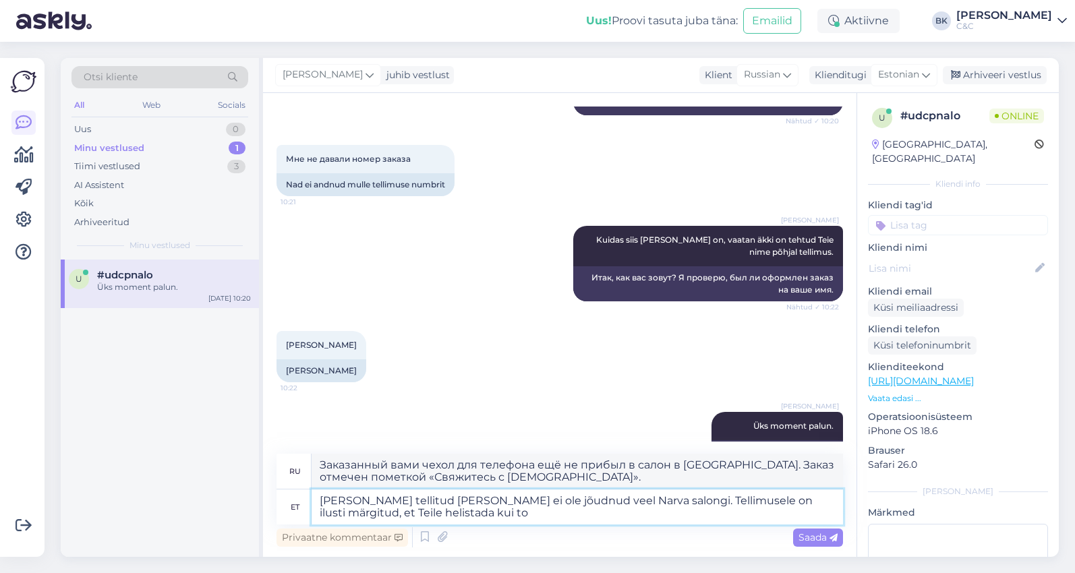
type textarea "Заказанный вами чехол для телефона ещё не прибыл в [GEOGRAPHIC_DATA] выставочны…"
type textarea "[PERSON_NAME] tellitud [PERSON_NAME] ei ole jõudnud veel Narva salongi. Tellimu…"
type textarea "Заказанный вами чехол для телефона ещё не поступил в Нарвский выставочный зал. …"
type textarea "[PERSON_NAME] tellitud [PERSON_NAME] ei ole jõudnud veel Narva salongi. Tellimu…"
type textarea "Заказанный вами чехол для телефона ещё не поступил в Нарвский выставочный зал. …"
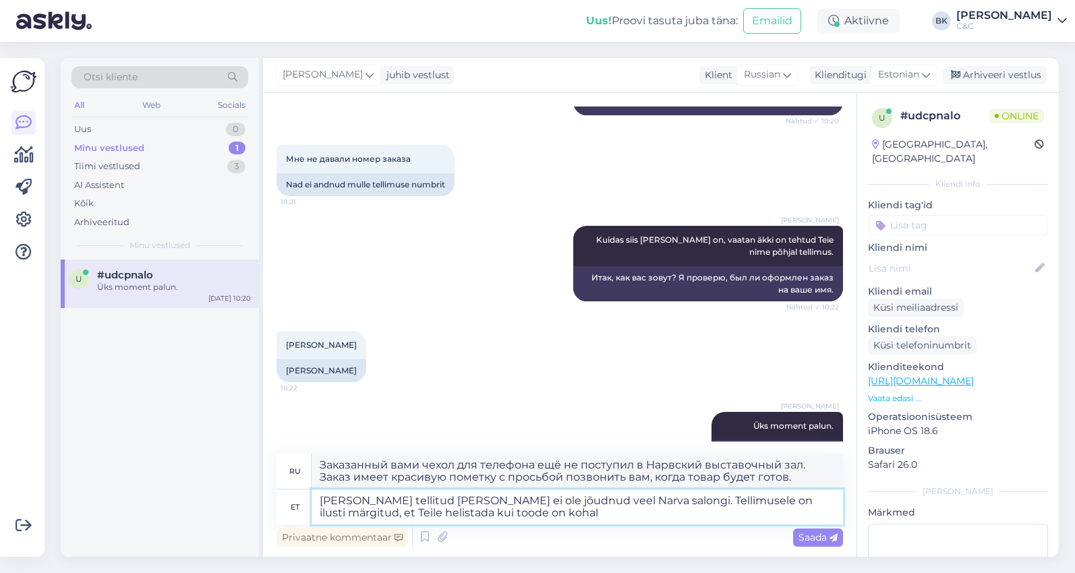
type textarea "[PERSON_NAME] tellitud [PERSON_NAME] ei ole jõudnud veel Narva salongi. Tellimu…"
type textarea "Заказанный вами чехол для телефона ещё не прибыл в [GEOGRAPHIC_DATA] выставочны…"
type textarea "[PERSON_NAME] tellitud [PERSON_NAME] ei ole jõudnud veel Narva salongi. Tellimu…"
click at [824, 537] on span "Saada" at bounding box center [817, 537] width 39 height 12
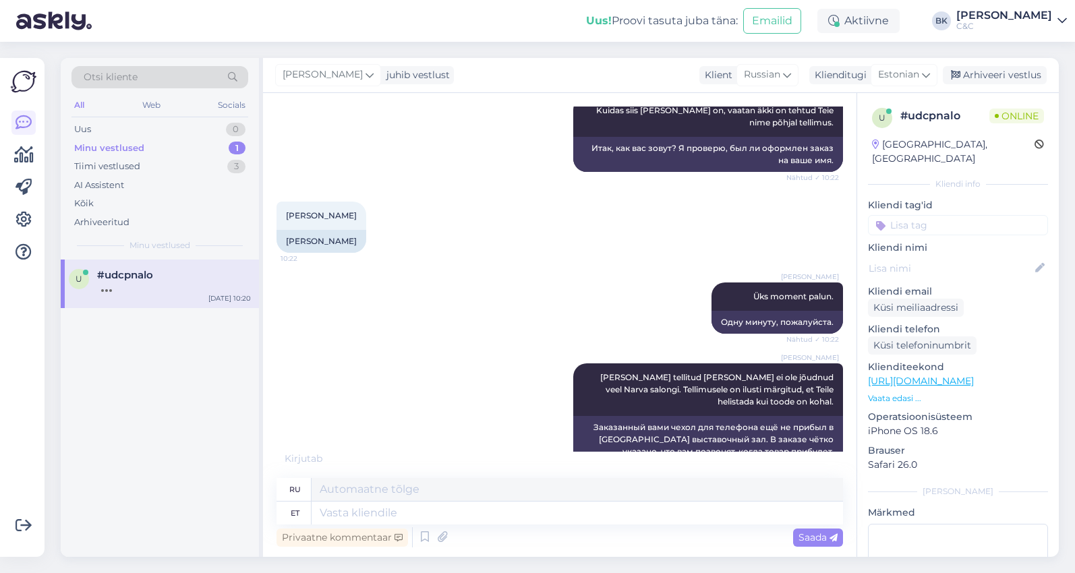
scroll to position [573, 0]
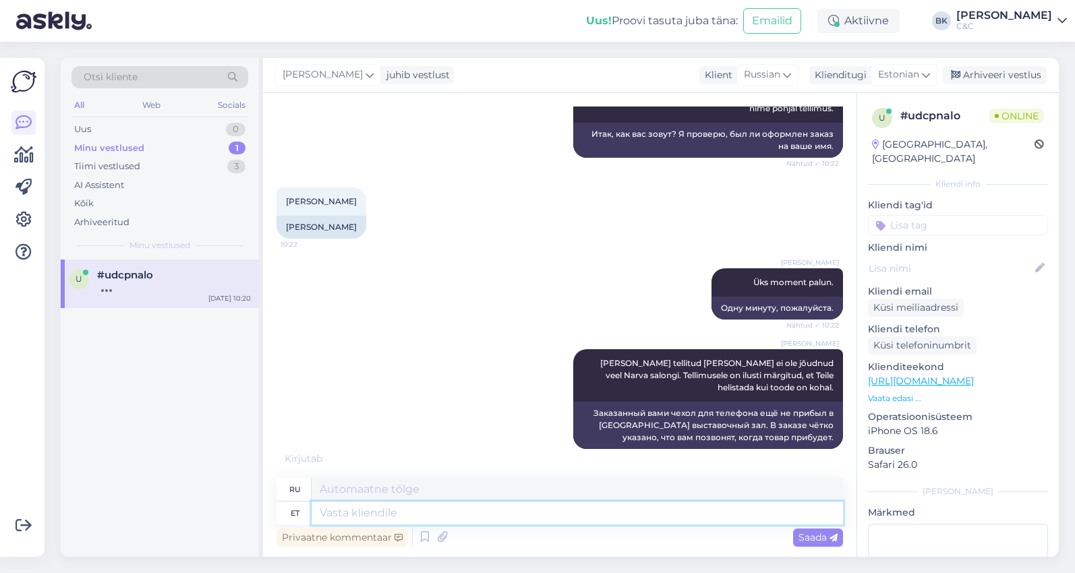
click at [427, 513] on textarea at bounding box center [576, 513] width 531 height 23
type textarea "Saatsin ka"
type textarea "Я послал"
type textarea "Saatsin ka T"
type textarea "Я также отправил"
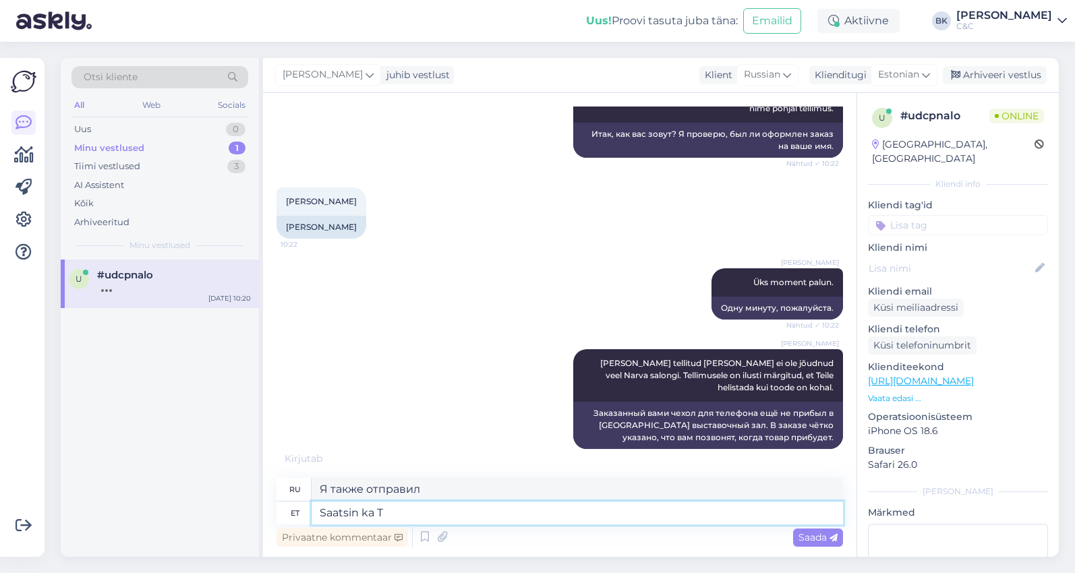
scroll to position [640, 0]
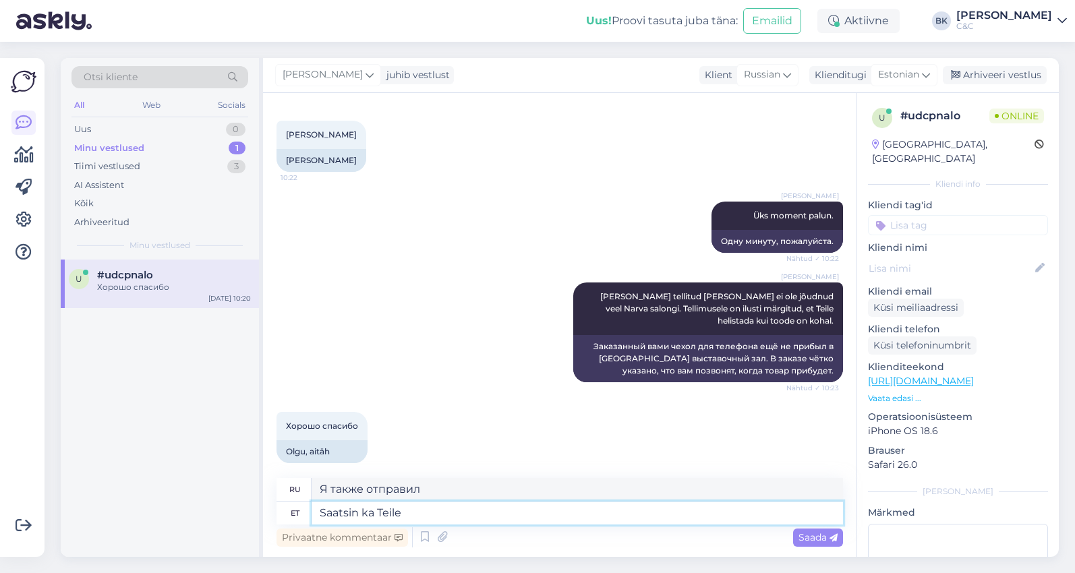
type textarea "Saatsin ka Teile"
type textarea "Я также отправил его вам."
type textarea "Saatsin ka Teile tellimuse k"
type textarea "Я также отправил вам заказ."
type textarea "Saatsin ka Teile tellimuse kinnituse"
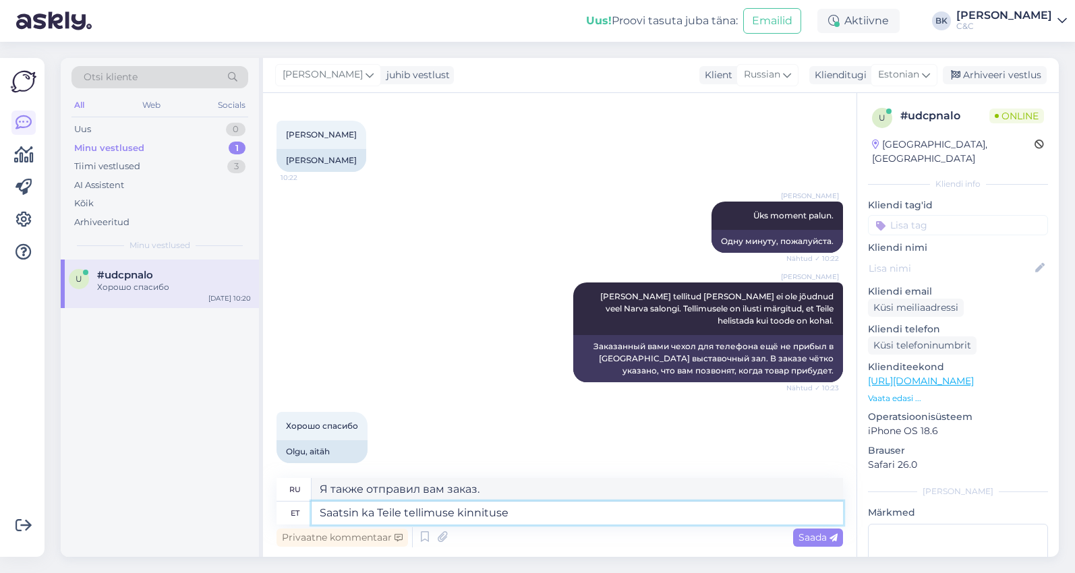
type textarea "Я также отправил вам подтверждение заказа."
type textarea "Saatsin ka Teile tellimuse kinnituse Emailile."
type textarea "Я также отправил вам письмо с подтверждением заказа."
type textarea "Saatsin ka Teile tellimuse kinnituse Emailile."
click at [828, 541] on span "Saada" at bounding box center [817, 537] width 39 height 12
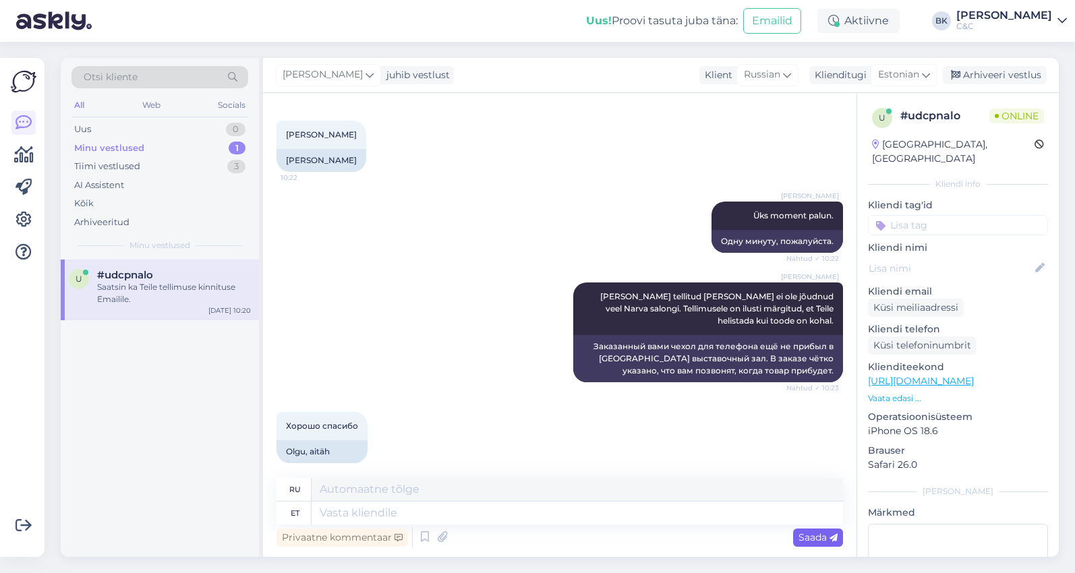
scroll to position [721, 0]
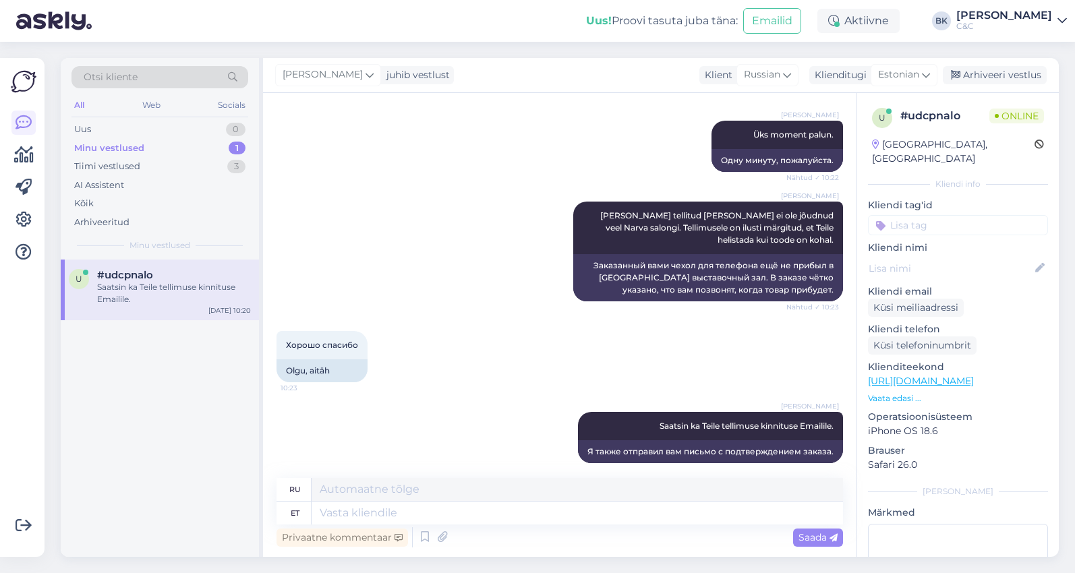
click at [695, 530] on div "Privaatne kommentaar Saada" at bounding box center [559, 537] width 566 height 26
click at [693, 524] on div "Privaatne kommentaar Saada" at bounding box center [559, 537] width 566 height 26
click at [689, 519] on textarea at bounding box center [576, 513] width 531 height 23
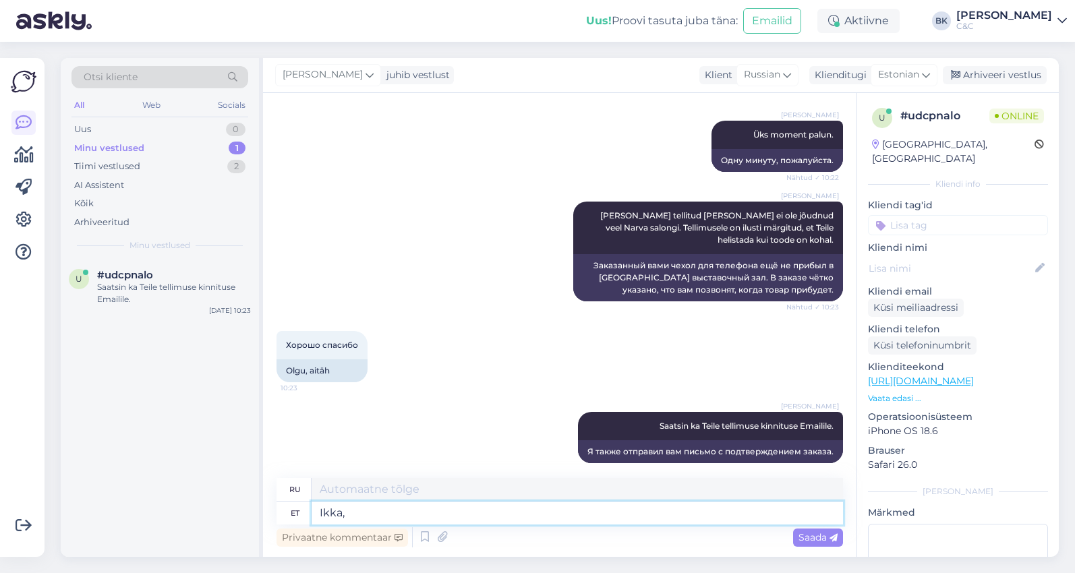
type textarea "Ikka, i"
type textarea "Все еще,"
type textarea "[PERSON_NAME], ilusat"
type textarea "Все равно красиво."
type textarea "Ikka, ilusat päeva!"
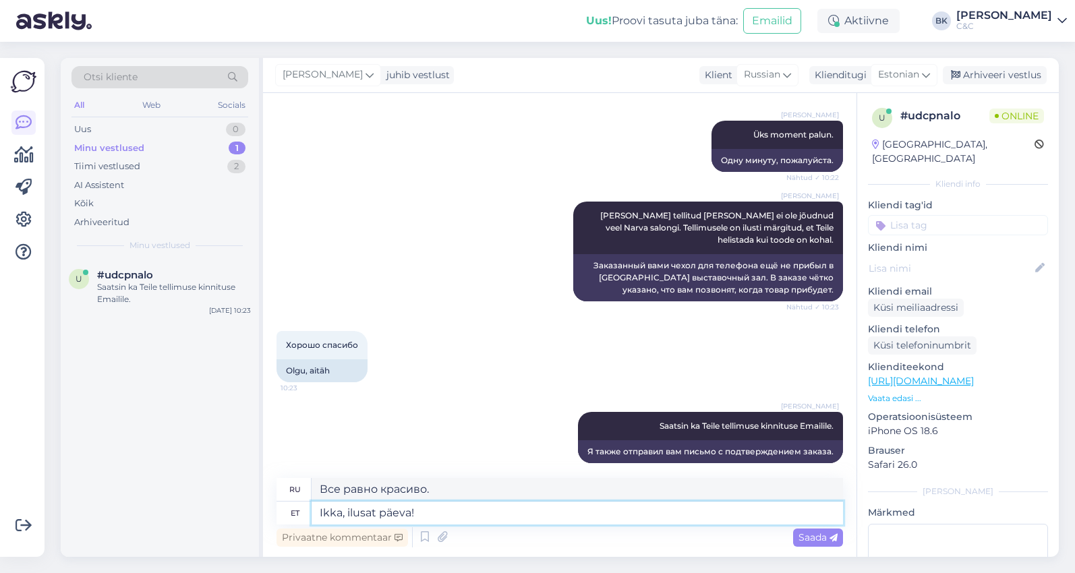
type textarea "И все же, хорошего вам дня!"
type textarea "Ikka, ilusat päeva!"
click at [810, 543] on div "Saada" at bounding box center [818, 538] width 50 height 18
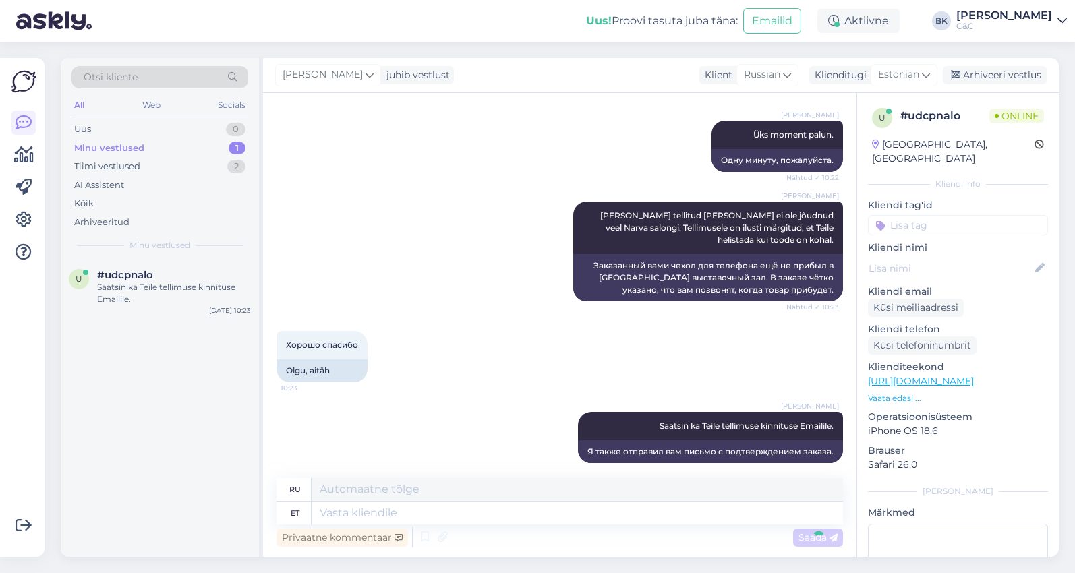
scroll to position [802, 0]
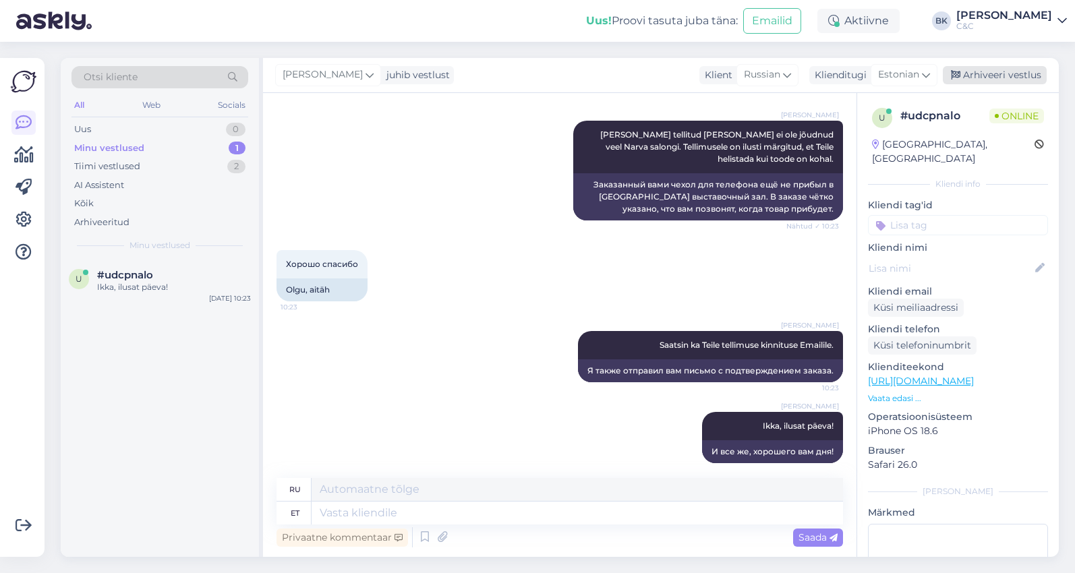
click at [1004, 71] on div "Arhiveeri vestlus" at bounding box center [994, 75] width 104 height 18
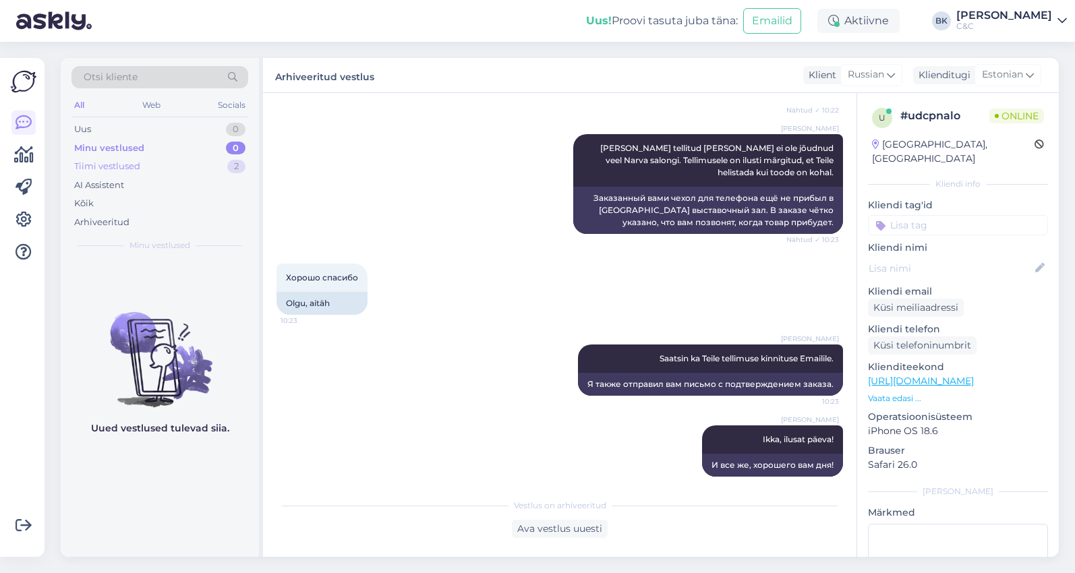
click at [206, 167] on div "Tiimi vestlused 2" at bounding box center [159, 166] width 177 height 19
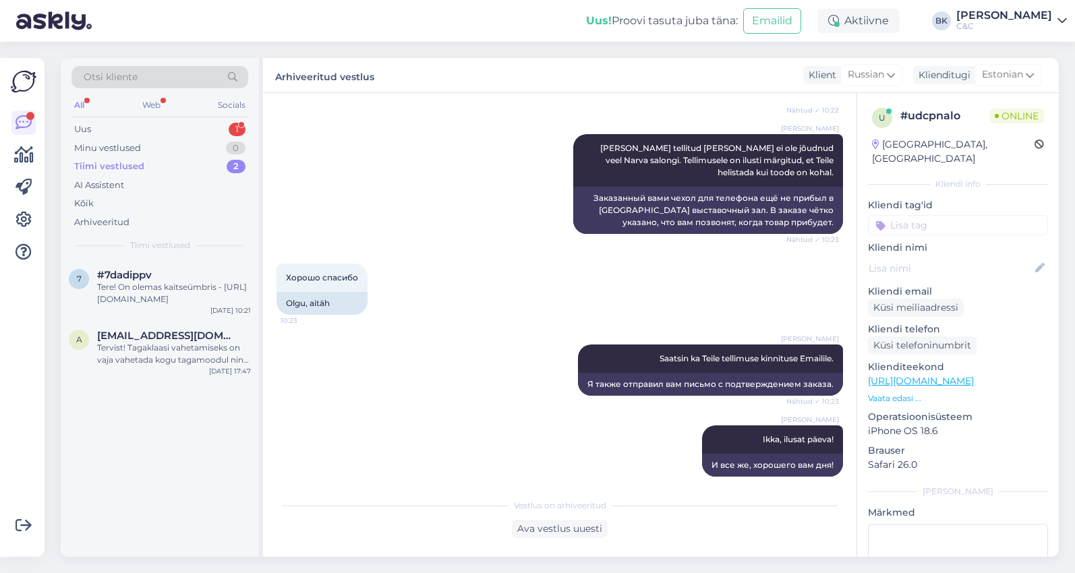
scroll to position [869, 0]
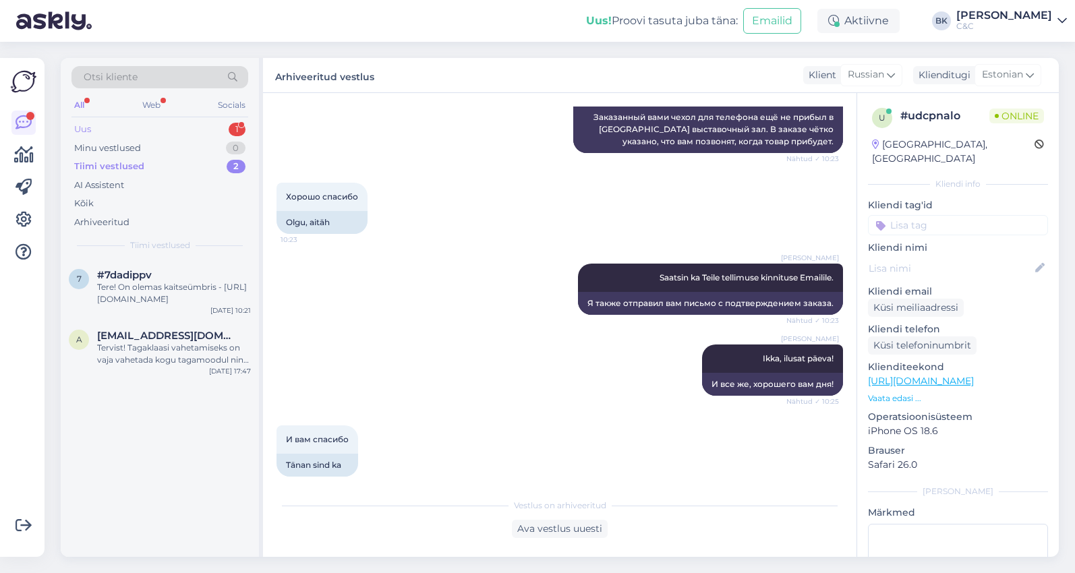
click at [214, 130] on div "Uus 1" at bounding box center [159, 129] width 177 height 19
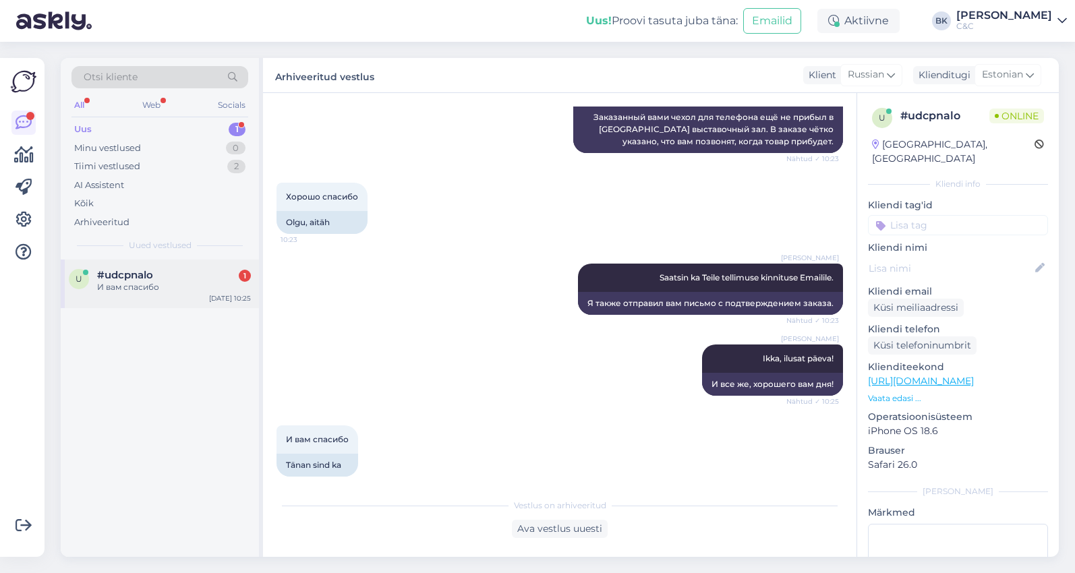
click at [178, 273] on div "#udcpnalo 1" at bounding box center [174, 275] width 154 height 12
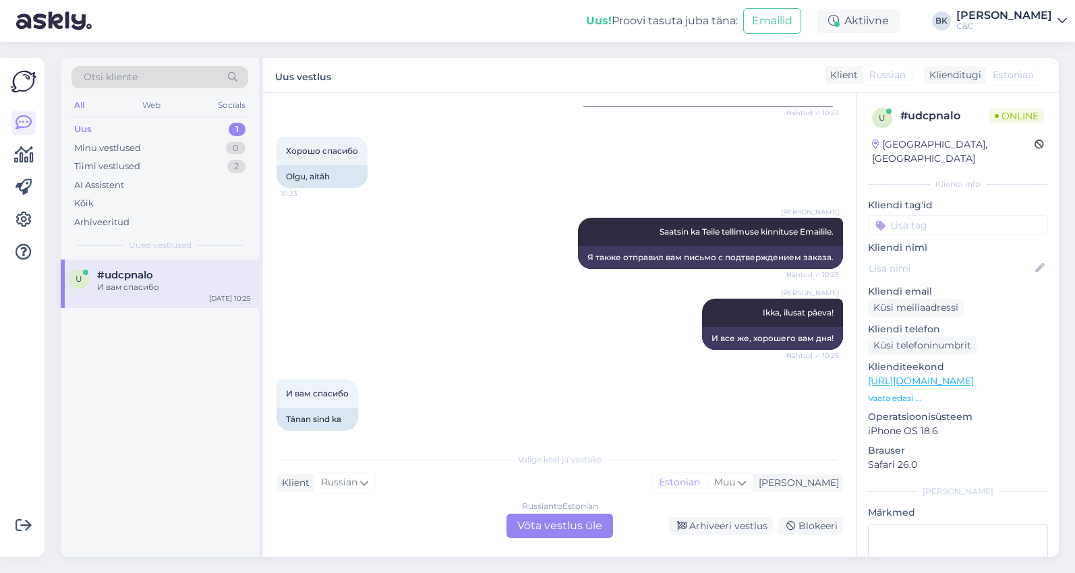
click at [544, 518] on div "Russian to Estonian Võta vestlus üle" at bounding box center [559, 526] width 107 height 24
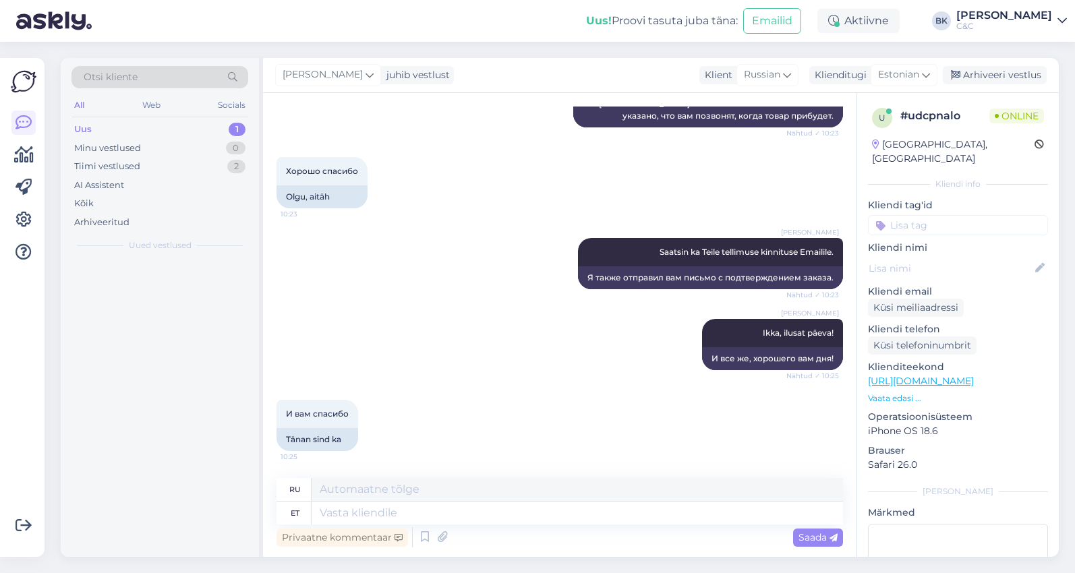
scroll to position [882, 0]
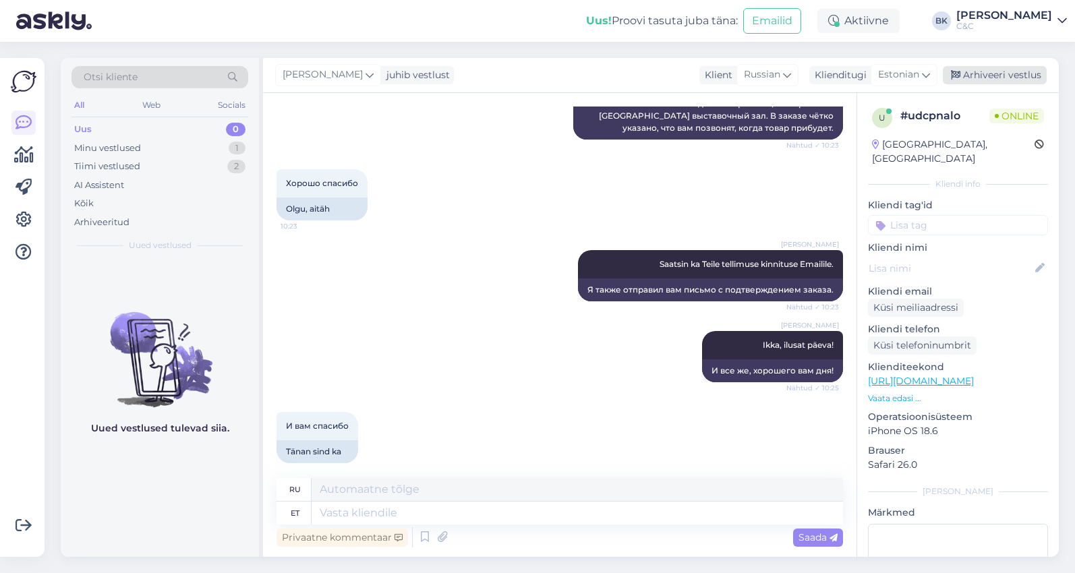
click at [989, 73] on div "Arhiveeri vestlus" at bounding box center [994, 75] width 104 height 18
